Goal: Task Accomplishment & Management: Complete application form

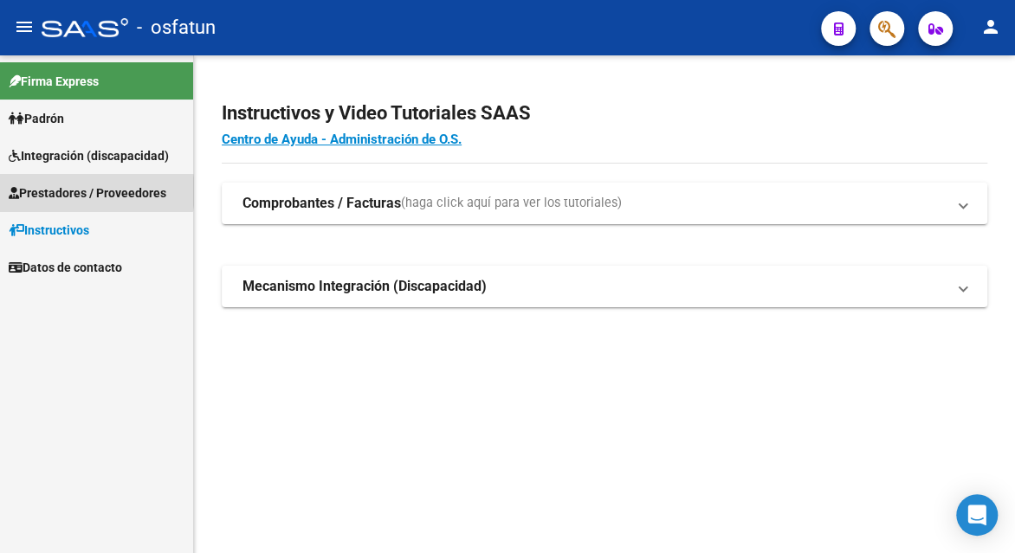
click at [74, 191] on span "Prestadores / Proveedores" at bounding box center [88, 193] width 158 height 19
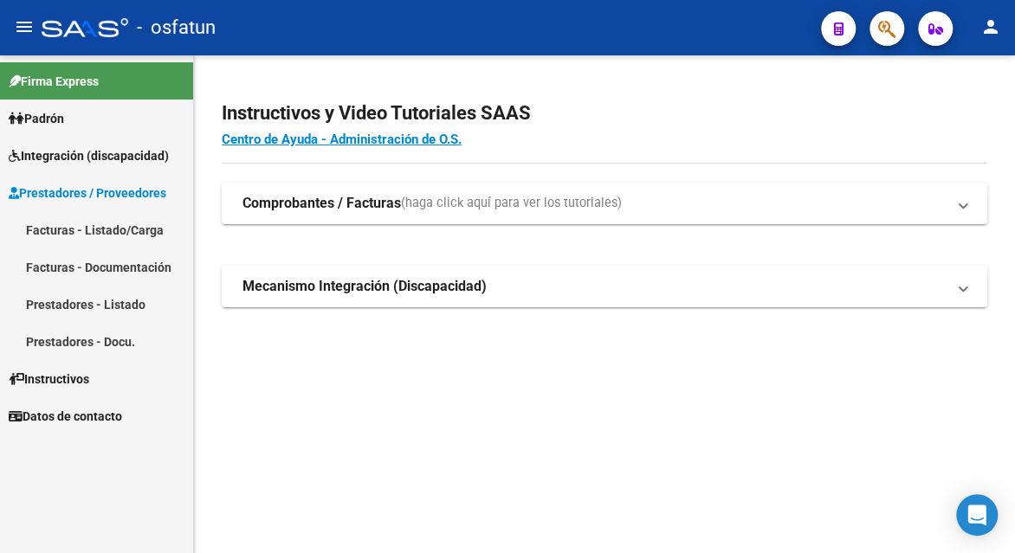
click at [93, 230] on link "Facturas - Listado/Carga" at bounding box center [96, 229] width 193 height 37
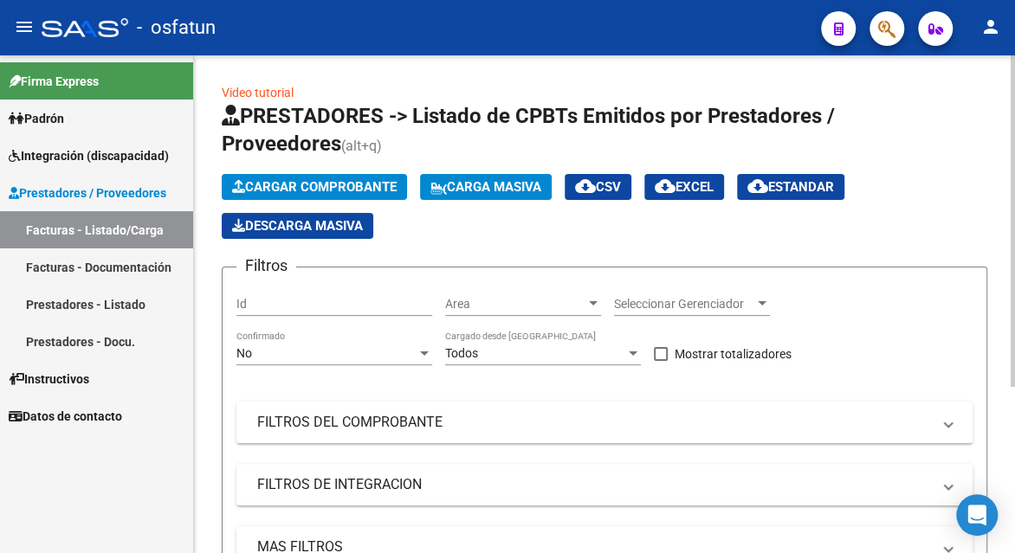
click at [311, 177] on button "Cargar Comprobante" at bounding box center [314, 187] width 185 height 26
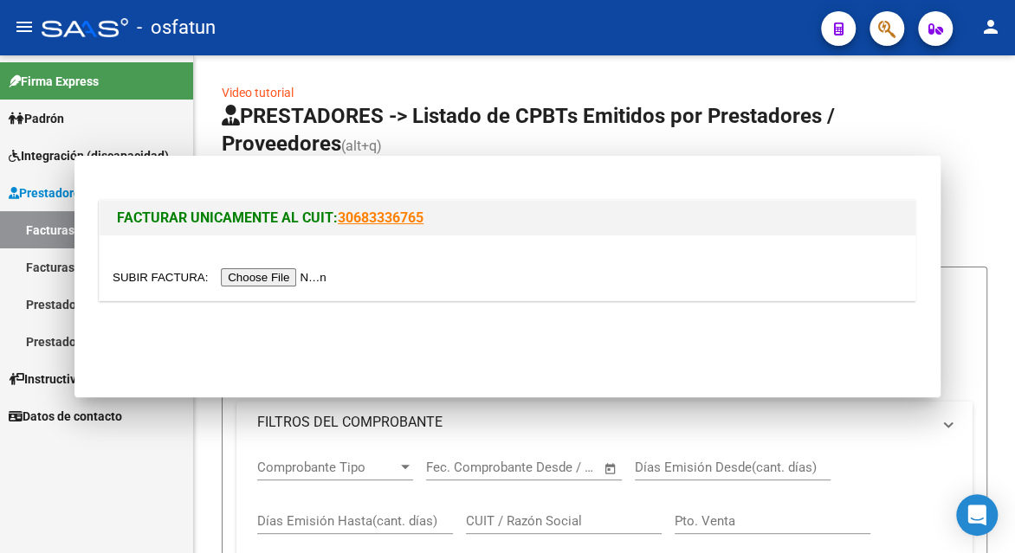
scroll to position [249, 0]
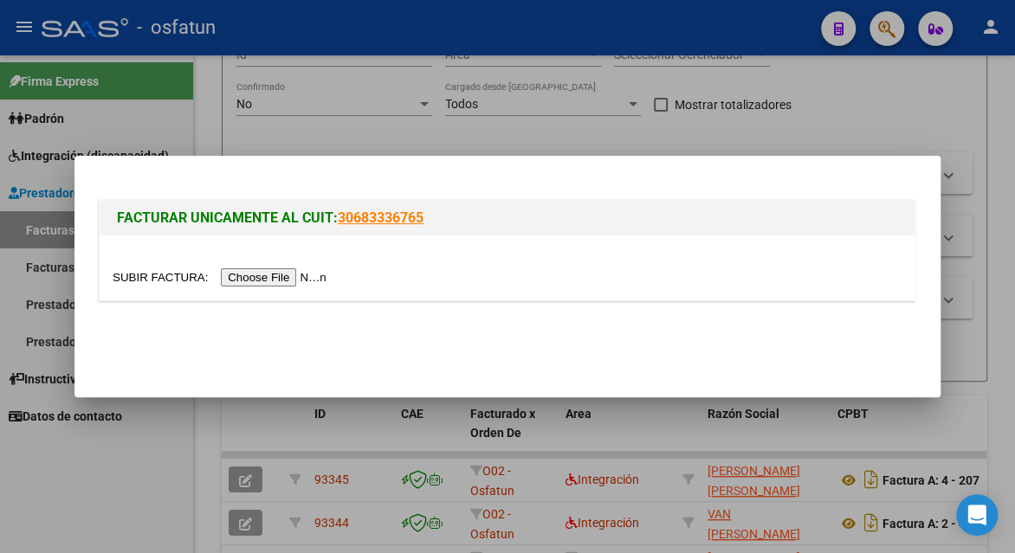
click at [277, 277] on input "file" at bounding box center [222, 277] width 219 height 18
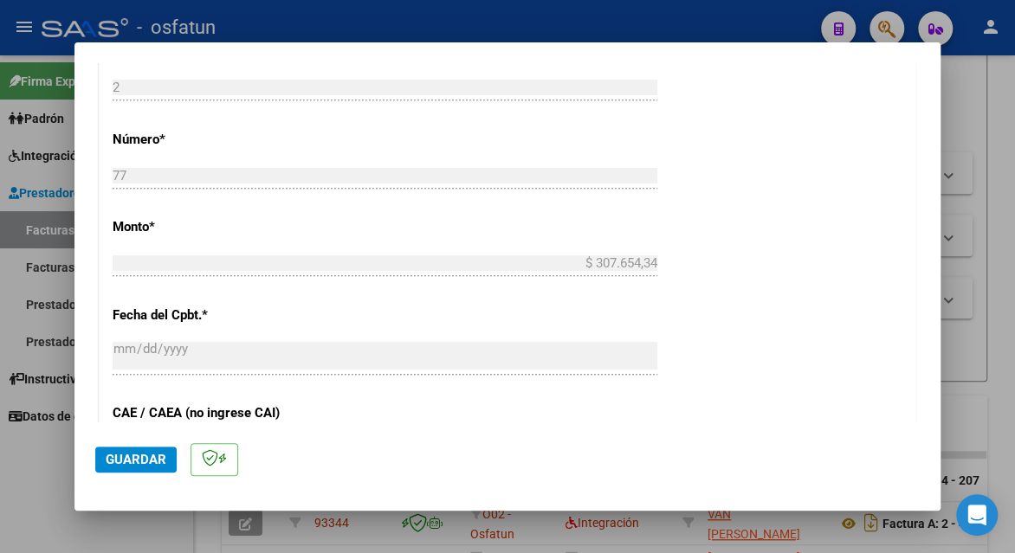
scroll to position [520, 0]
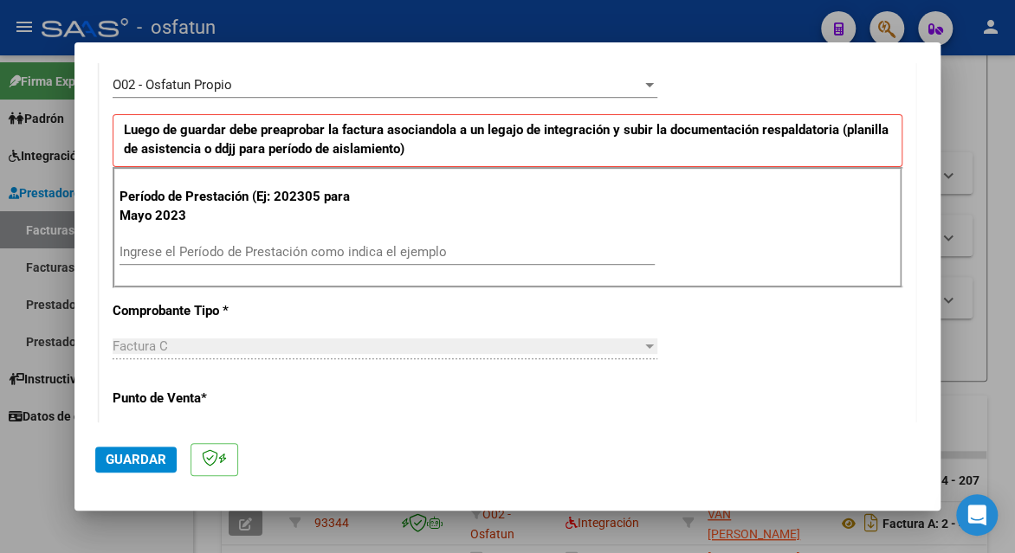
click at [198, 251] on input "Ingrese el Período de Prestación como indica el ejemplo" at bounding box center [387, 252] width 535 height 16
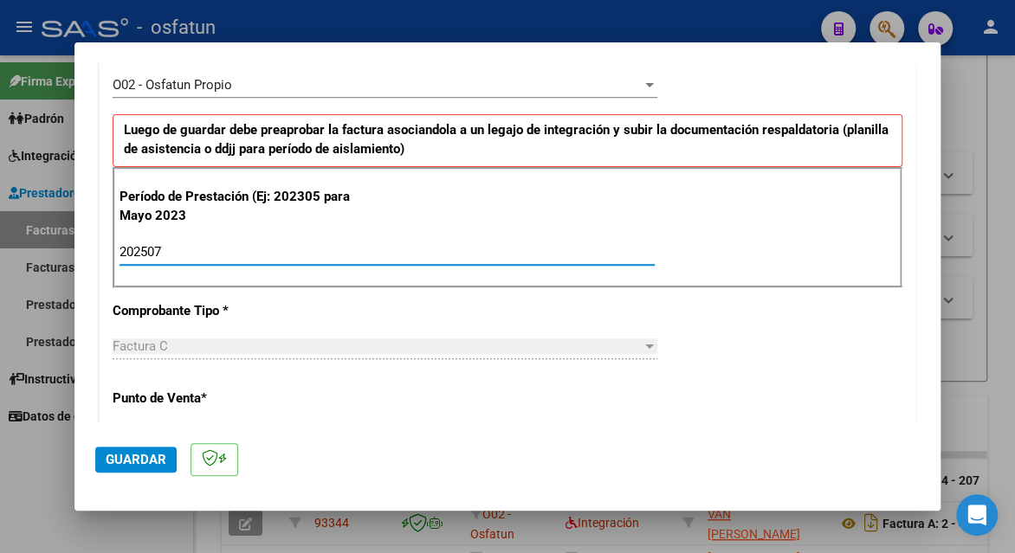
type input "202507"
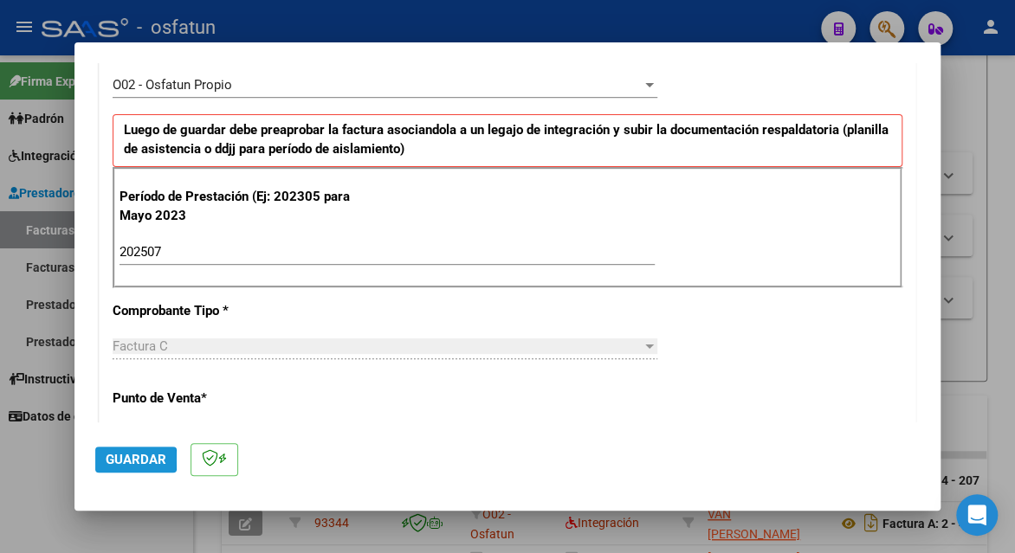
click at [108, 461] on span "Guardar" at bounding box center [136, 460] width 61 height 16
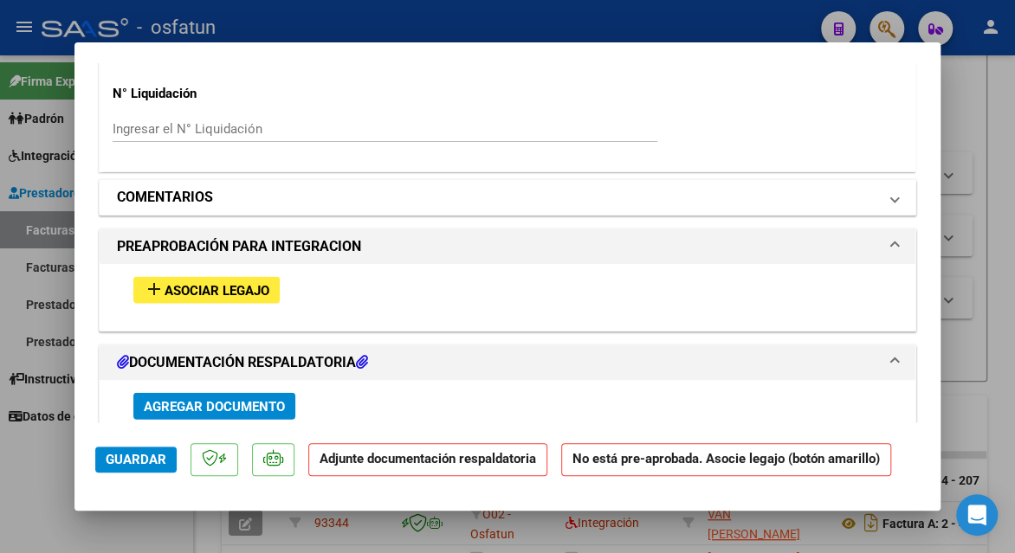
scroll to position [1559, 0]
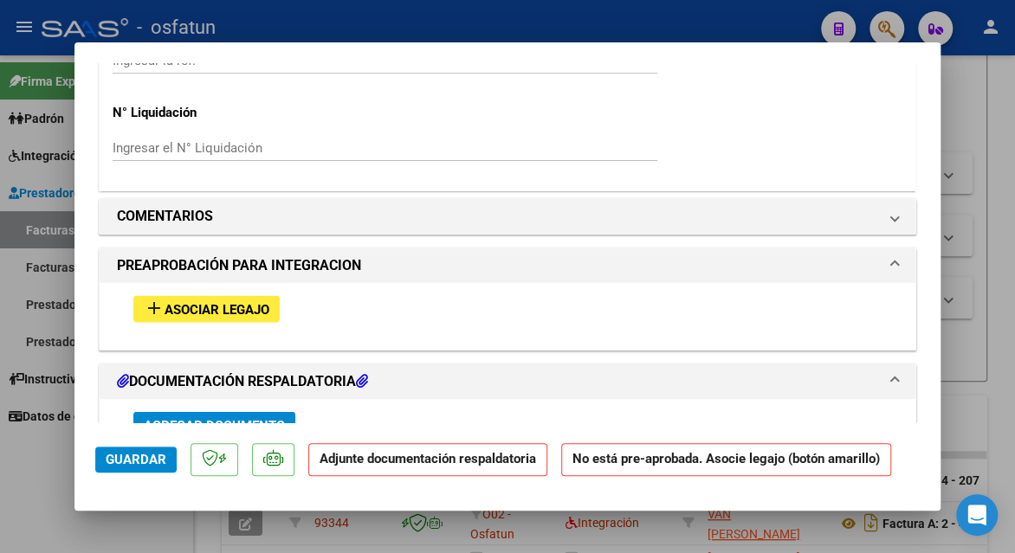
click at [206, 304] on span "Asociar Legajo" at bounding box center [217, 310] width 105 height 16
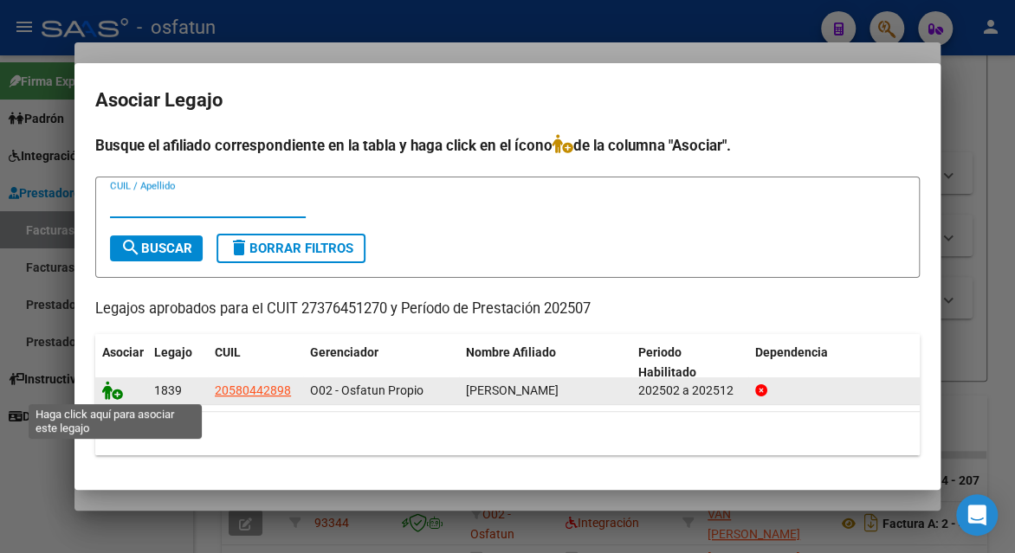
click at [102, 394] on icon at bounding box center [112, 390] width 21 height 19
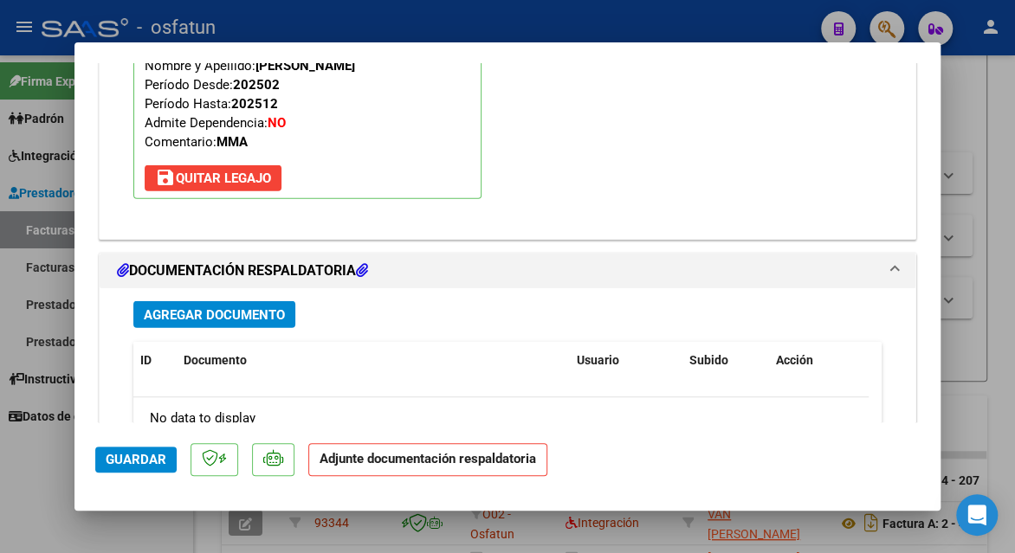
scroll to position [2124, 0]
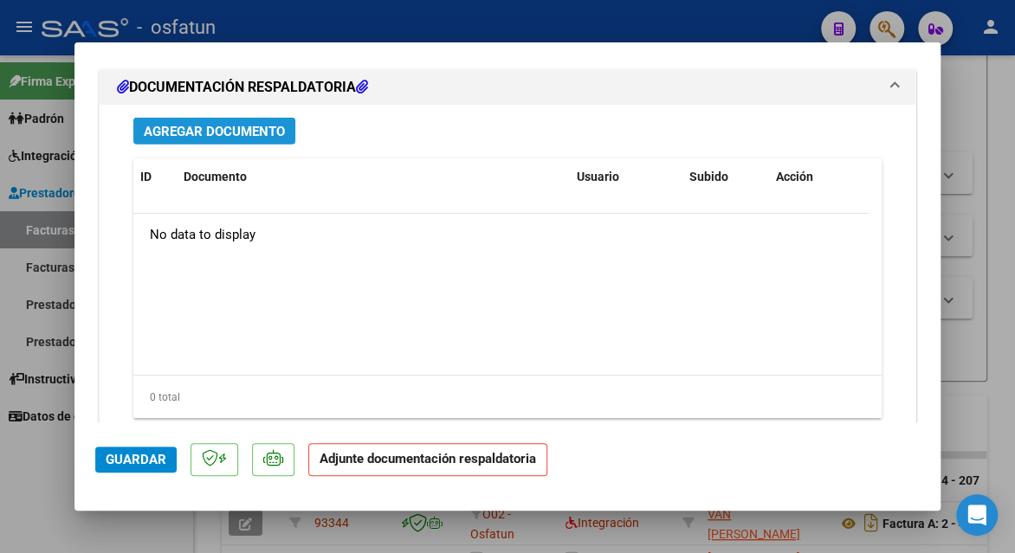
click at [234, 132] on span "Agregar Documento" at bounding box center [214, 132] width 141 height 16
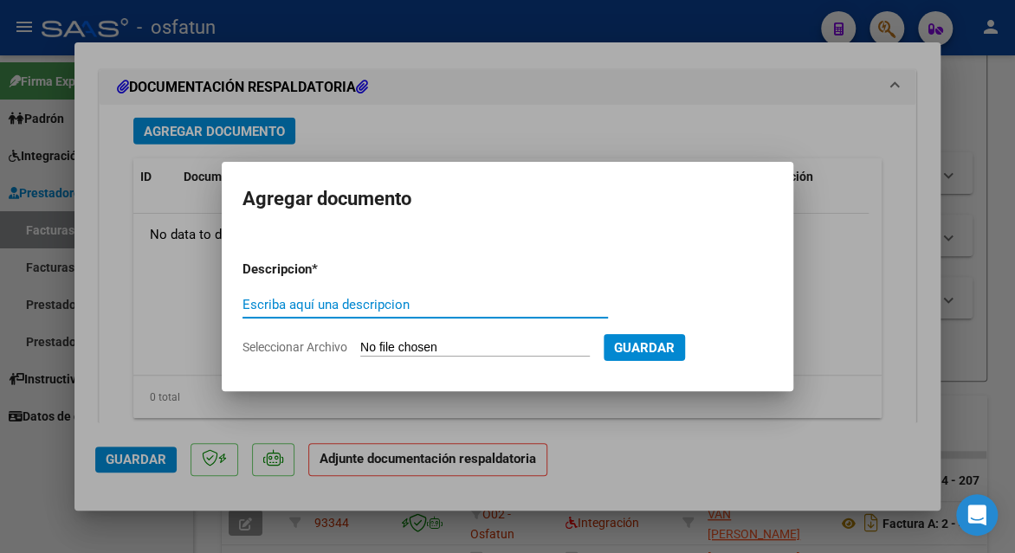
click at [327, 304] on input "Escriba aquí una descripcion" at bounding box center [425, 305] width 365 height 16
type input "planilla de asistencia"
click at [452, 346] on input "Seleccionar Archivo" at bounding box center [475, 348] width 230 height 16
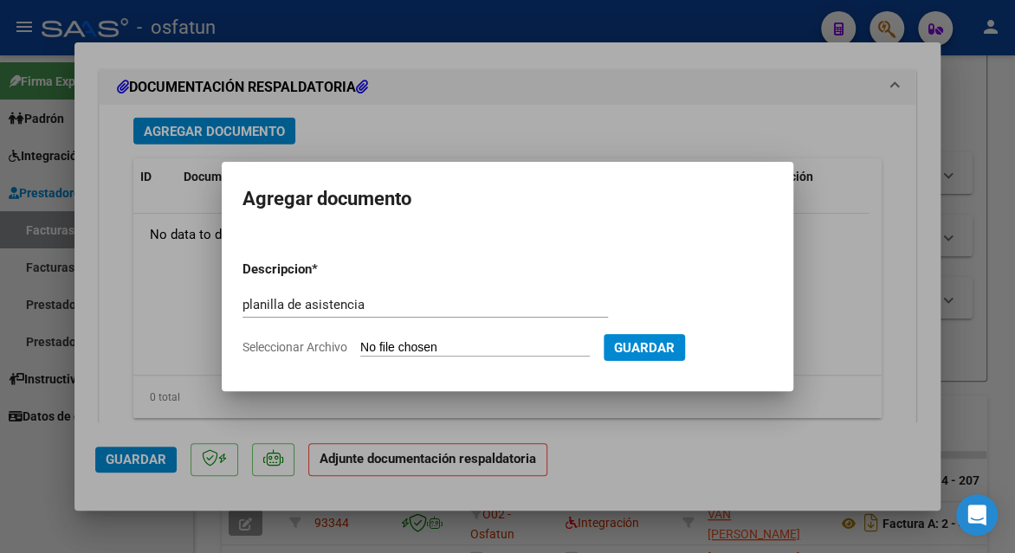
type input "C:\fakepath\[PERSON_NAME] 77 asis.pdf"
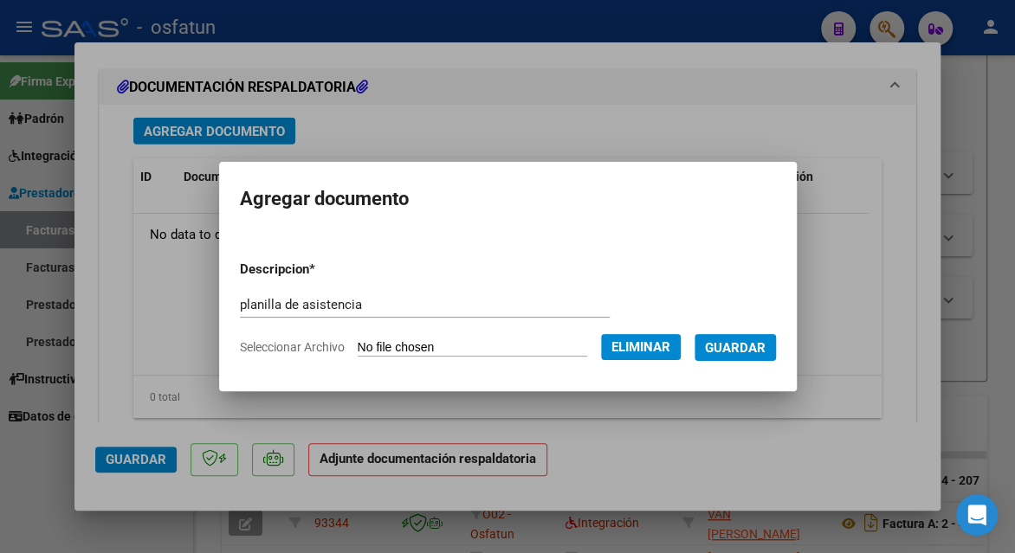
click at [732, 346] on span "Guardar" at bounding box center [735, 348] width 61 height 16
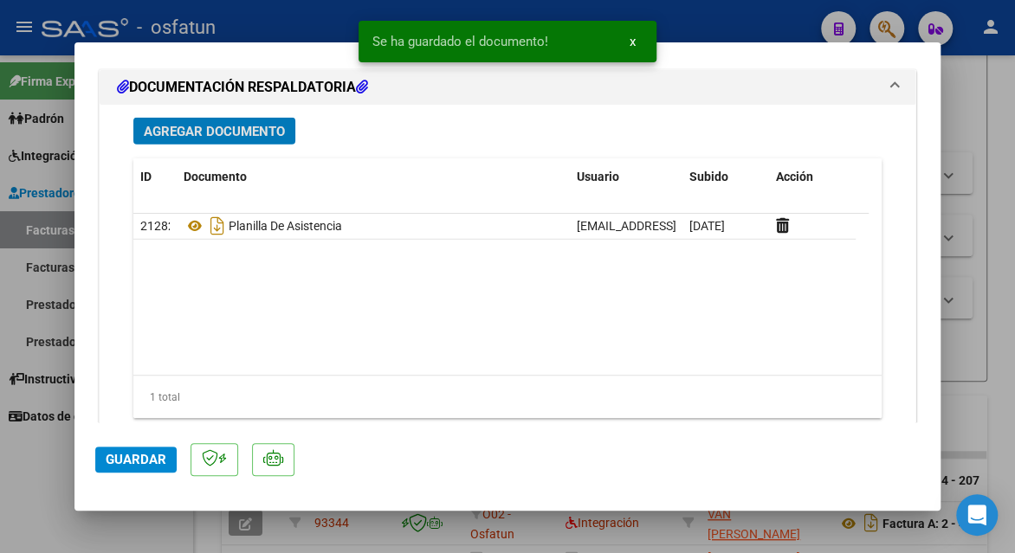
click at [140, 456] on span "Guardar" at bounding box center [136, 460] width 61 height 16
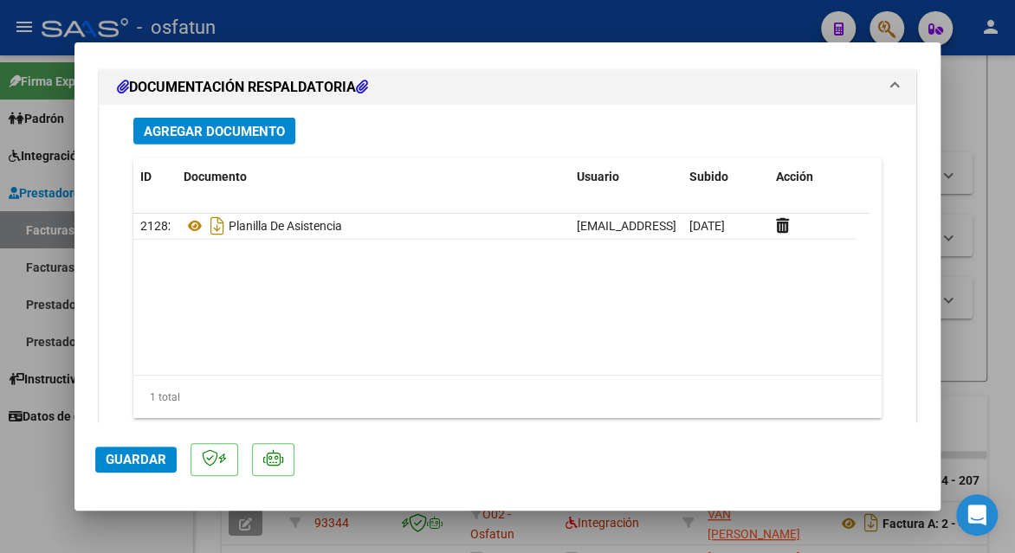
click at [128, 466] on span "Guardar" at bounding box center [136, 460] width 61 height 16
click at [125, 457] on span "Guardar" at bounding box center [136, 460] width 61 height 16
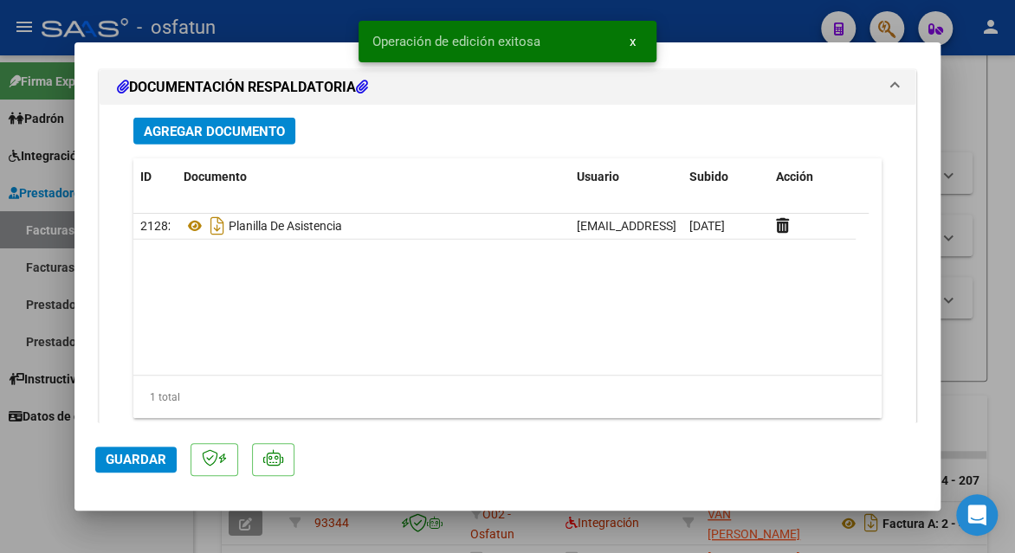
click at [999, 196] on div at bounding box center [507, 276] width 1015 height 553
type input "$ 0,00"
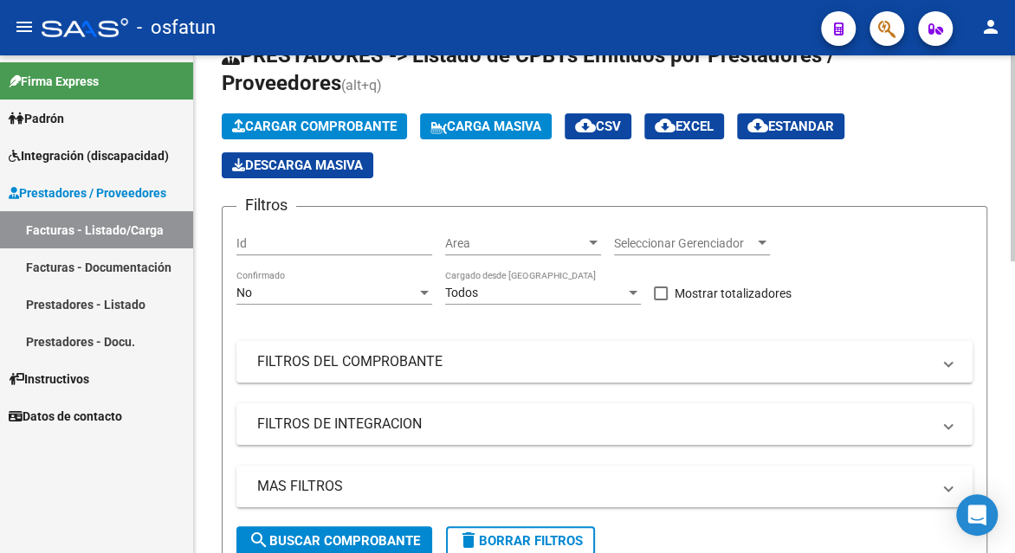
scroll to position [0, 0]
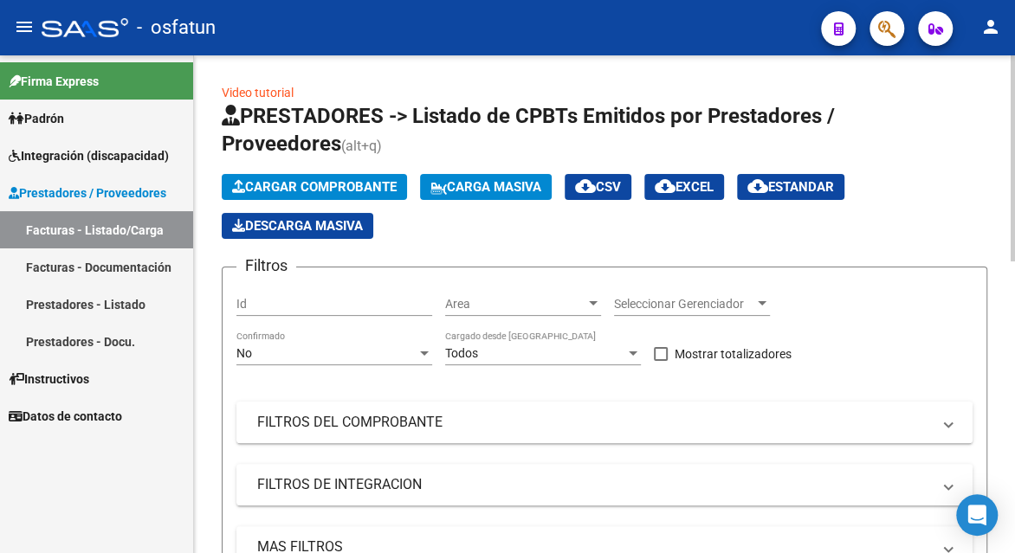
click at [308, 182] on span "Cargar Comprobante" at bounding box center [314, 187] width 165 height 16
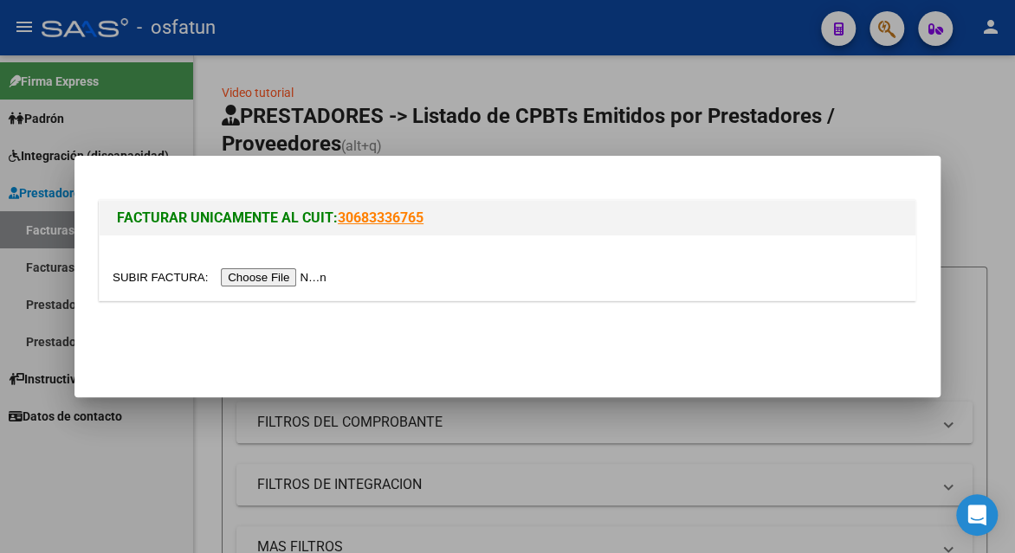
click at [301, 276] on input "file" at bounding box center [222, 277] width 219 height 18
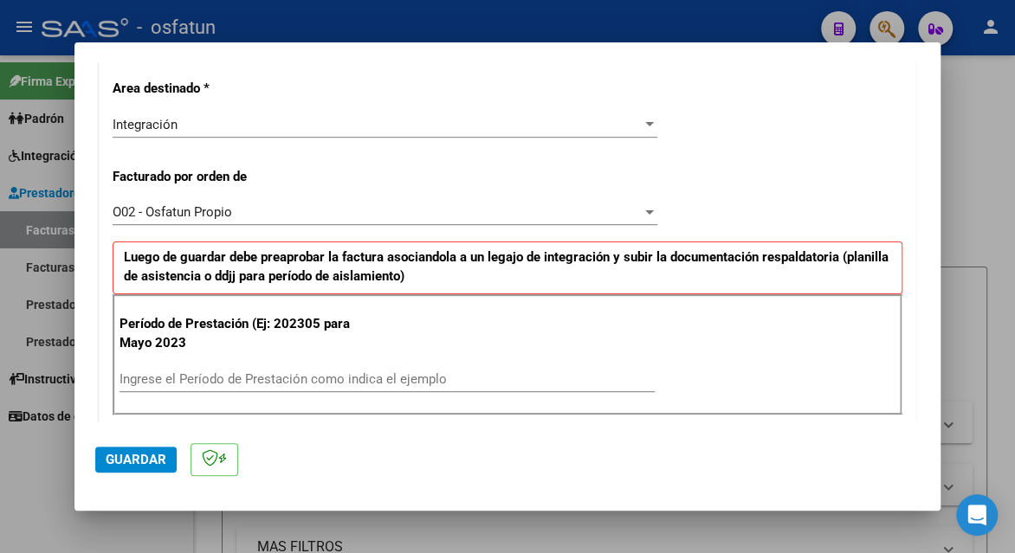
scroll to position [433, 0]
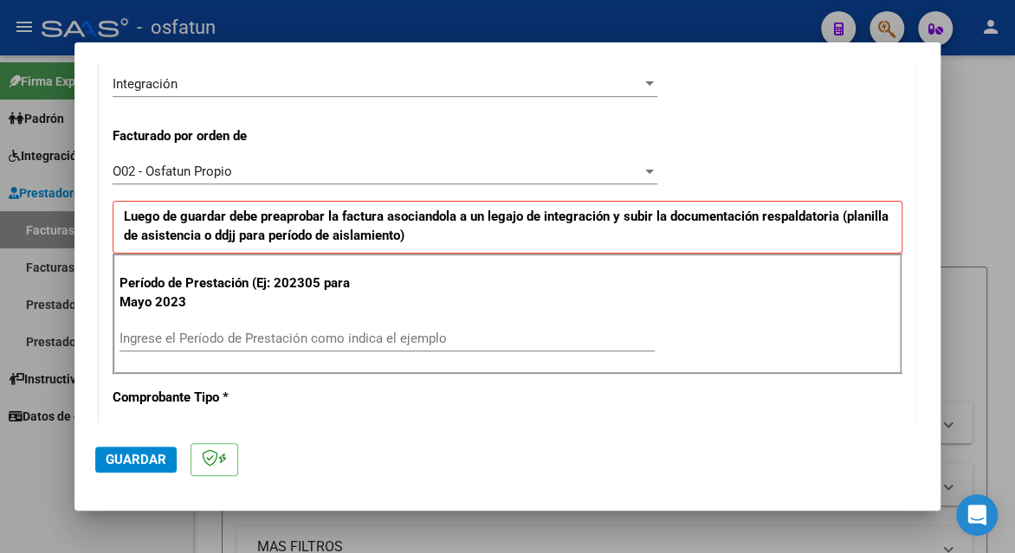
click at [249, 340] on input "Ingrese el Período de Prestación como indica el ejemplo" at bounding box center [387, 339] width 535 height 16
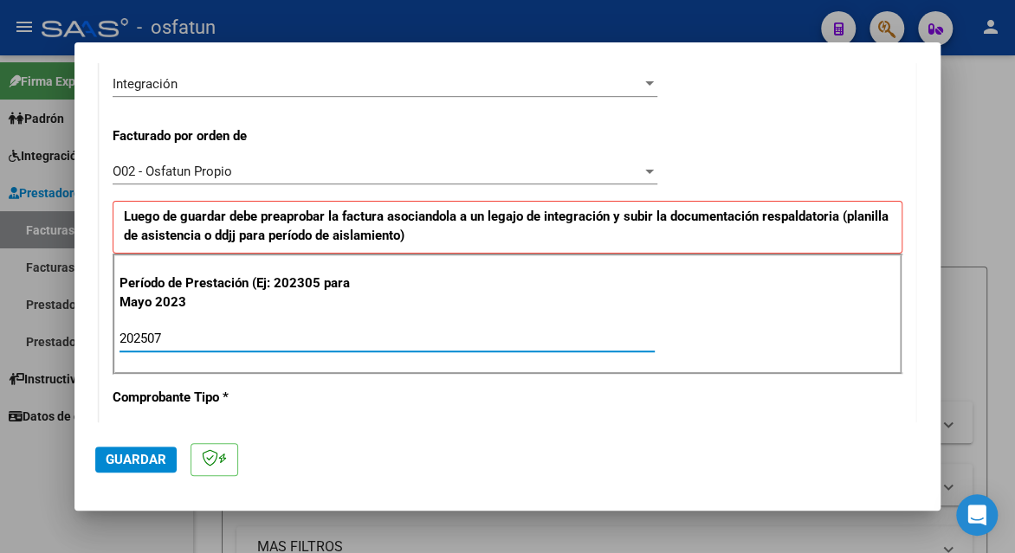
type input "202507"
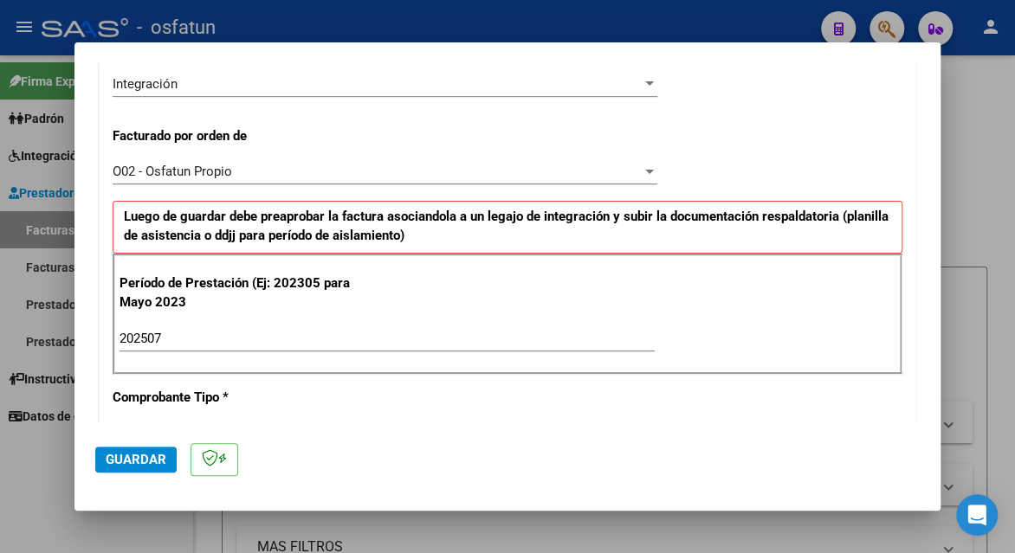
scroll to position [866, 0]
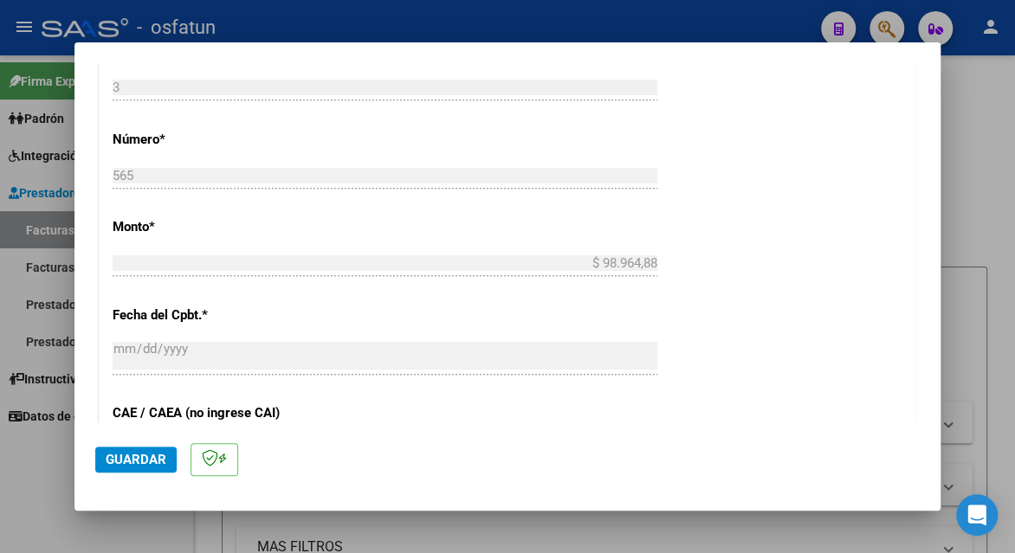
click at [137, 465] on span "Guardar" at bounding box center [136, 460] width 61 height 16
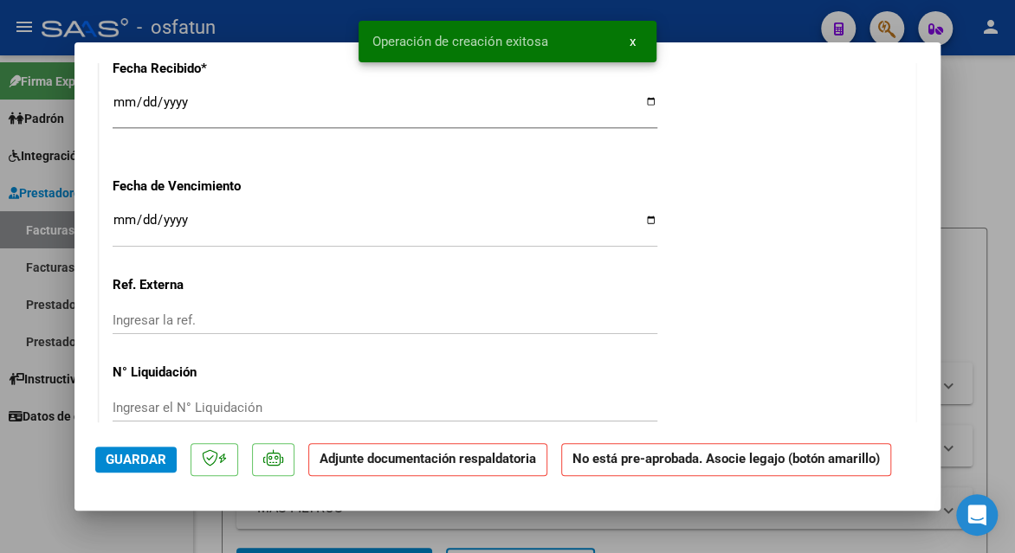
scroll to position [1732, 0]
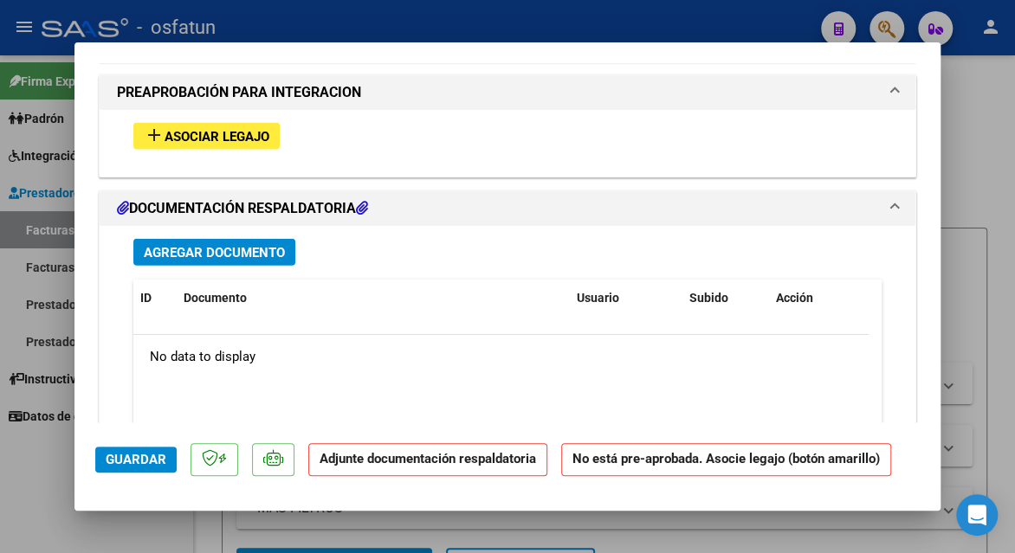
click at [248, 142] on button "add Asociar Legajo" at bounding box center [206, 136] width 146 height 27
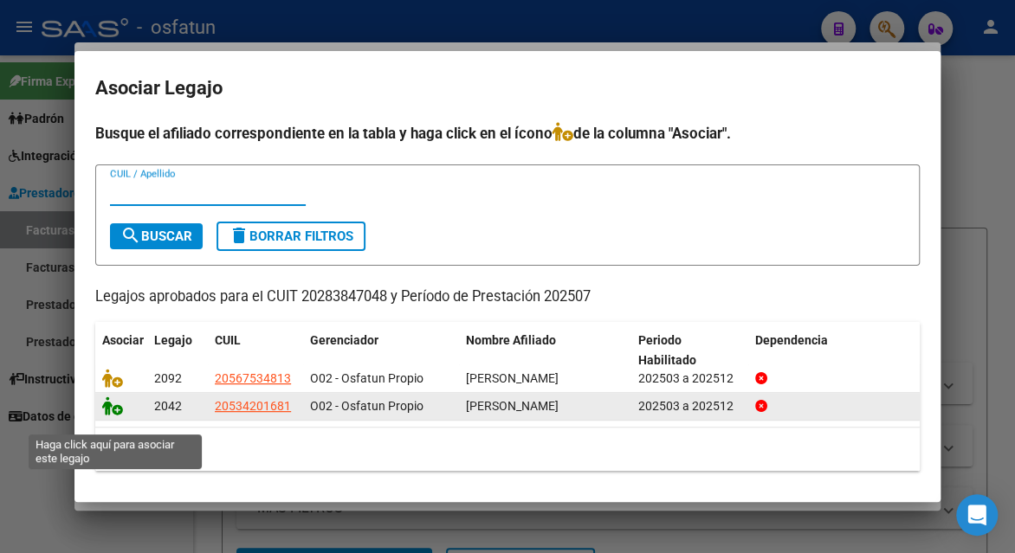
click at [111, 416] on icon at bounding box center [112, 406] width 21 height 19
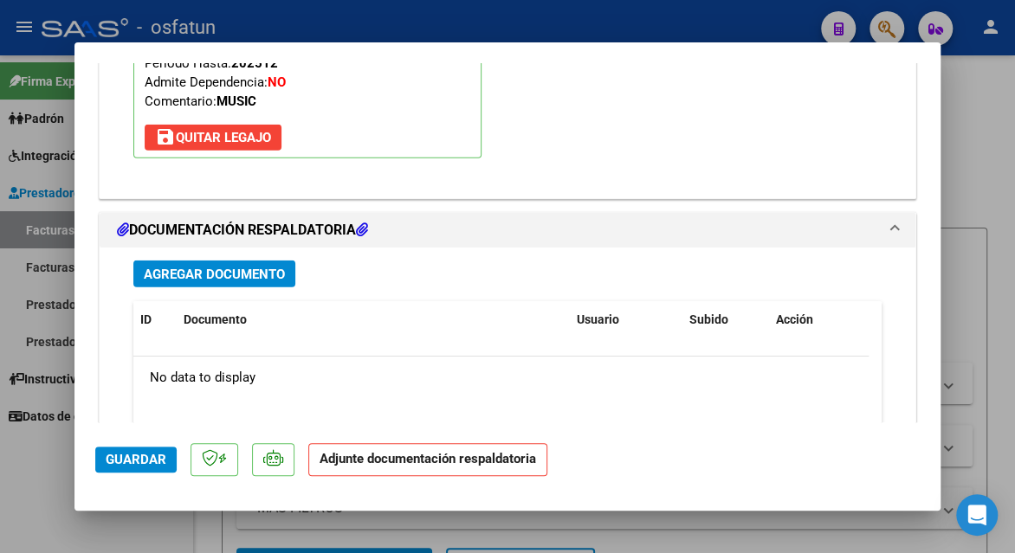
scroll to position [2168, 0]
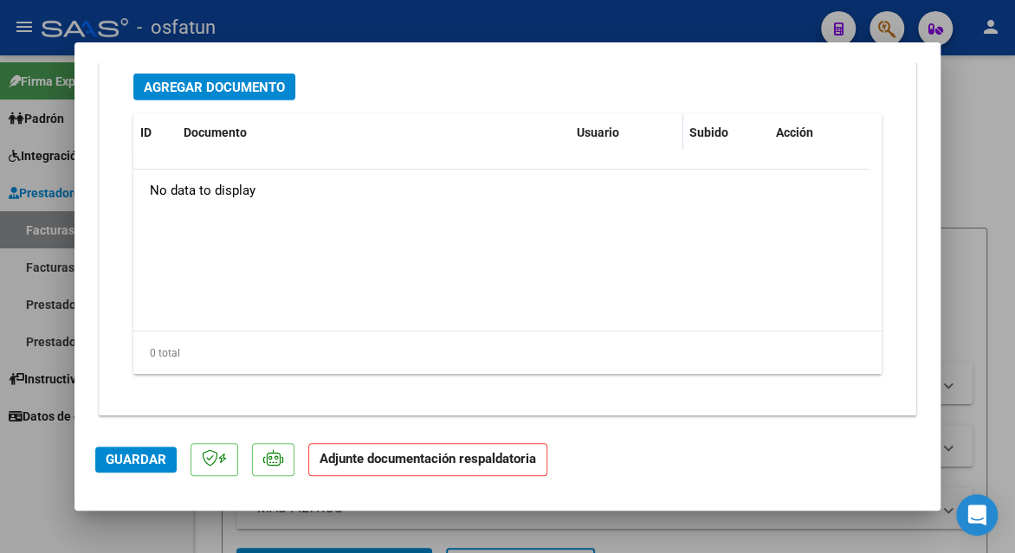
click at [248, 86] on span "Agregar Documento" at bounding box center [214, 88] width 141 height 16
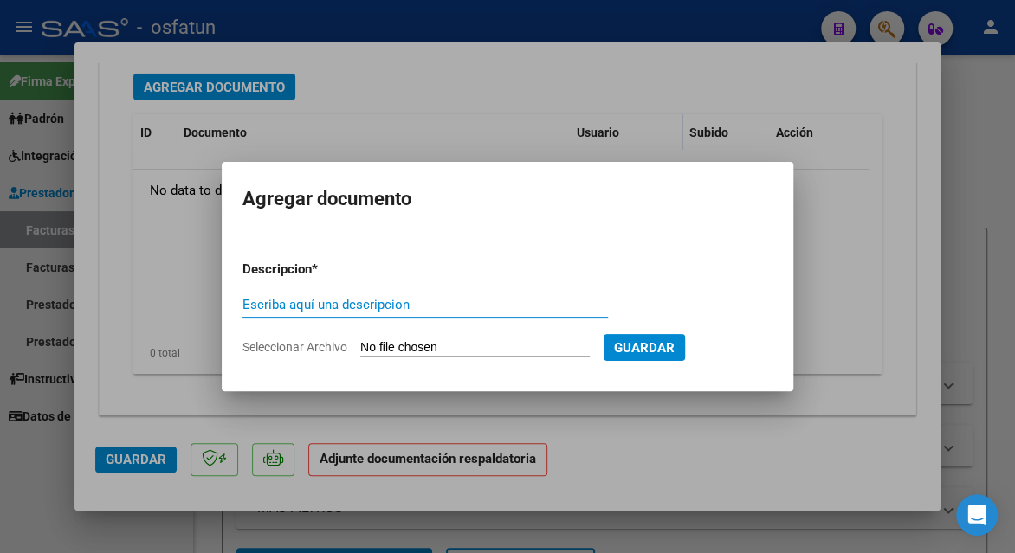
click at [346, 306] on input "Escriba aquí una descripcion" at bounding box center [425, 305] width 365 height 16
type input "planilla de asistencia"
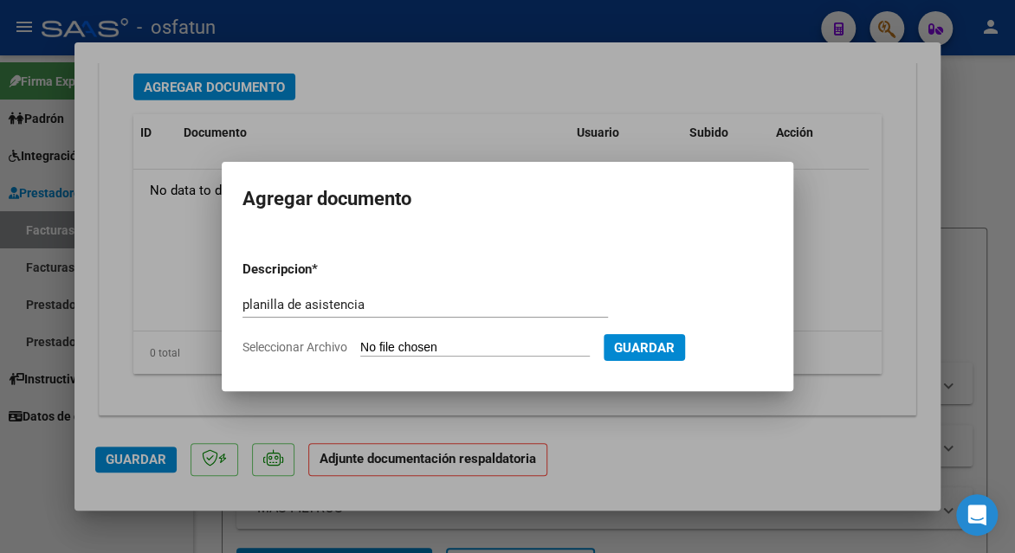
click at [401, 348] on input "Seleccionar Archivo" at bounding box center [475, 348] width 230 height 16
type input "C:\fakepath\[PERSON_NAME] 565 asis.pdf"
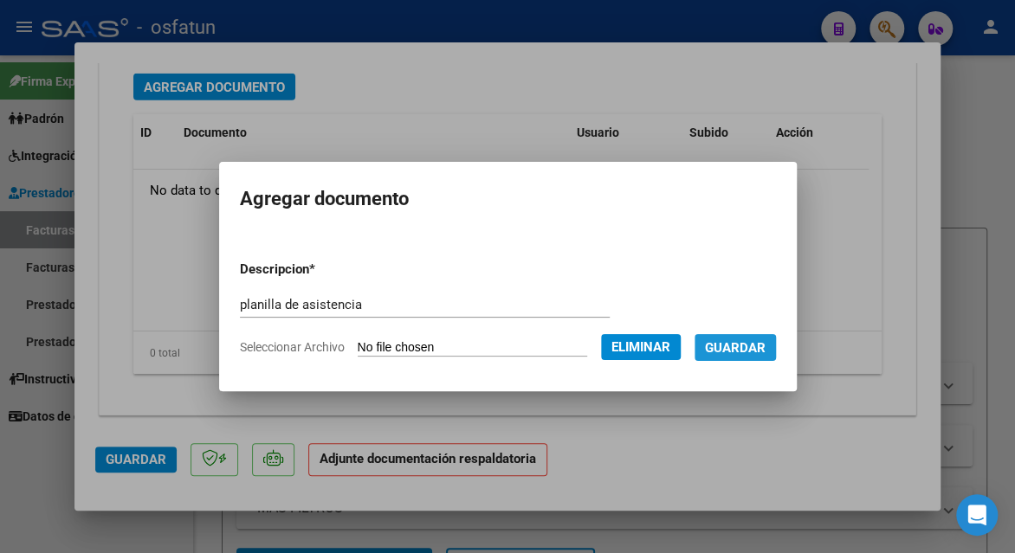
click at [753, 358] on button "Guardar" at bounding box center [735, 347] width 81 height 27
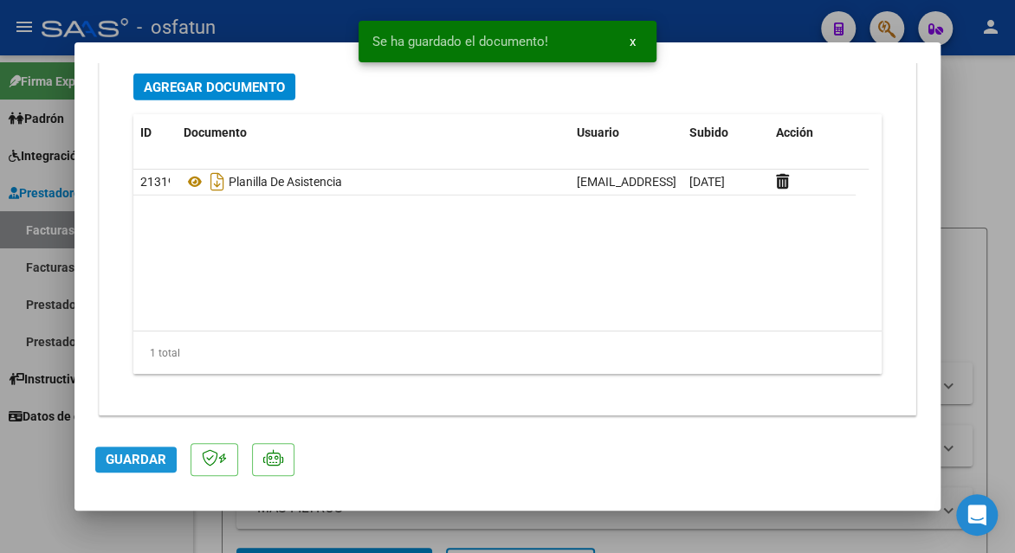
click at [135, 465] on span "Guardar" at bounding box center [136, 460] width 61 height 16
click at [148, 459] on span "Guardar" at bounding box center [136, 460] width 61 height 16
click at [962, 274] on div at bounding box center [507, 276] width 1015 height 553
type input "$ 0,00"
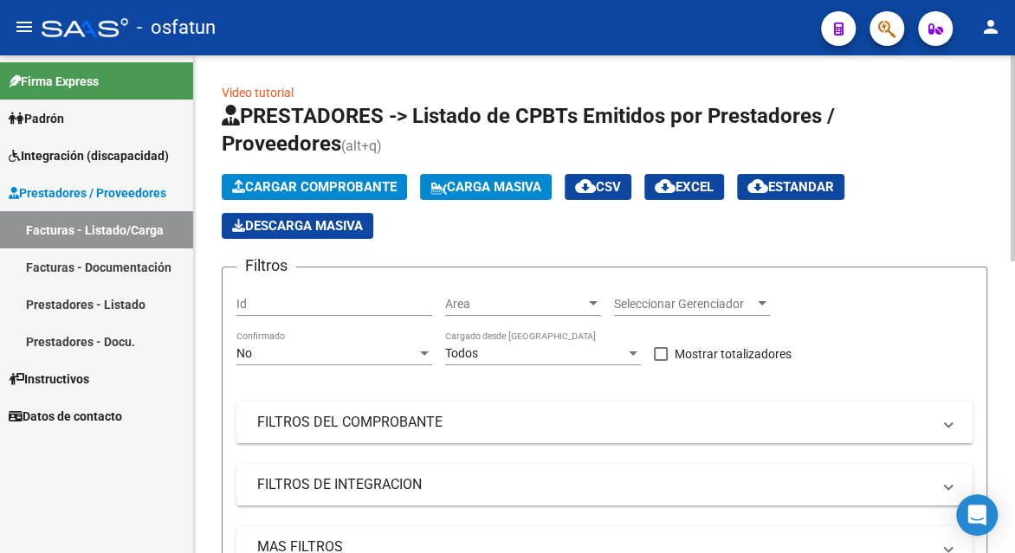
scroll to position [0, 0]
click at [301, 183] on span "Cargar Comprobante" at bounding box center [314, 187] width 165 height 16
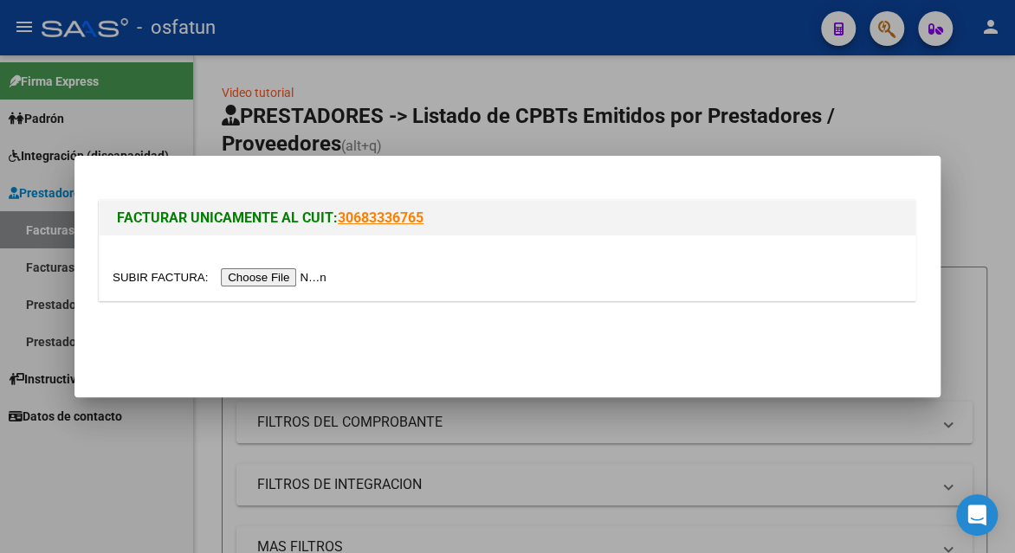
click at [285, 274] on input "file" at bounding box center [222, 277] width 219 height 18
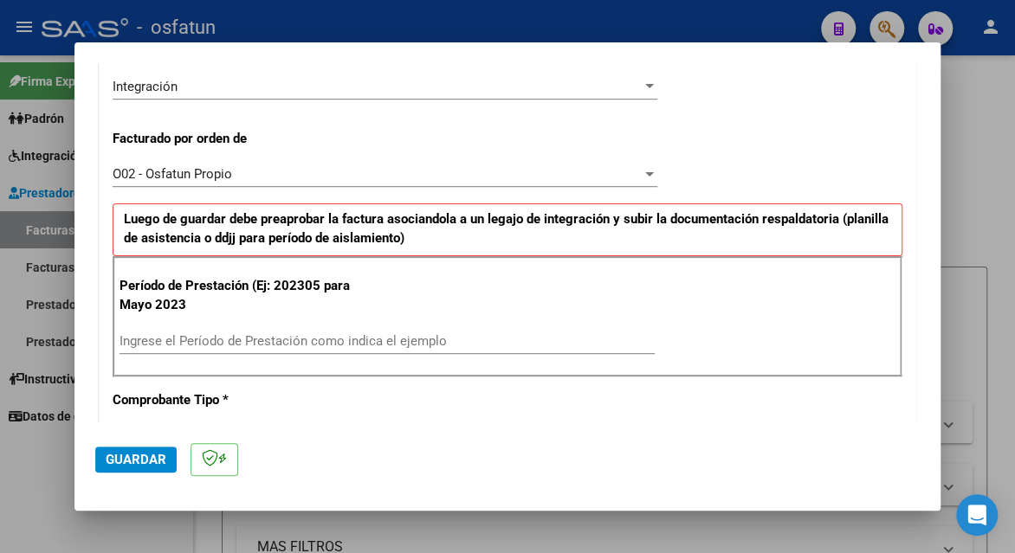
scroll to position [520, 0]
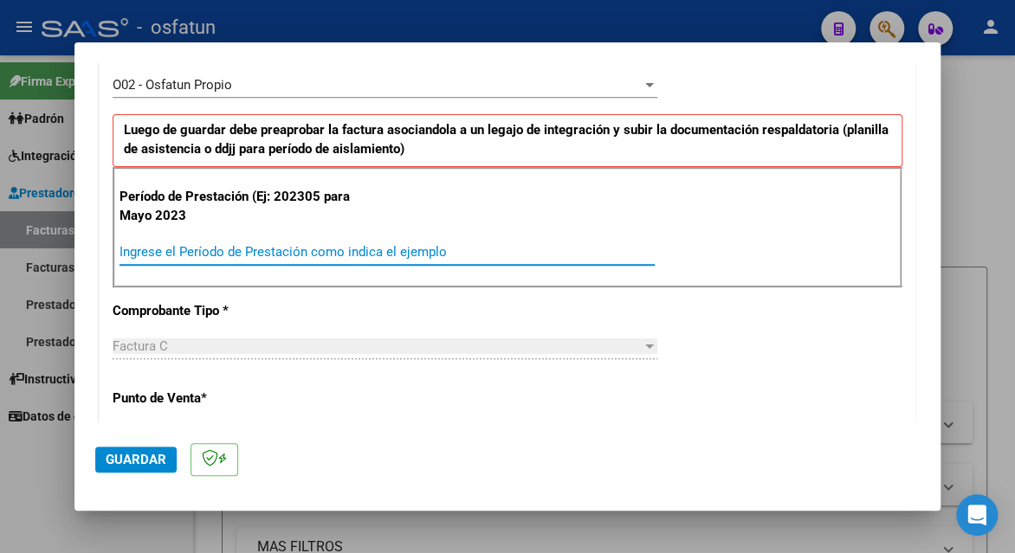
click at [234, 251] on input "Ingrese el Período de Prestación como indica el ejemplo" at bounding box center [387, 252] width 535 height 16
type input "202507"
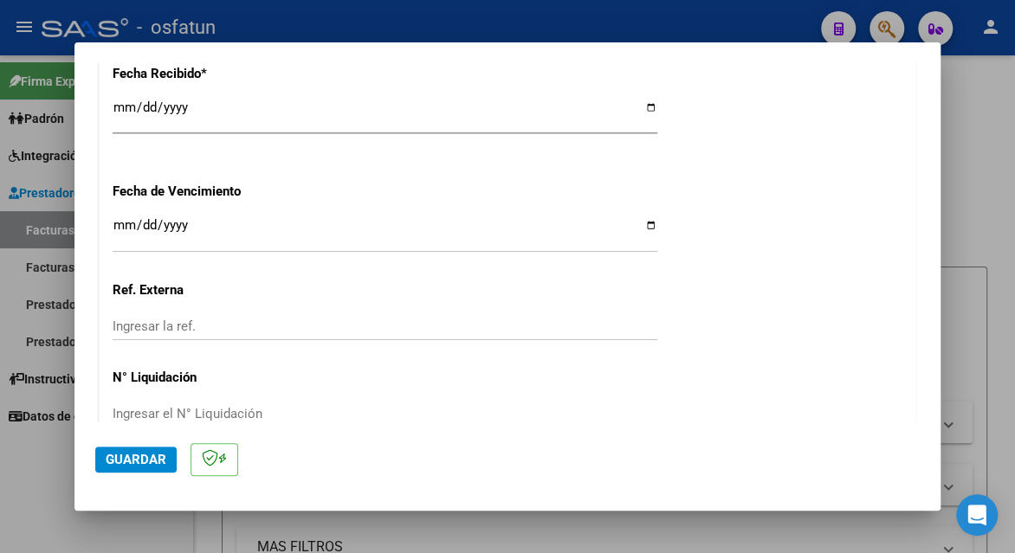
scroll to position [1400, 0]
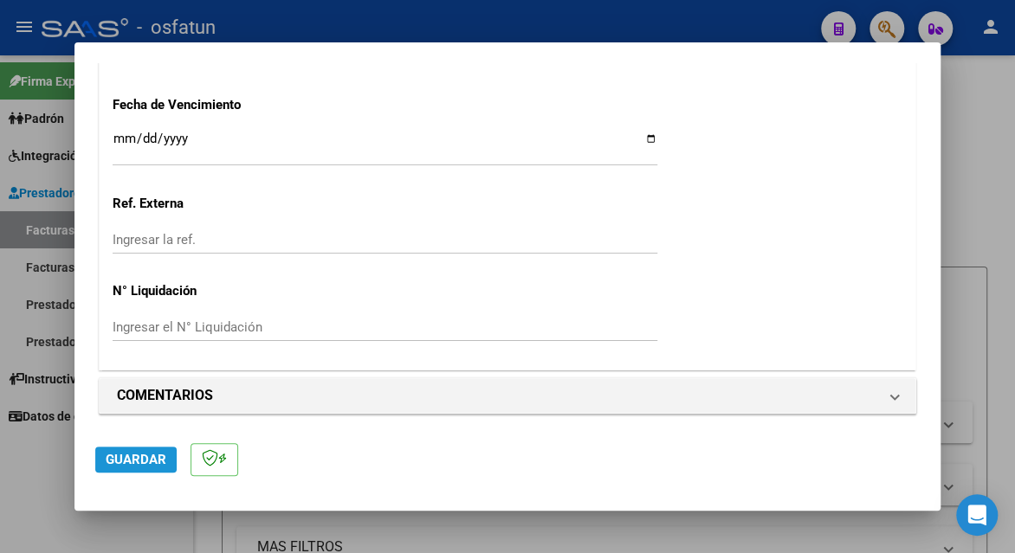
click at [125, 466] on span "Guardar" at bounding box center [136, 460] width 61 height 16
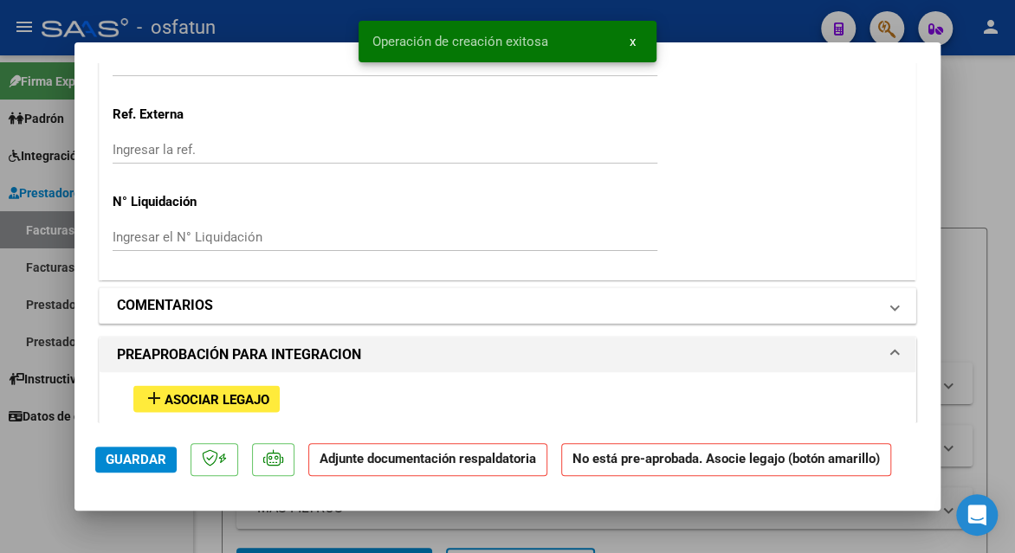
scroll to position [1465, 0]
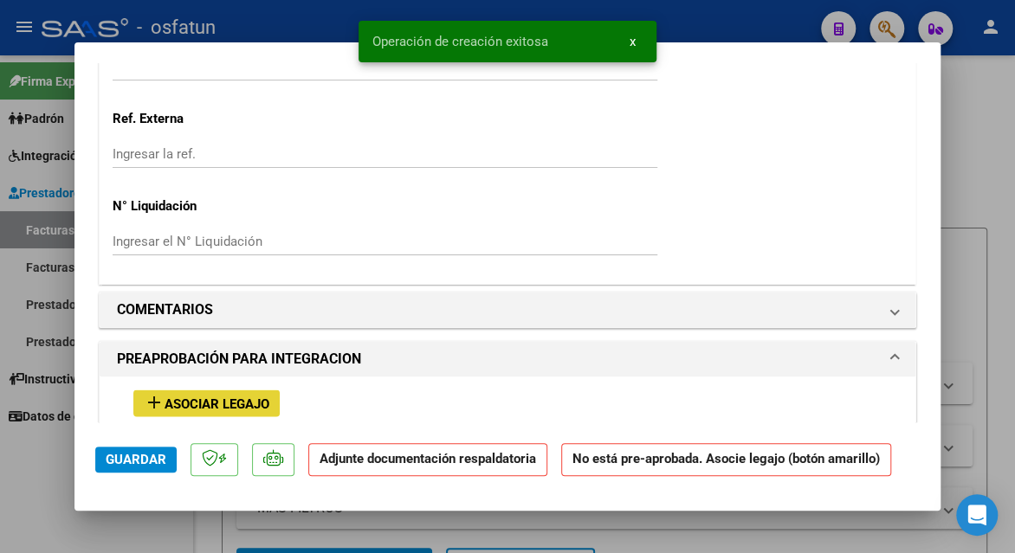
click at [221, 398] on span "Asociar Legajo" at bounding box center [217, 404] width 105 height 16
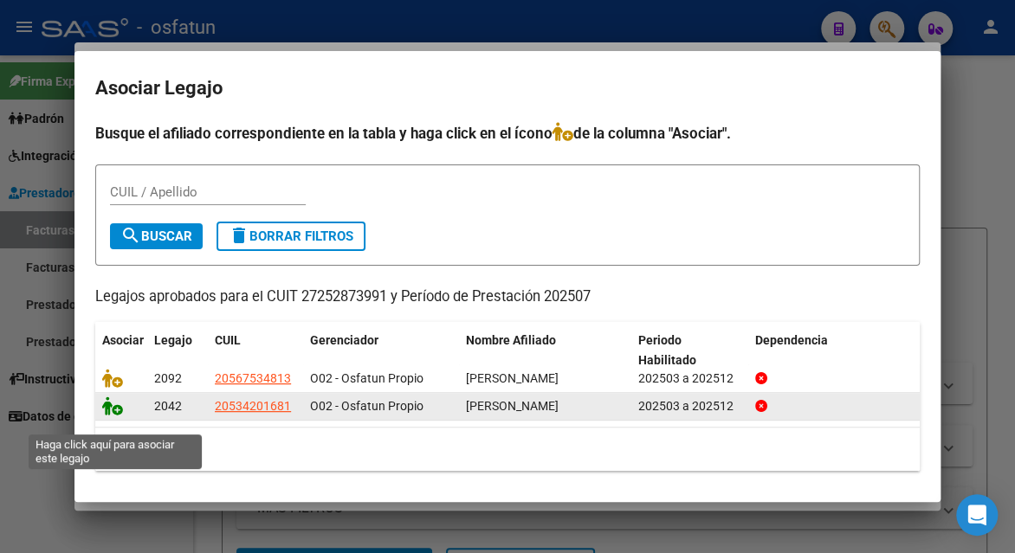
click at [115, 415] on icon at bounding box center [112, 406] width 21 height 19
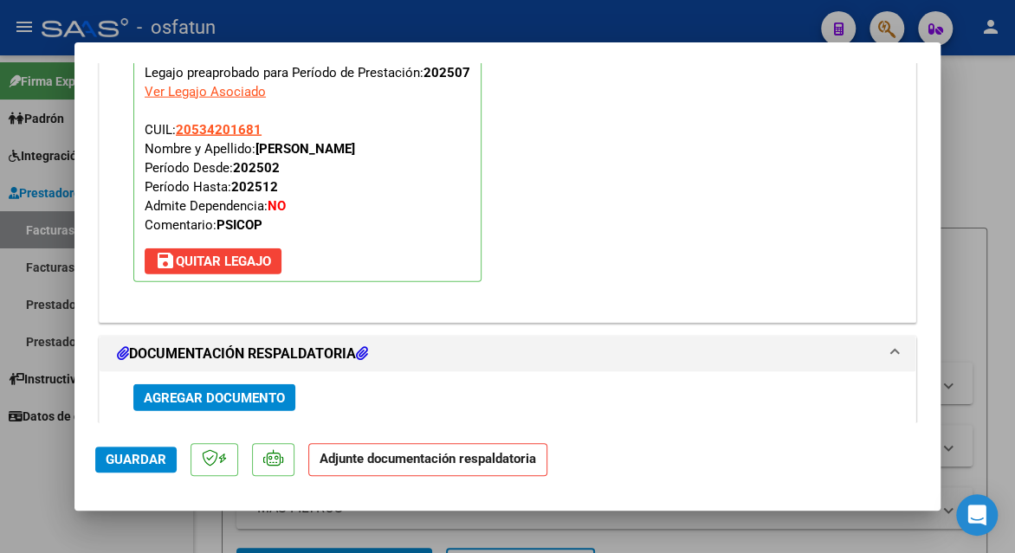
scroll to position [2168, 0]
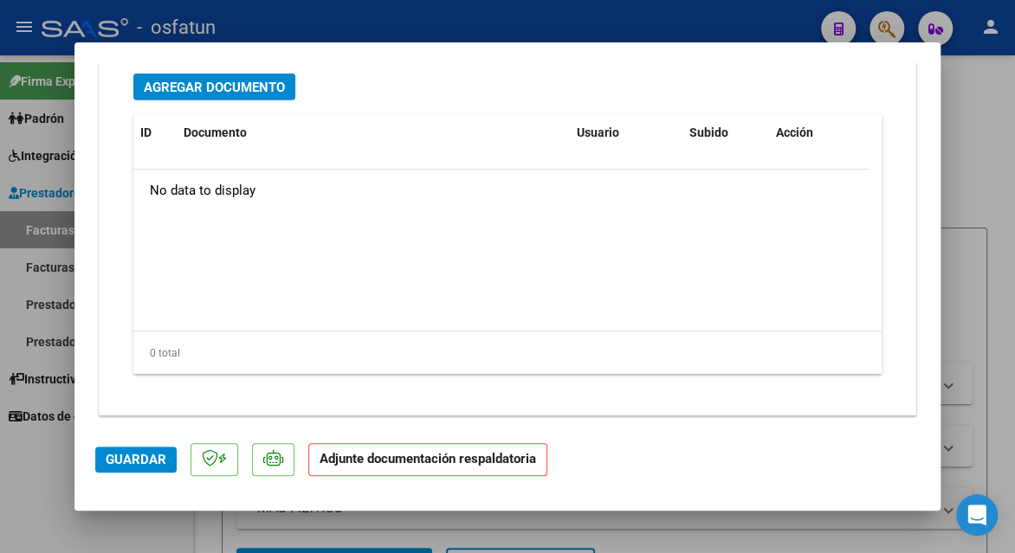
click at [185, 80] on span "Agregar Documento" at bounding box center [214, 88] width 141 height 16
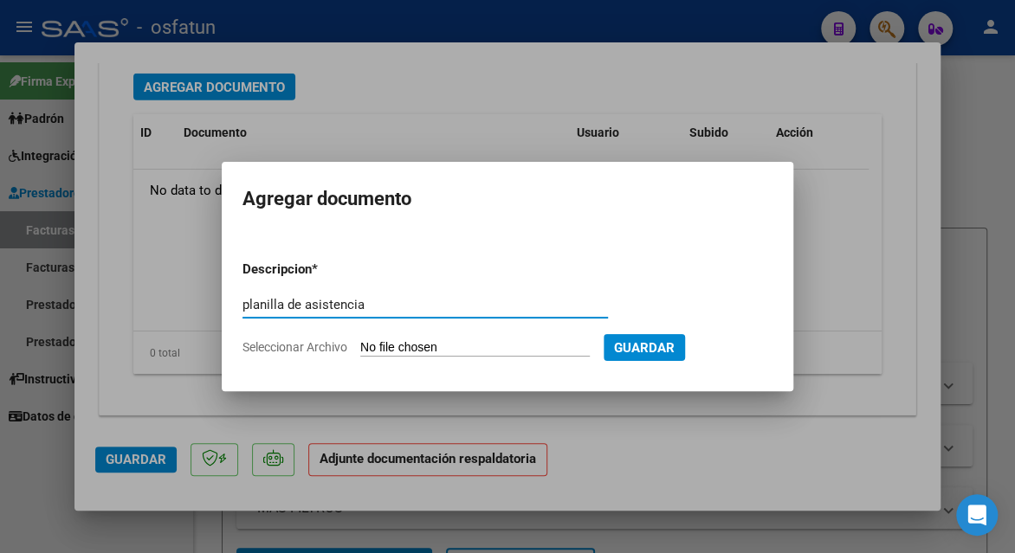
type input "planilla de asistencia"
click at [429, 341] on input "Seleccionar Archivo" at bounding box center [475, 348] width 230 height 16
type input "C:\fakepath\[PERSON_NAME] 498 asis.pdf"
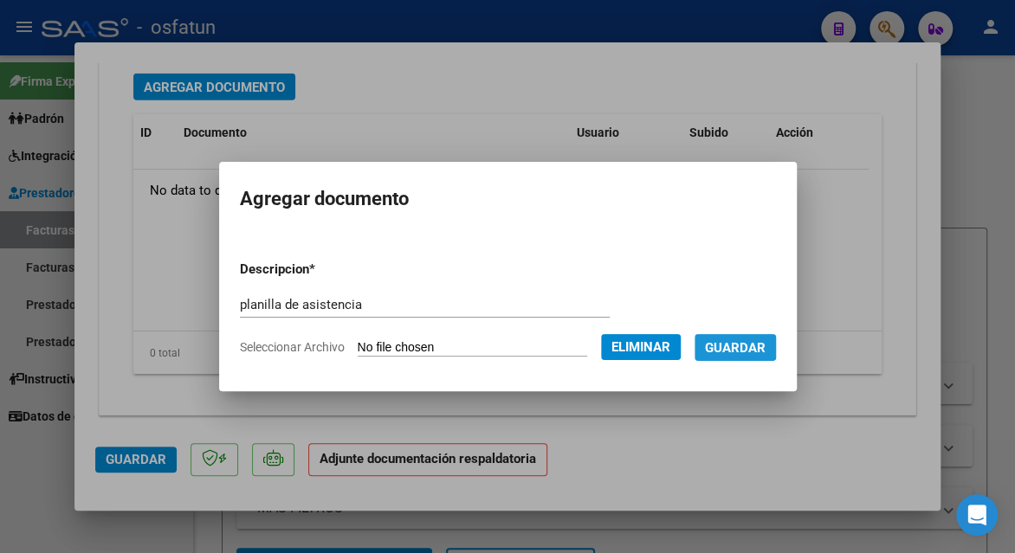
click at [740, 341] on span "Guardar" at bounding box center [735, 348] width 61 height 16
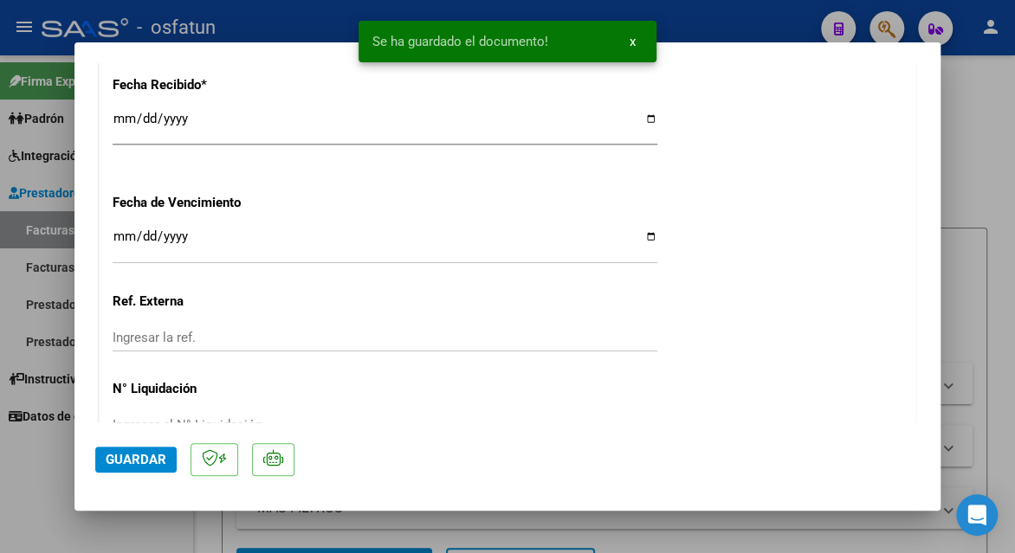
scroll to position [1302, 0]
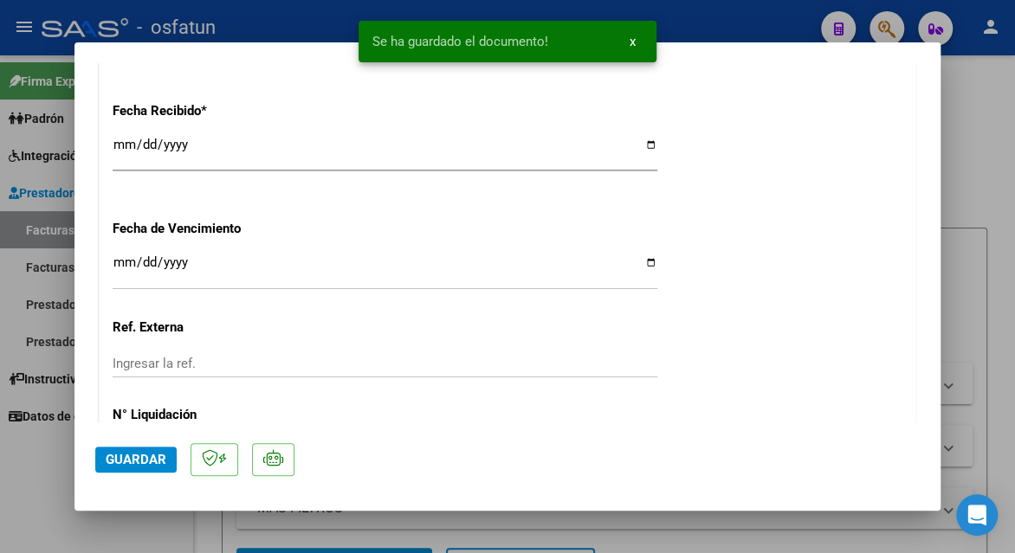
click at [124, 471] on button "Guardar" at bounding box center [135, 460] width 81 height 26
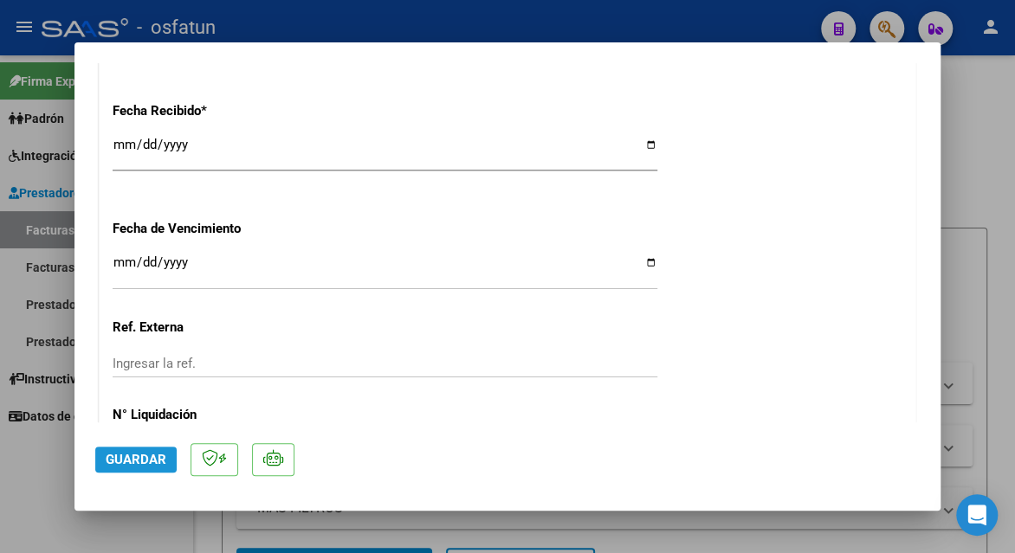
click at [136, 456] on span "Guardar" at bounding box center [136, 460] width 61 height 16
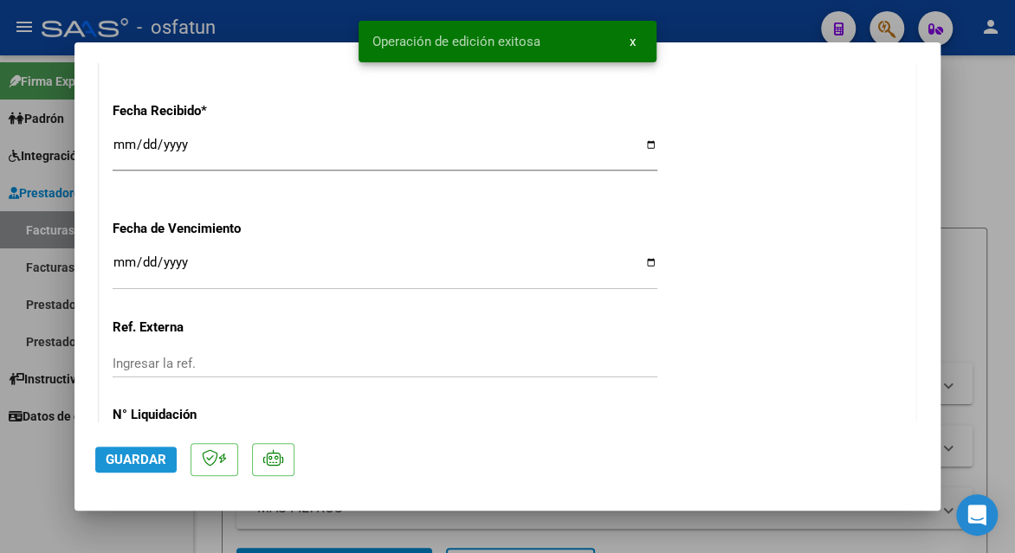
click at [136, 456] on span "Guardar" at bounding box center [136, 460] width 61 height 16
click at [982, 120] on div at bounding box center [507, 276] width 1015 height 553
type input "$ 0,00"
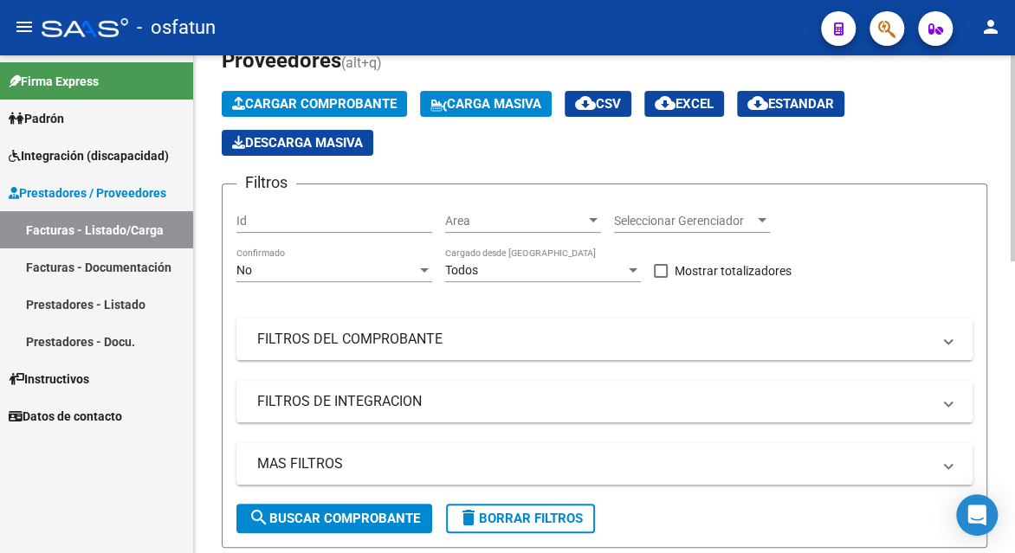
scroll to position [0, 0]
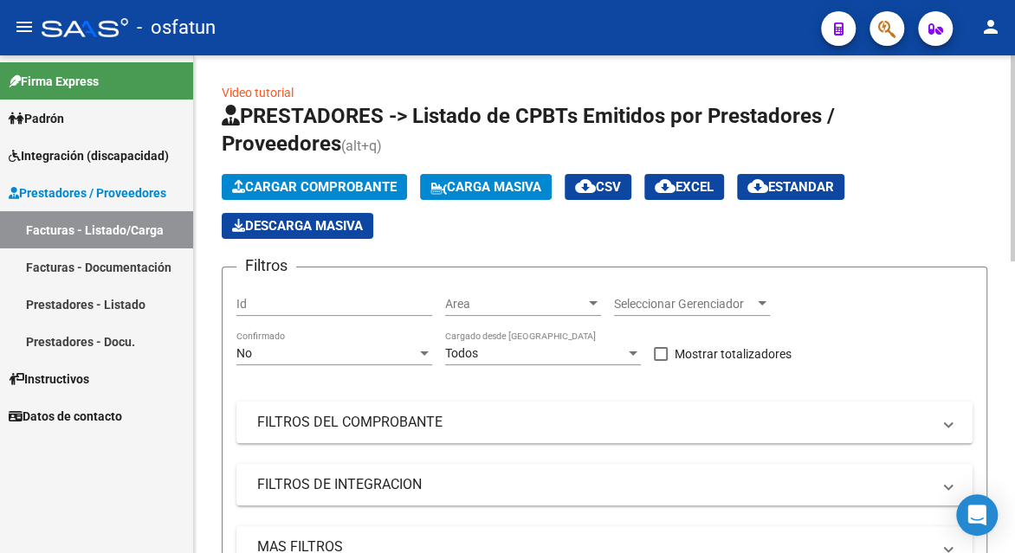
click at [333, 188] on span "Cargar Comprobante" at bounding box center [314, 187] width 165 height 16
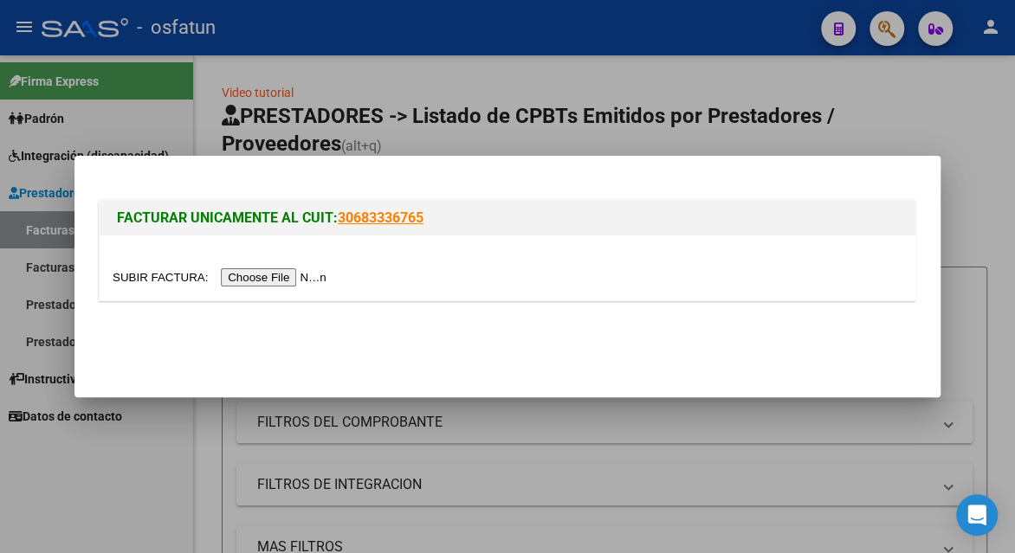
click at [278, 281] on input "file" at bounding box center [222, 277] width 219 height 18
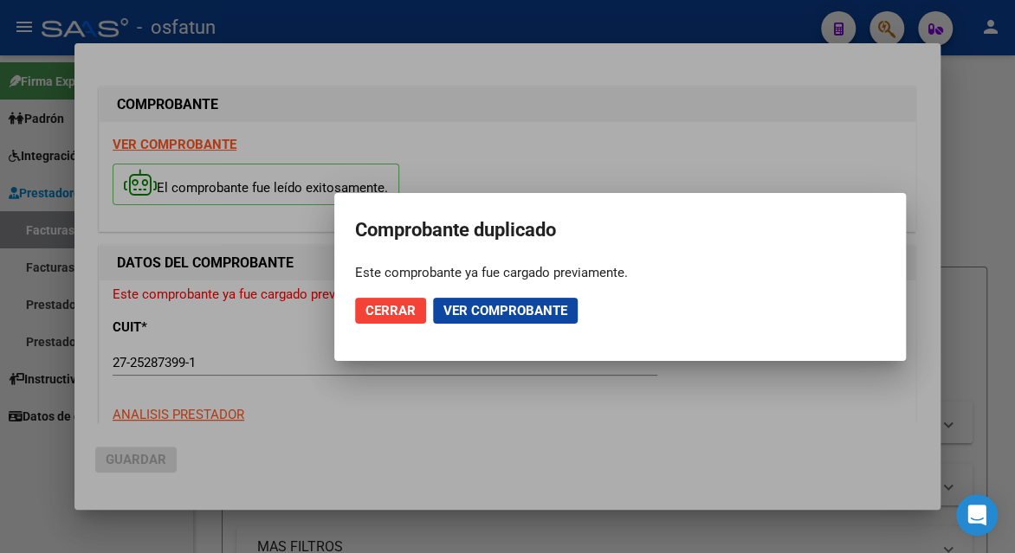
click at [779, 146] on div at bounding box center [507, 276] width 1015 height 553
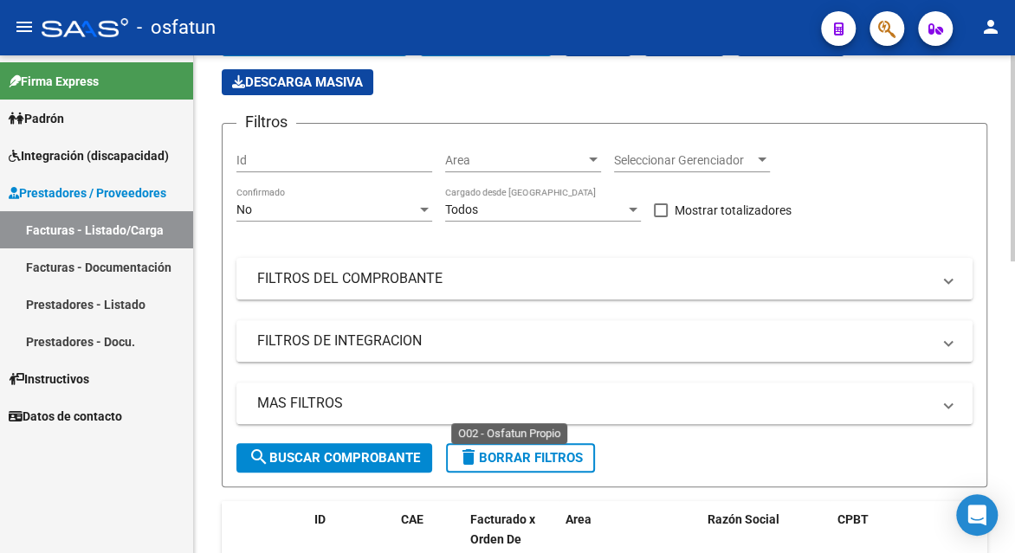
scroll to position [433, 0]
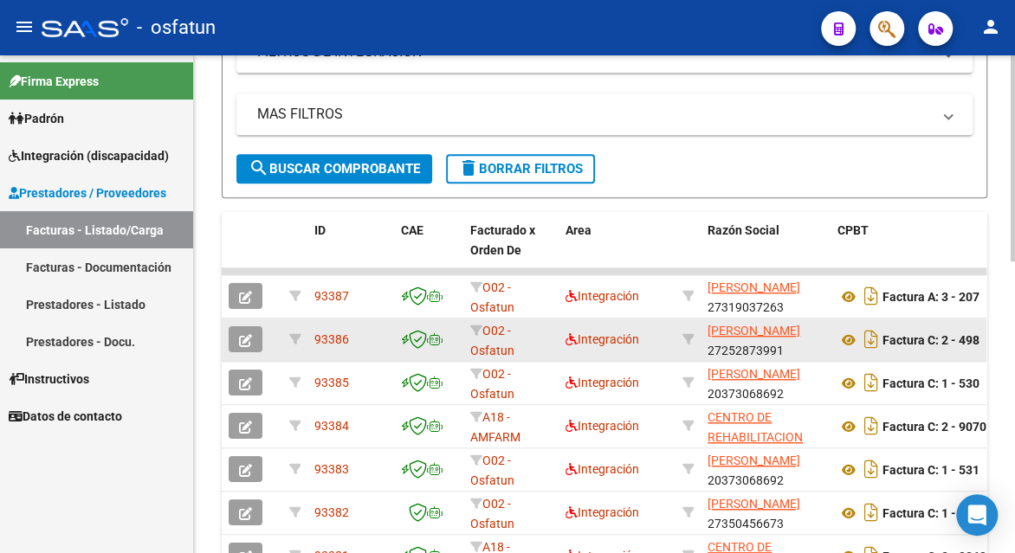
click at [258, 340] on button "button" at bounding box center [246, 340] width 34 height 26
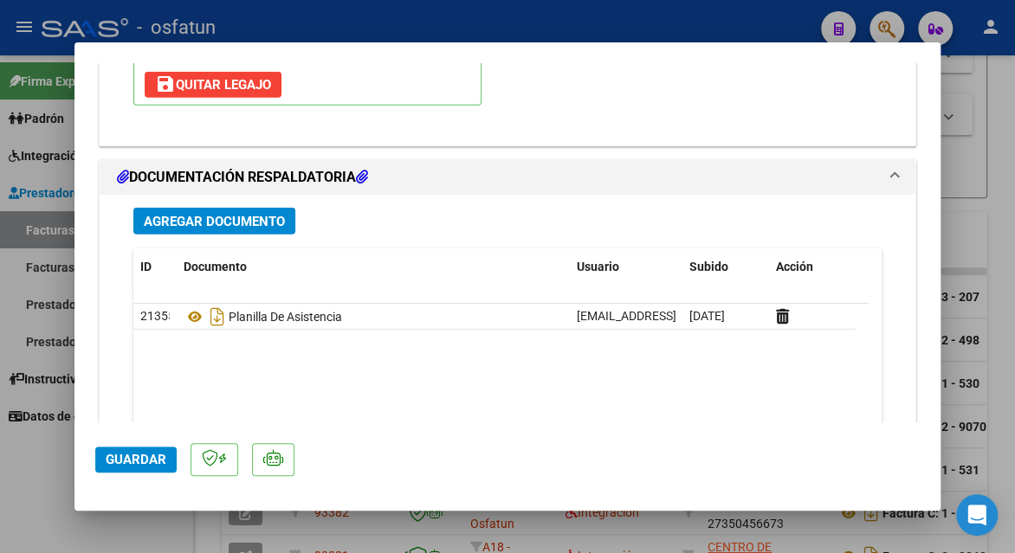
scroll to position [2165, 0]
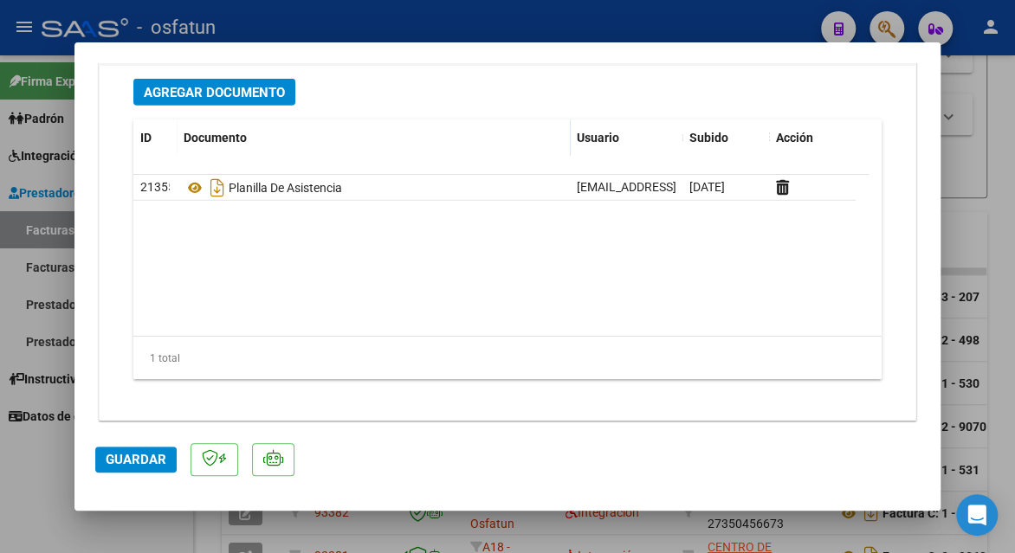
click at [981, 144] on div at bounding box center [507, 276] width 1015 height 553
type input "$ 0,00"
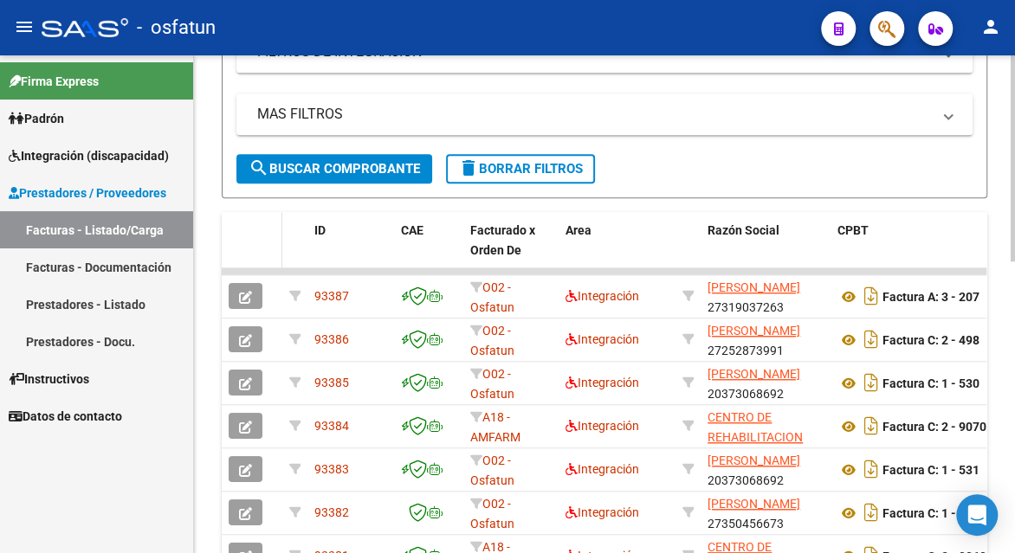
scroll to position [0, 0]
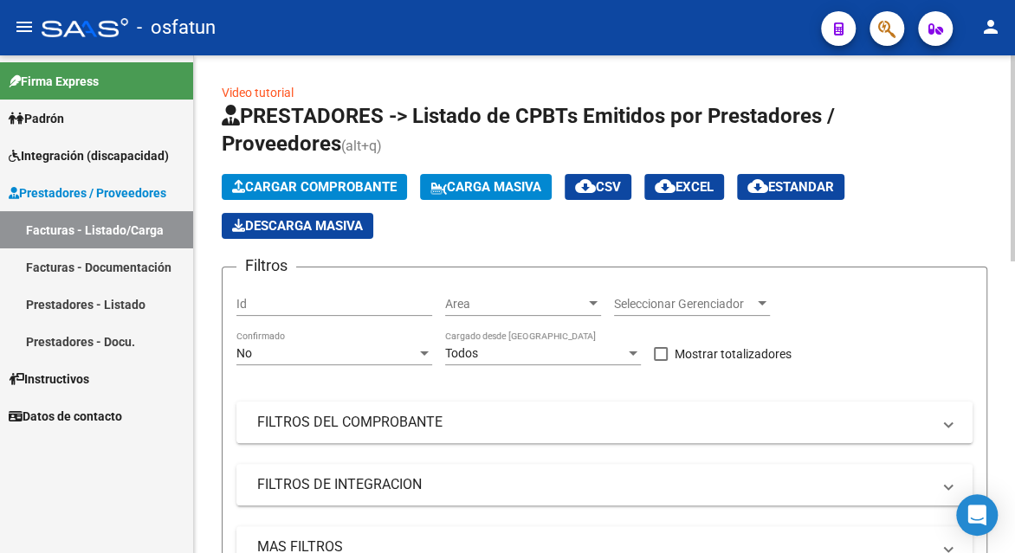
click at [318, 206] on div "Cargar Comprobante Carga Masiva cloud_download CSV cloud_download EXCEL cloud_d…" at bounding box center [605, 206] width 766 height 65
click at [323, 185] on span "Cargar Comprobante" at bounding box center [314, 187] width 165 height 16
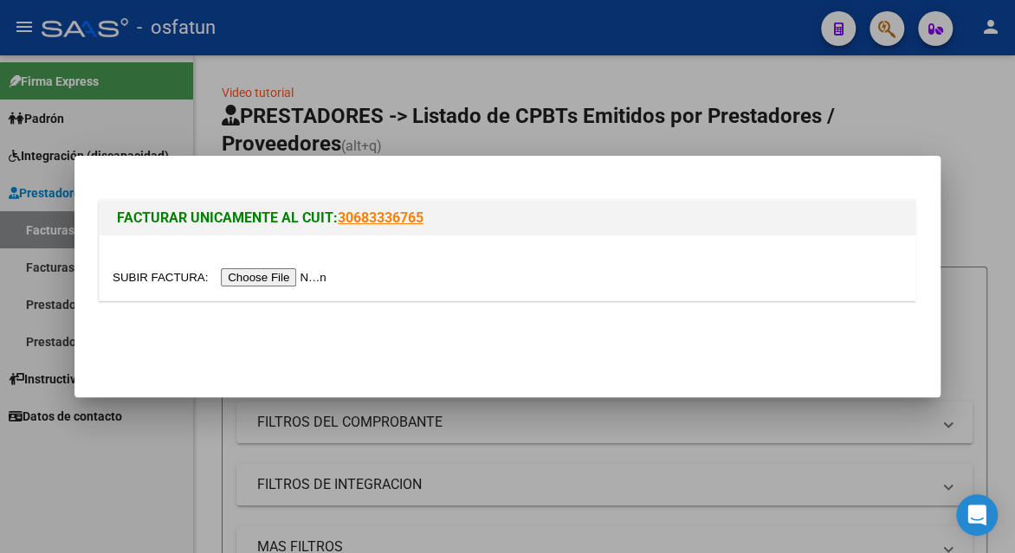
click at [295, 272] on input "file" at bounding box center [222, 277] width 219 height 18
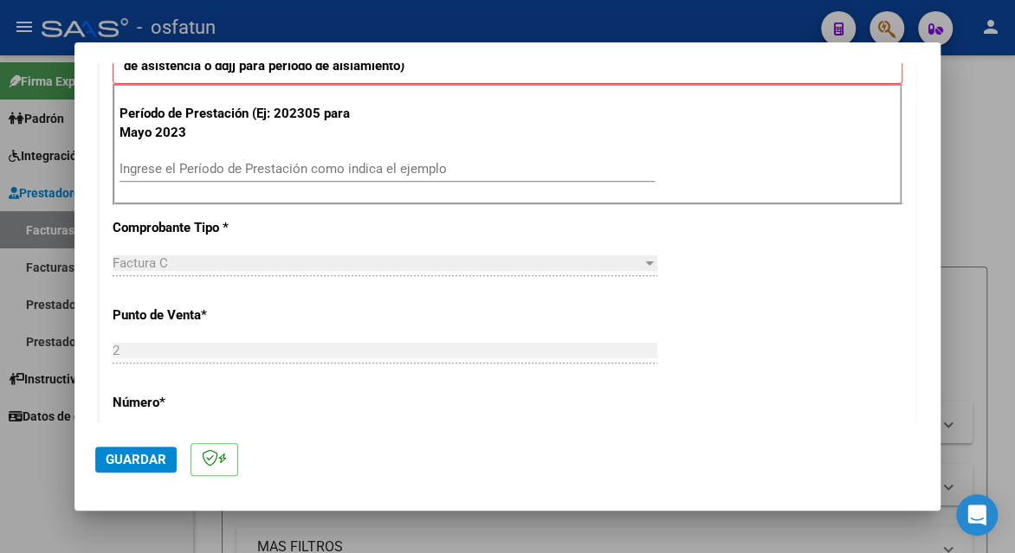
scroll to position [606, 0]
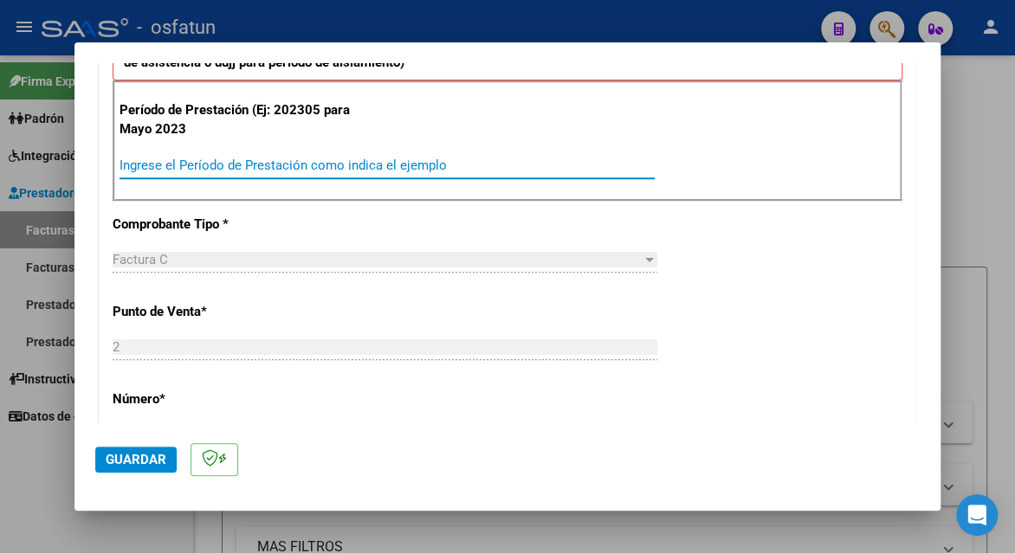
click at [292, 165] on input "Ingrese el Período de Prestación como indica el ejemplo" at bounding box center [387, 166] width 535 height 16
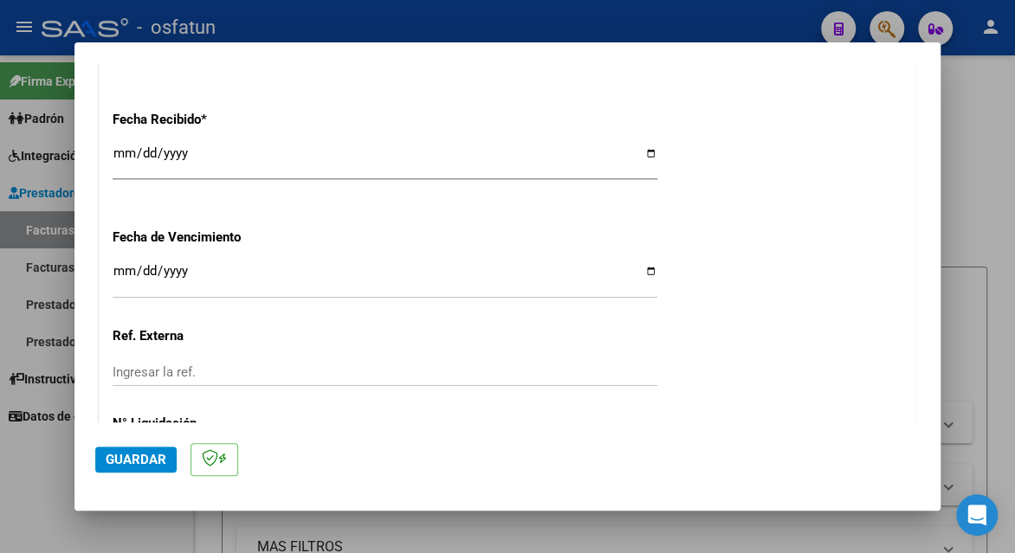
scroll to position [1400, 0]
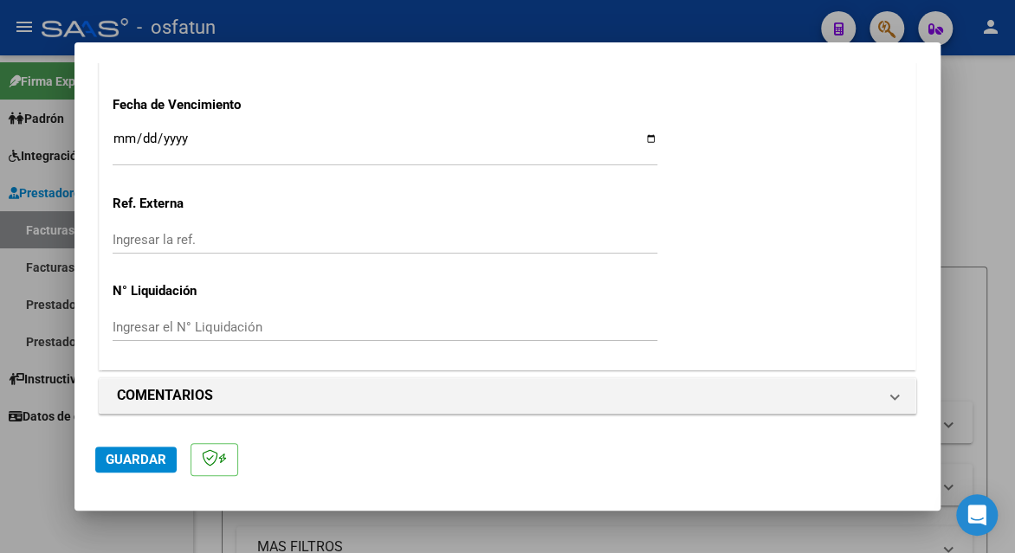
type input "202507"
click at [139, 435] on mat-dialog-actions "Guardar" at bounding box center [507, 457] width 825 height 68
click at [146, 455] on span "Guardar" at bounding box center [136, 460] width 61 height 16
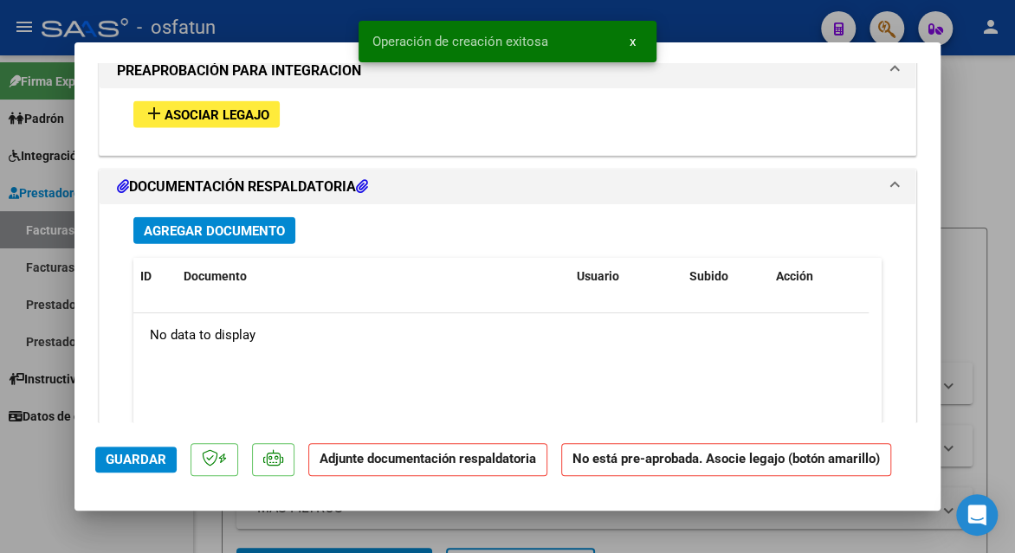
scroll to position [1646, 0]
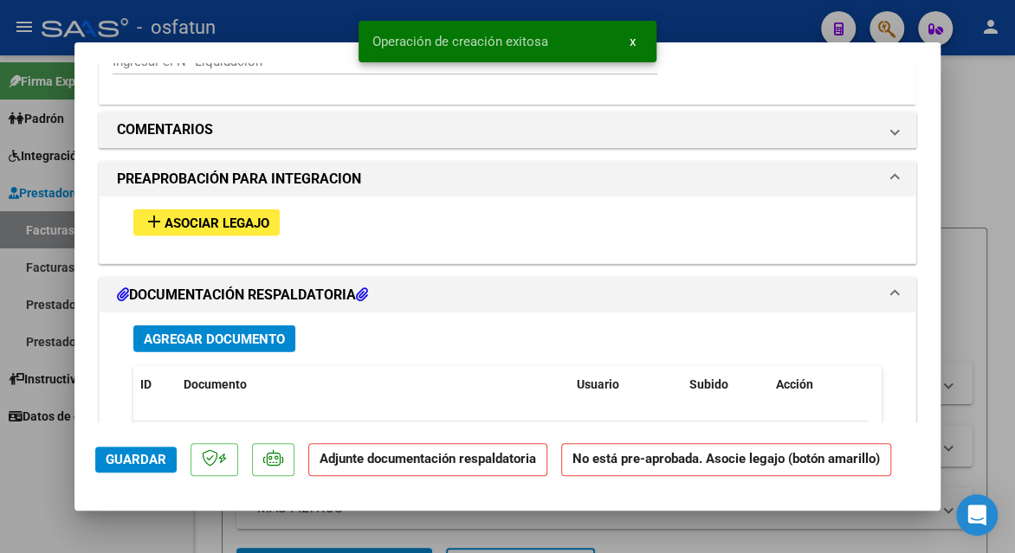
click at [193, 225] on span "Asociar Legajo" at bounding box center [217, 224] width 105 height 16
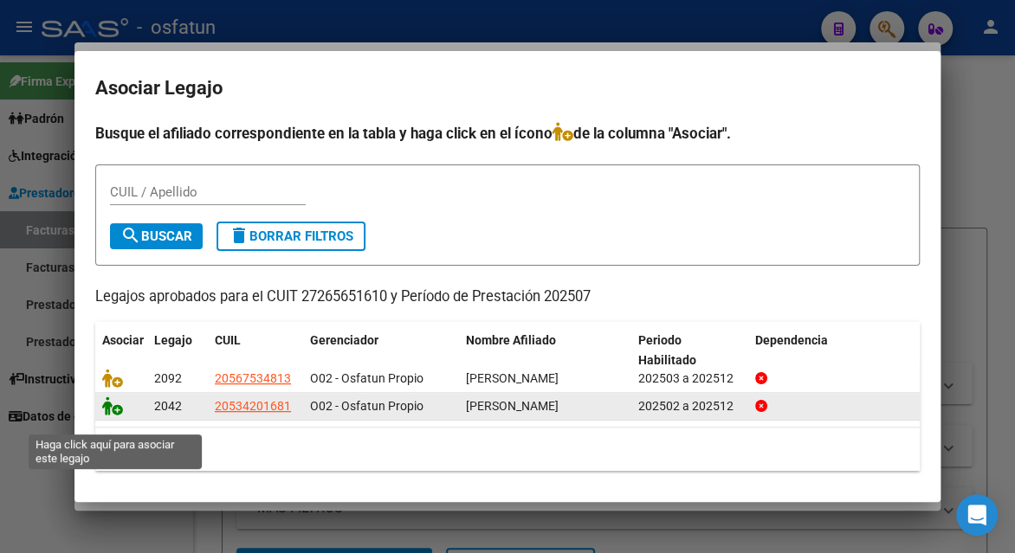
click at [117, 416] on icon at bounding box center [112, 406] width 21 height 19
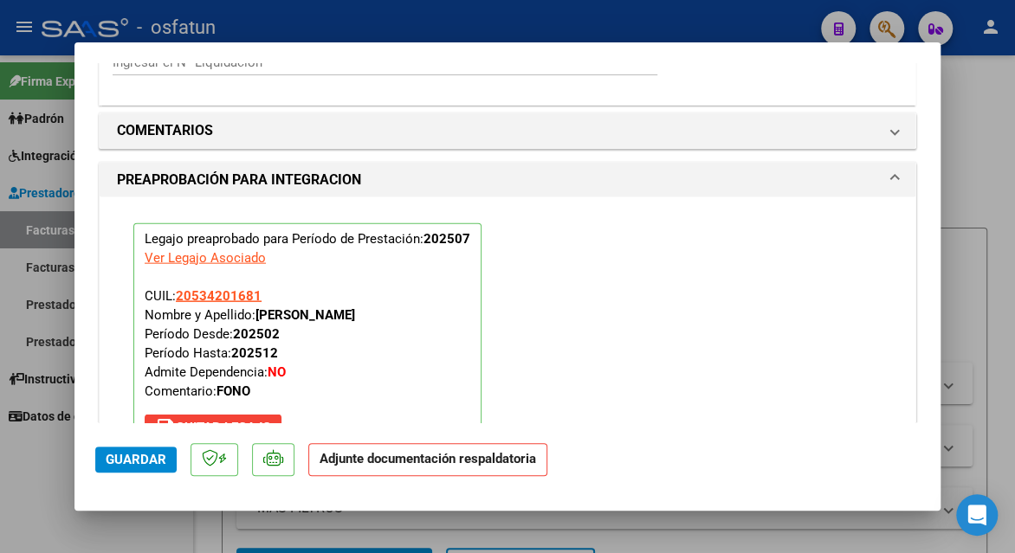
scroll to position [2124, 0]
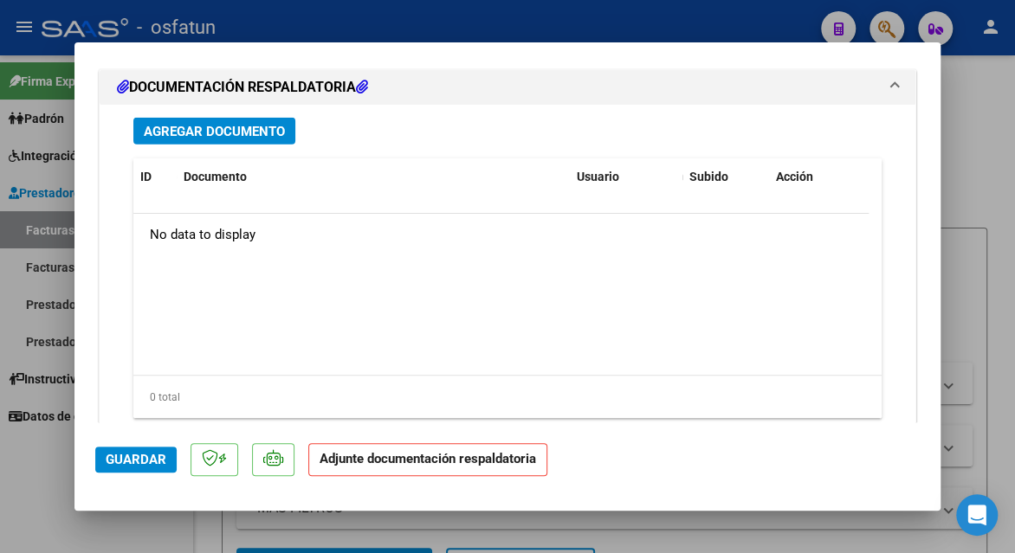
click at [191, 118] on button "Agregar Documento" at bounding box center [214, 131] width 162 height 27
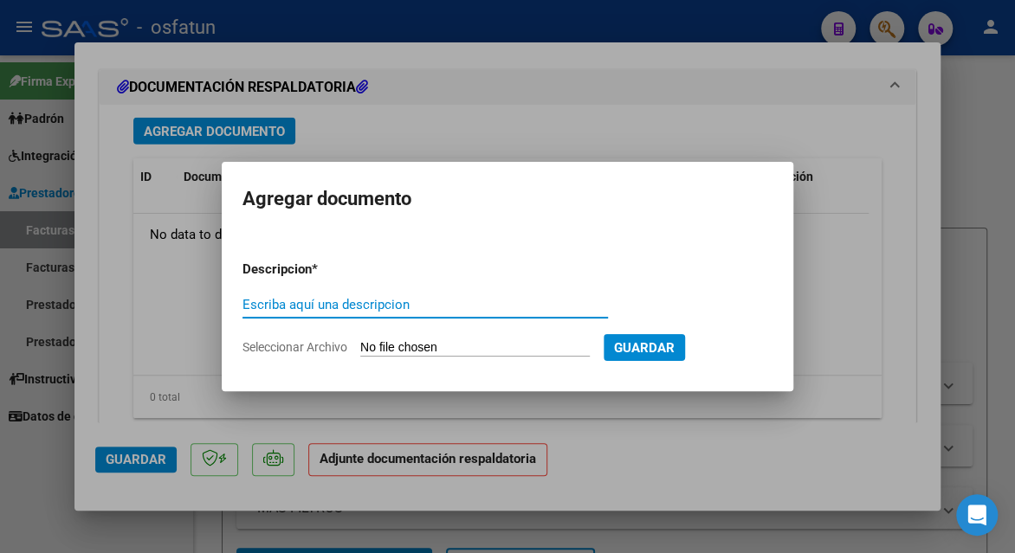
click at [383, 299] on input "Escriba aquí una descripcion" at bounding box center [425, 305] width 365 height 16
type input "planilla de asistencia"
click at [408, 344] on input "Seleccionar Archivo" at bounding box center [475, 348] width 230 height 16
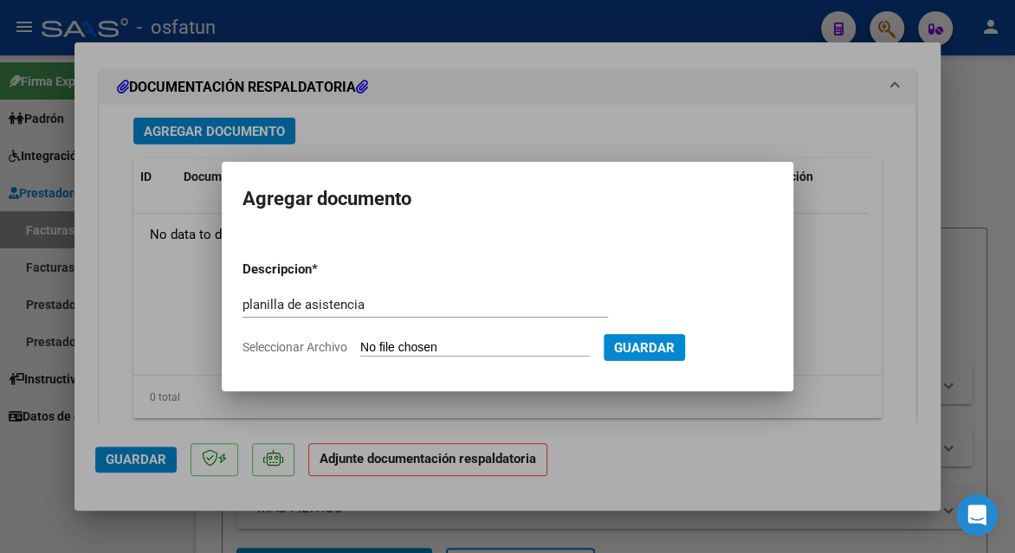
type input "C:\fakepath\NAYAR250 asis.pdf"
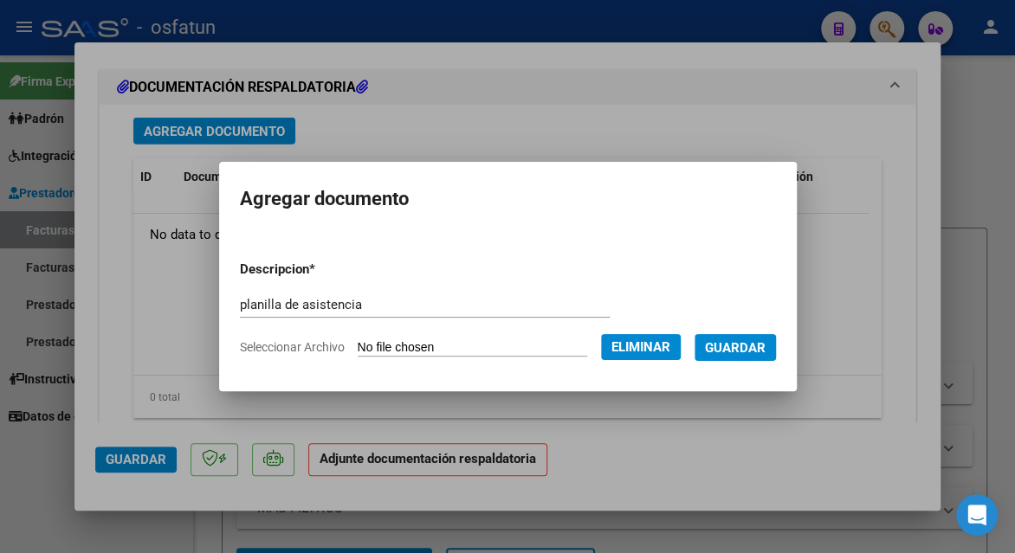
click at [730, 350] on span "Guardar" at bounding box center [735, 348] width 61 height 16
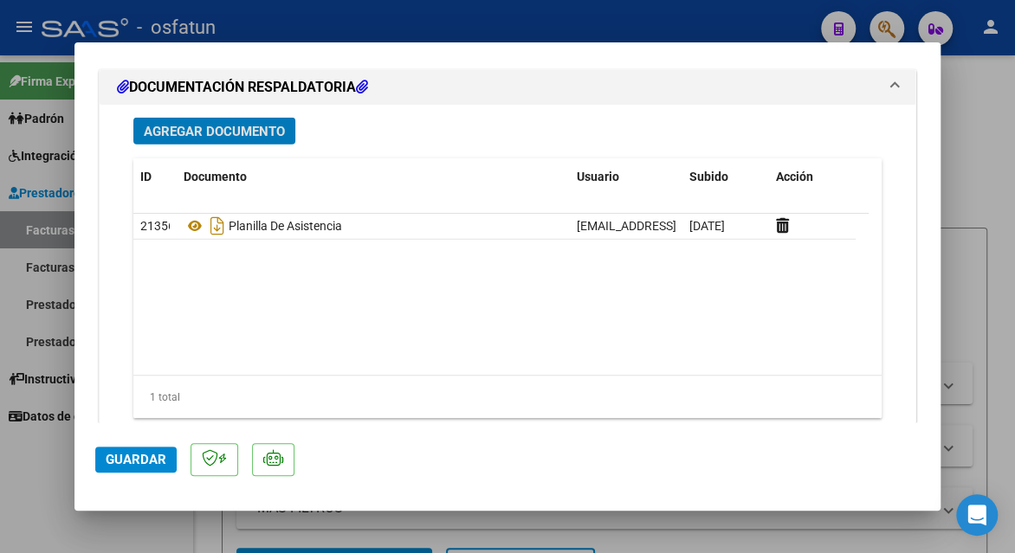
click at [102, 458] on button "Guardar" at bounding box center [135, 460] width 81 height 26
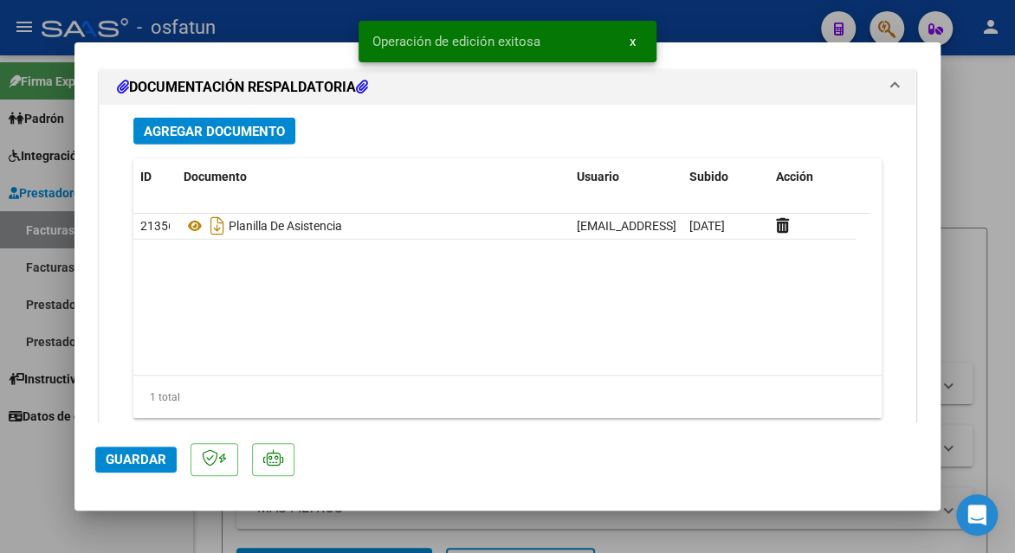
click at [994, 181] on div at bounding box center [507, 276] width 1015 height 553
type input "$ 0,00"
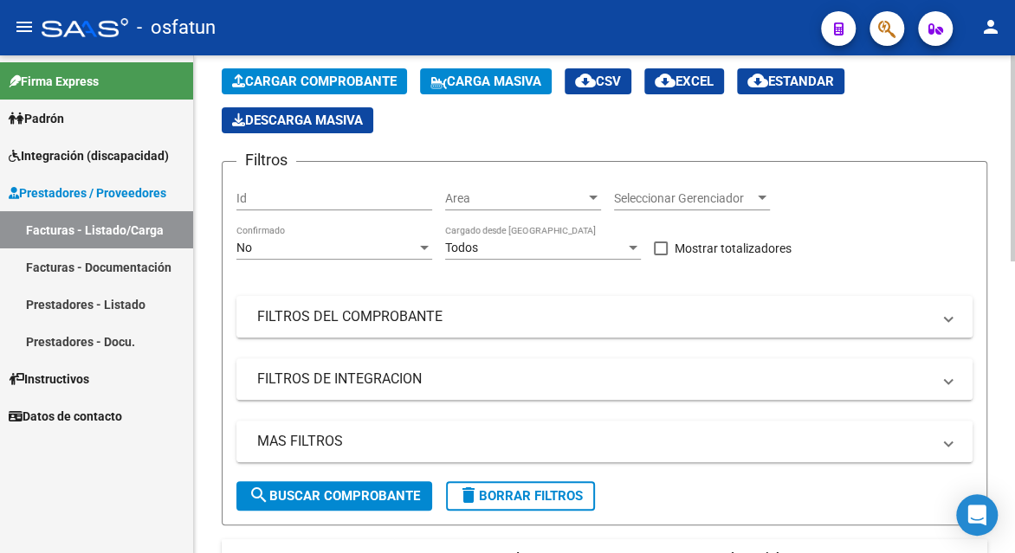
scroll to position [0, 0]
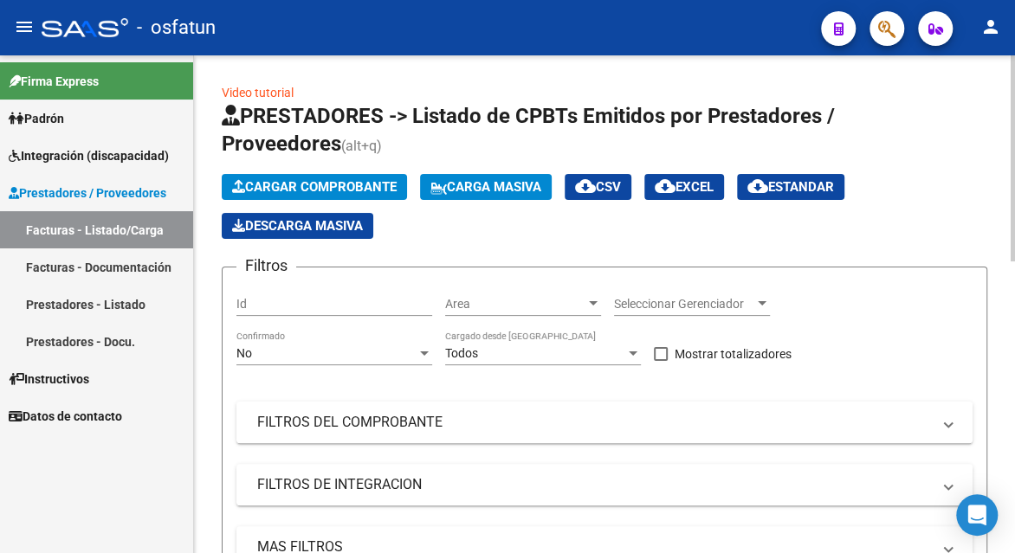
click at [314, 167] on app-list-header "PRESTADORES -> Listado de CPBTs Emitidos por Prestadores / Proveedores (alt+q) …" at bounding box center [605, 366] width 766 height 529
click at [319, 186] on span "Cargar Comprobante" at bounding box center [314, 187] width 165 height 16
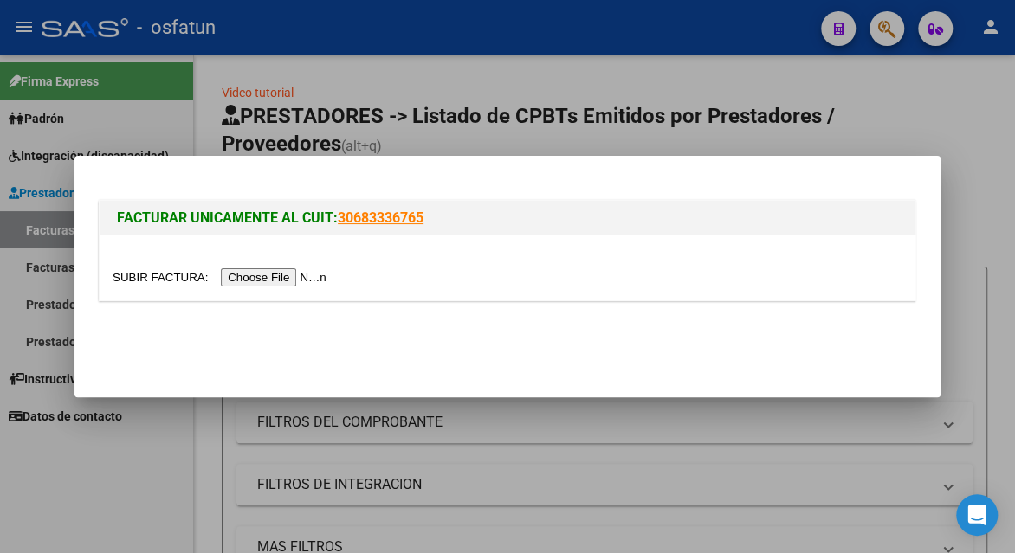
click at [301, 281] on input "file" at bounding box center [222, 277] width 219 height 18
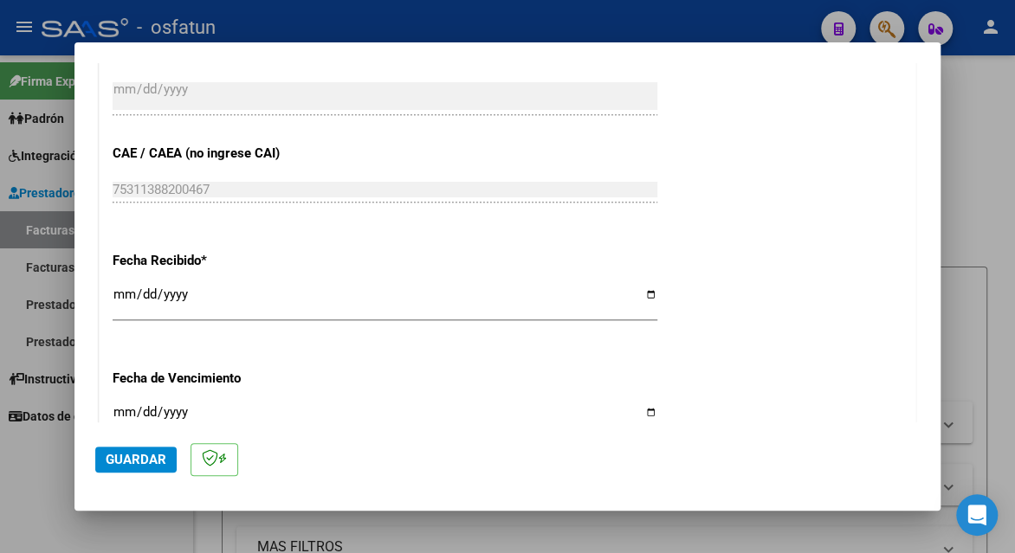
scroll to position [1400, 0]
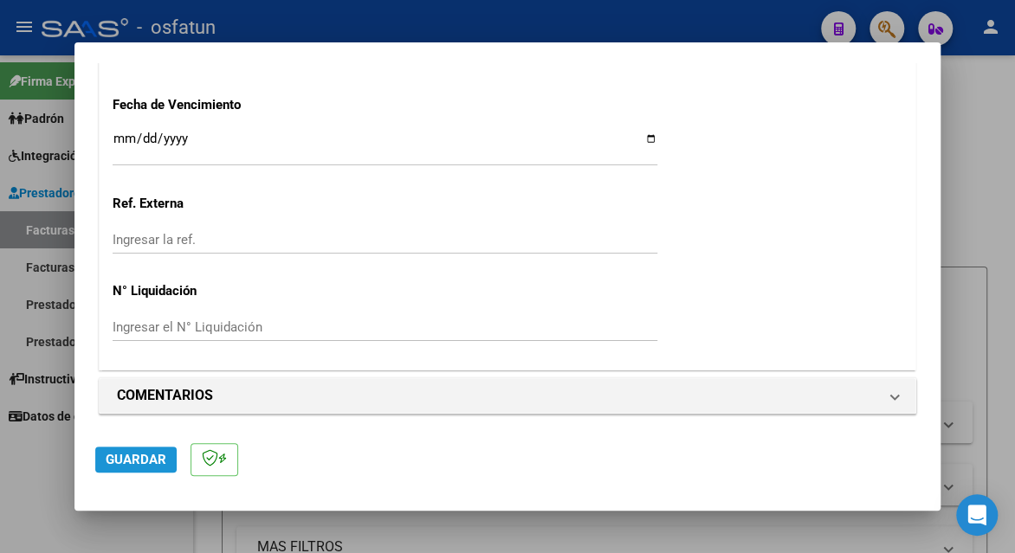
click at [140, 462] on span "Guardar" at bounding box center [136, 460] width 61 height 16
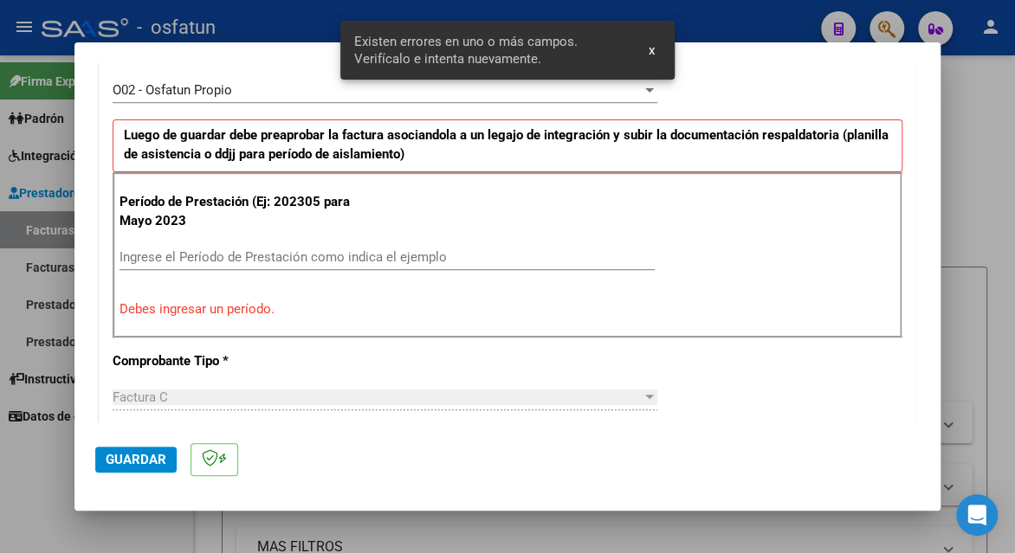
scroll to position [508, 0]
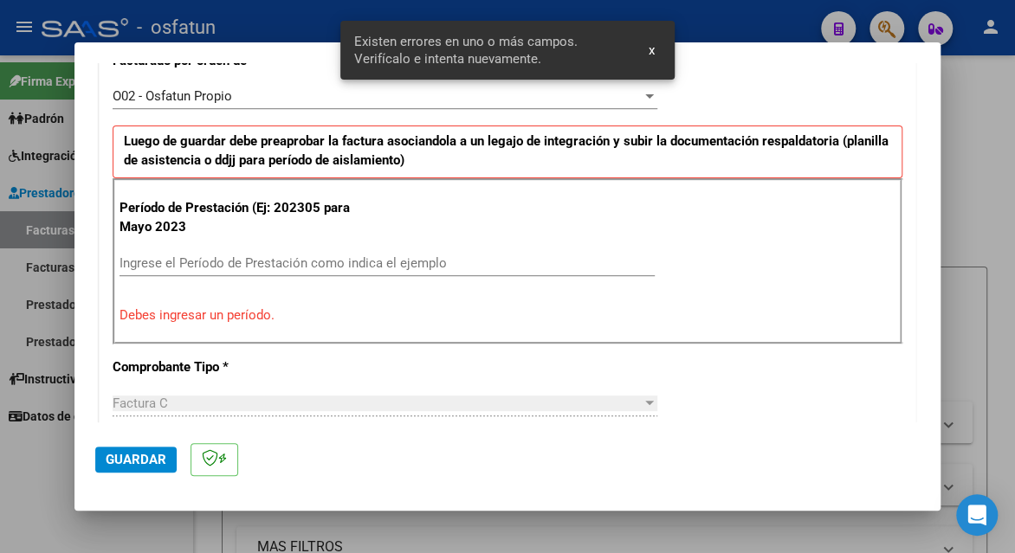
click at [377, 244] on div "Período de Prestación (Ej: 202305 para [DATE] Ingrese el Período de Prestación …" at bounding box center [508, 261] width 790 height 166
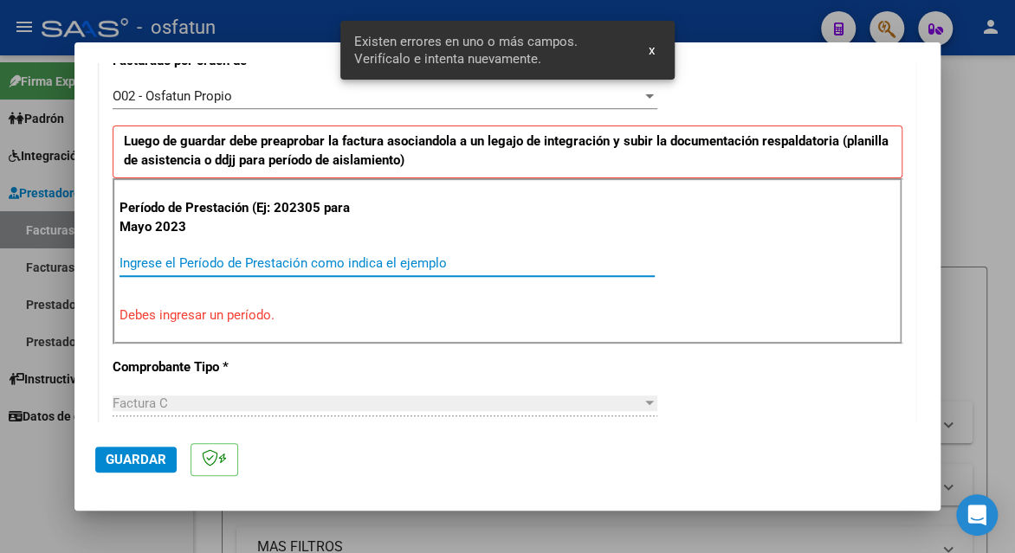
click at [372, 260] on input "Ingrese el Período de Prestación como indica el ejemplo" at bounding box center [387, 263] width 535 height 16
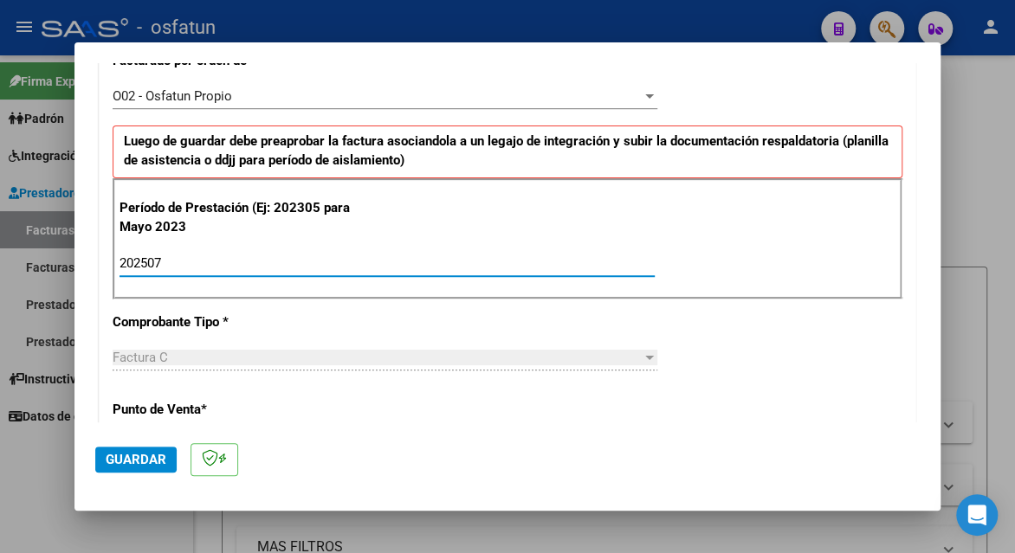
type input "202507"
click at [165, 458] on span "Guardar" at bounding box center [136, 460] width 61 height 16
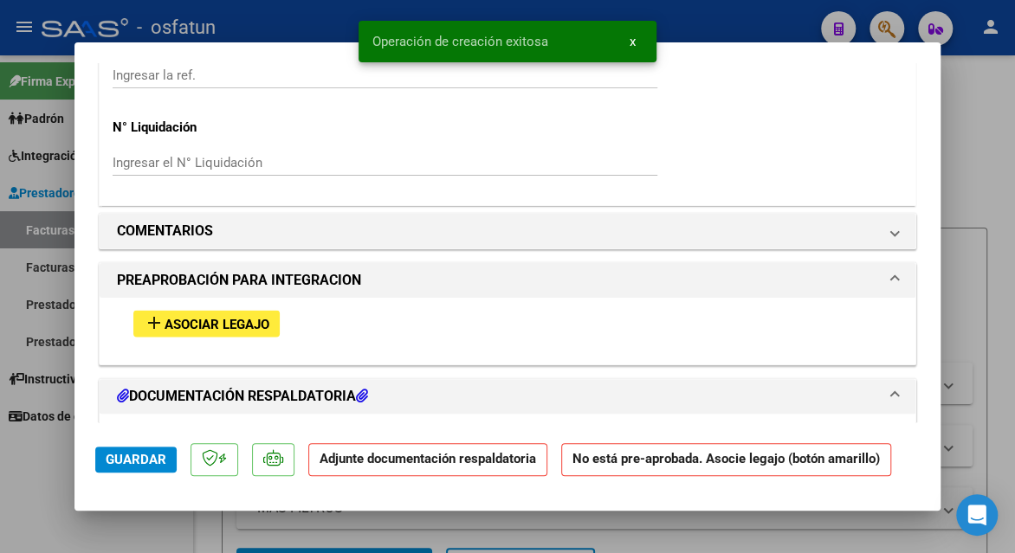
scroll to position [1732, 0]
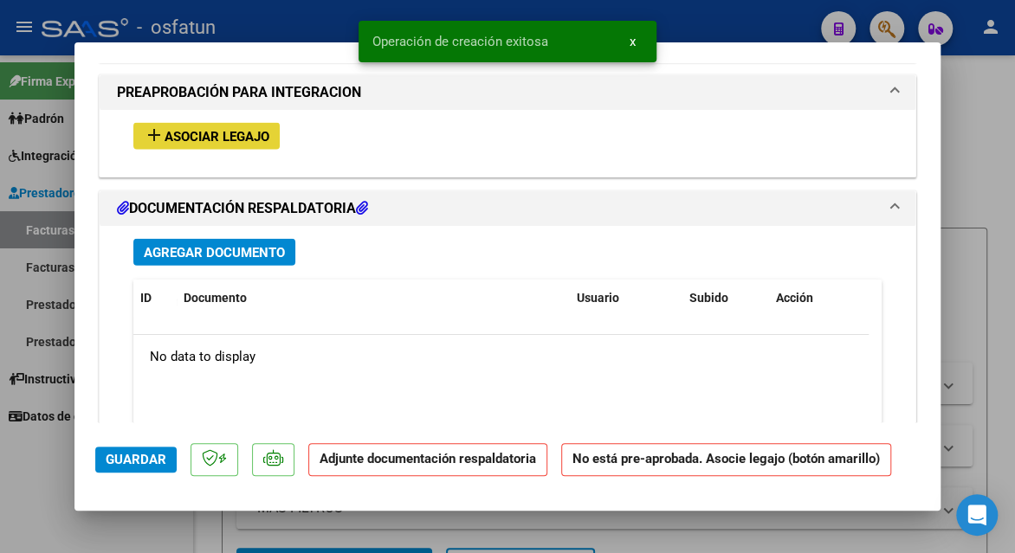
click at [193, 142] on button "add Asociar Legajo" at bounding box center [206, 136] width 146 height 27
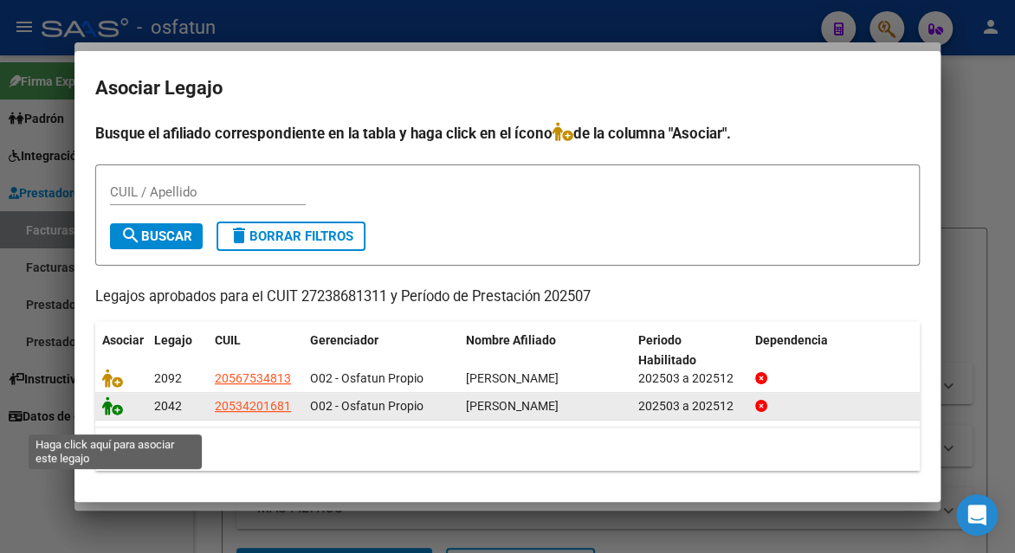
click at [119, 416] on icon at bounding box center [112, 406] width 21 height 19
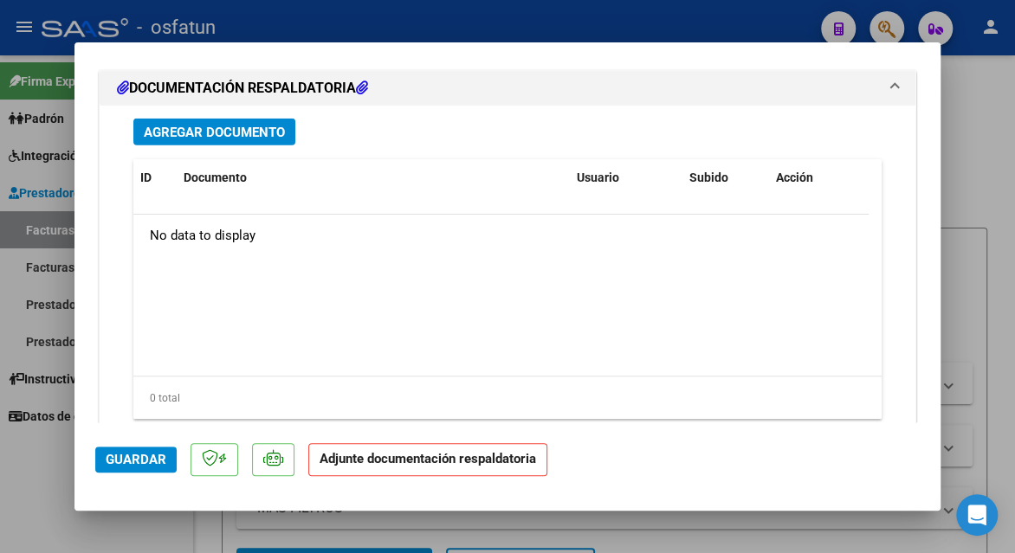
drag, startPoint x: 239, startPoint y: 98, endPoint x: 241, endPoint y: 126, distance: 27.8
click at [240, 98] on mat-expansion-panel-header "DOCUMENTACIÓN RESPALDATORIA" at bounding box center [508, 88] width 816 height 35
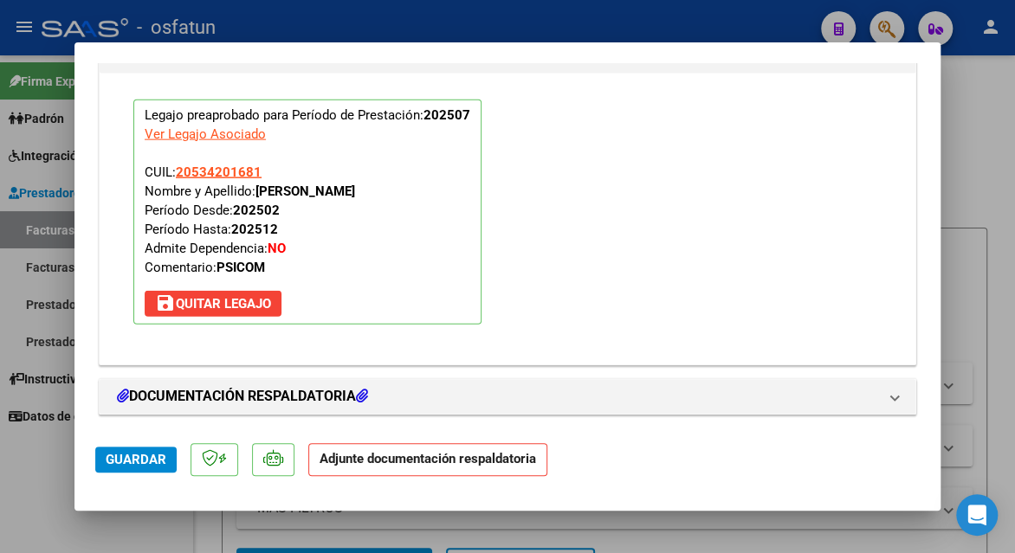
click at [238, 138] on div "Ver Legajo Asociado" at bounding box center [205, 134] width 121 height 19
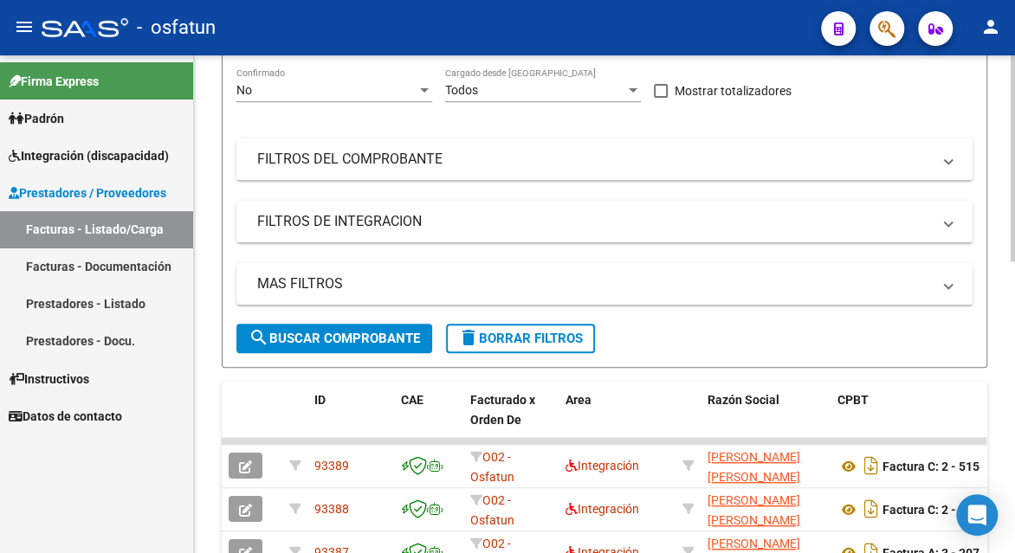
scroll to position [520, 0]
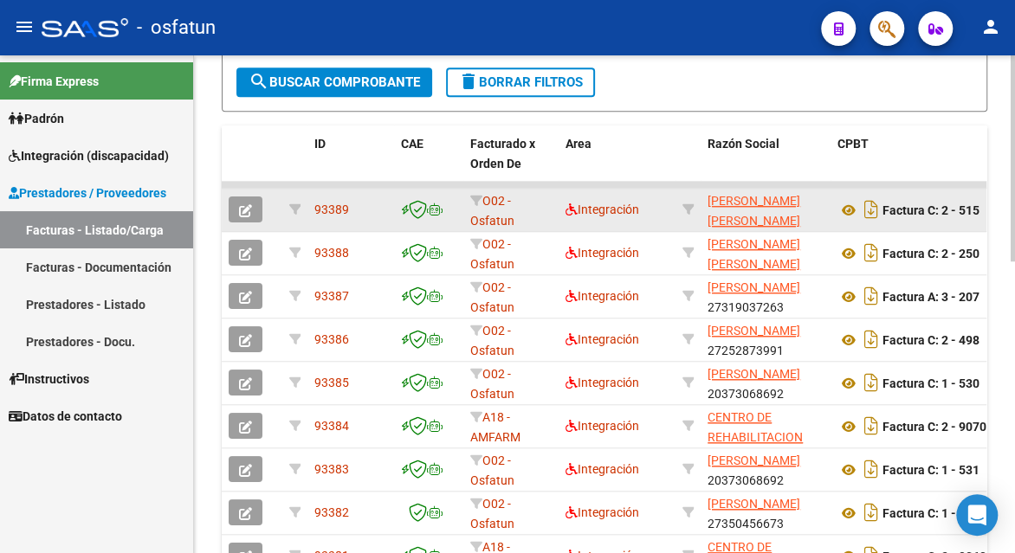
click at [263, 203] on div at bounding box center [252, 210] width 47 height 26
click at [230, 222] on button "button" at bounding box center [246, 210] width 34 height 26
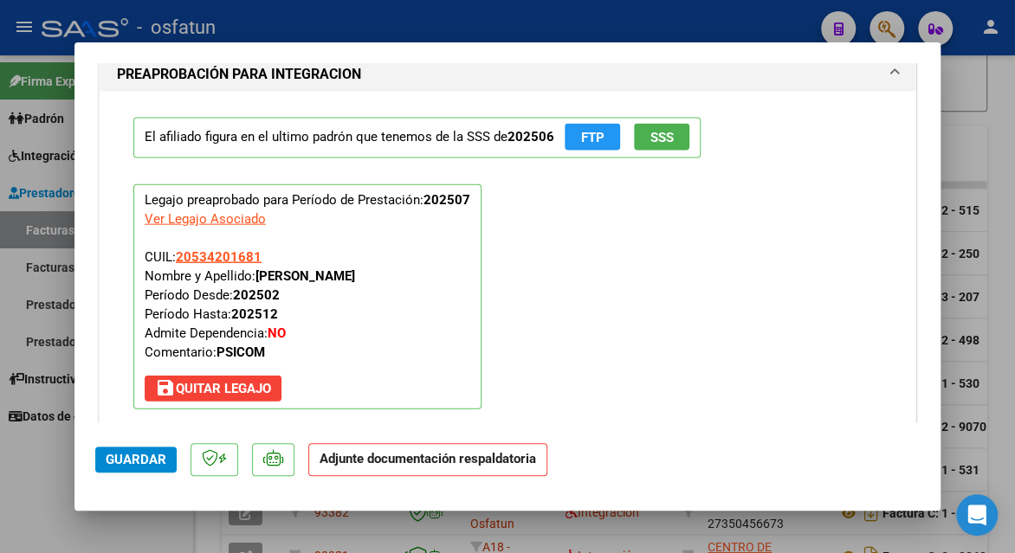
scroll to position [2165, 0]
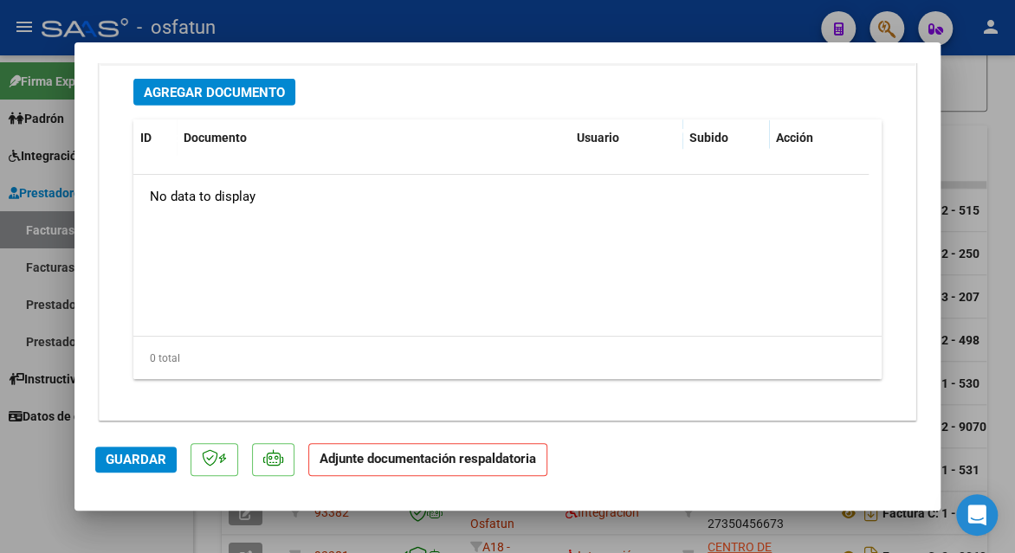
click at [242, 79] on button "Agregar Documento" at bounding box center [214, 92] width 162 height 27
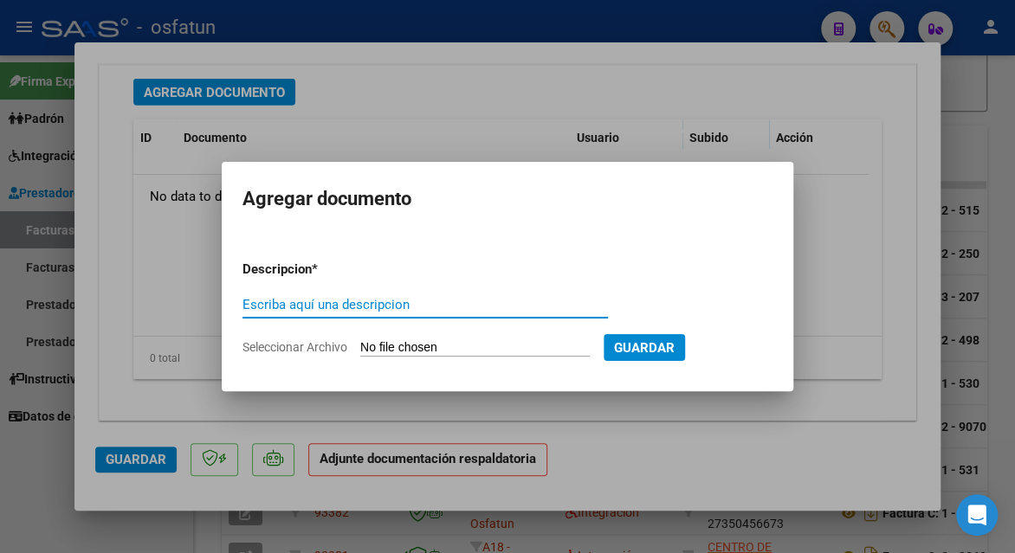
click at [398, 296] on div "Escriba aquí una descripcion" at bounding box center [425, 305] width 365 height 26
type input "planilla de asistencia"
click at [452, 344] on input "Seleccionar Archivo" at bounding box center [475, 348] width 230 height 16
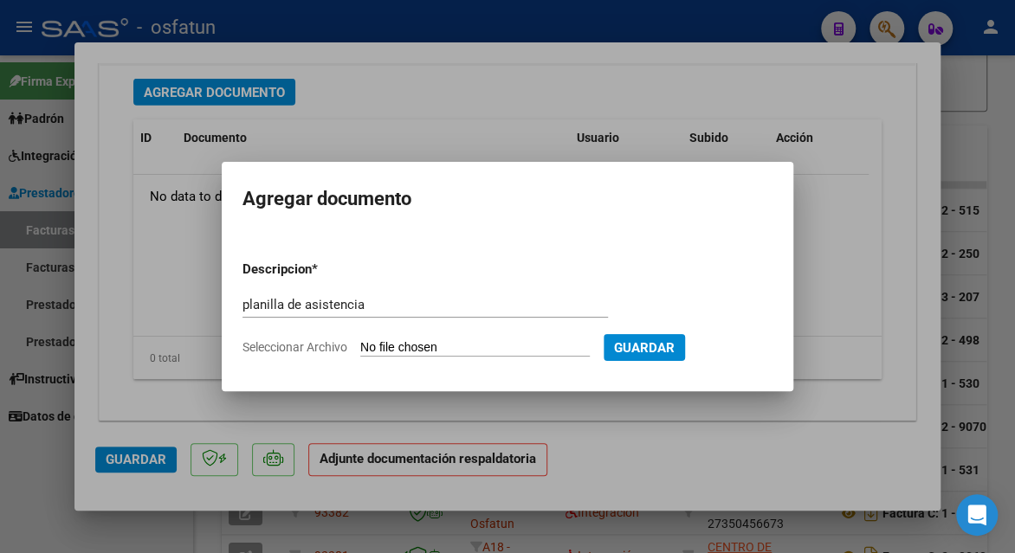
type input "C:\fakepath\[PERSON_NAME] 515 asis.pdf"
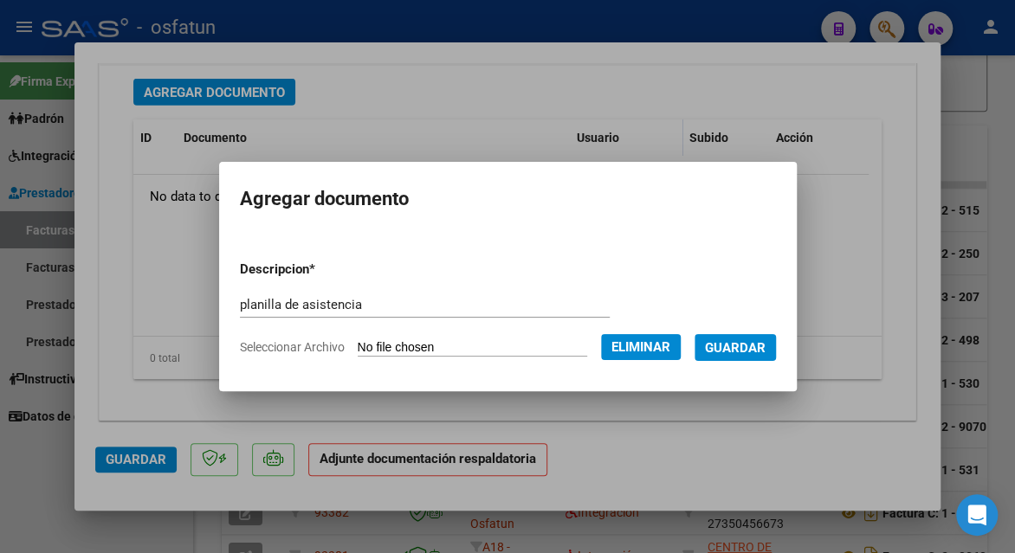
click at [734, 340] on span "Guardar" at bounding box center [735, 348] width 61 height 16
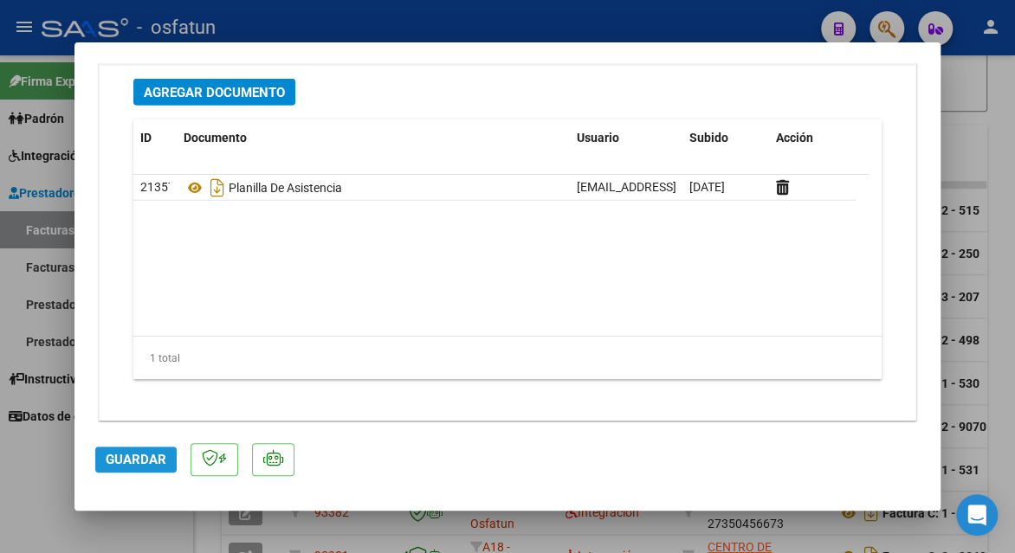
click at [165, 462] on button "Guardar" at bounding box center [135, 460] width 81 height 26
click at [147, 453] on span "Guardar" at bounding box center [136, 460] width 61 height 16
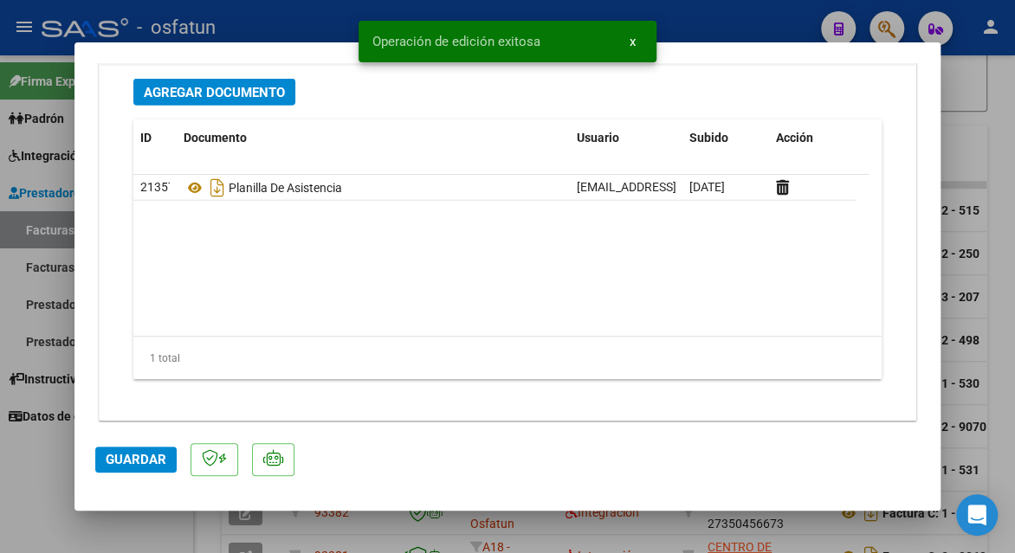
drag, startPoint x: 959, startPoint y: 156, endPoint x: 799, endPoint y: 152, distance: 159.4
click at [959, 155] on div at bounding box center [507, 276] width 1015 height 553
type input "$ 0,00"
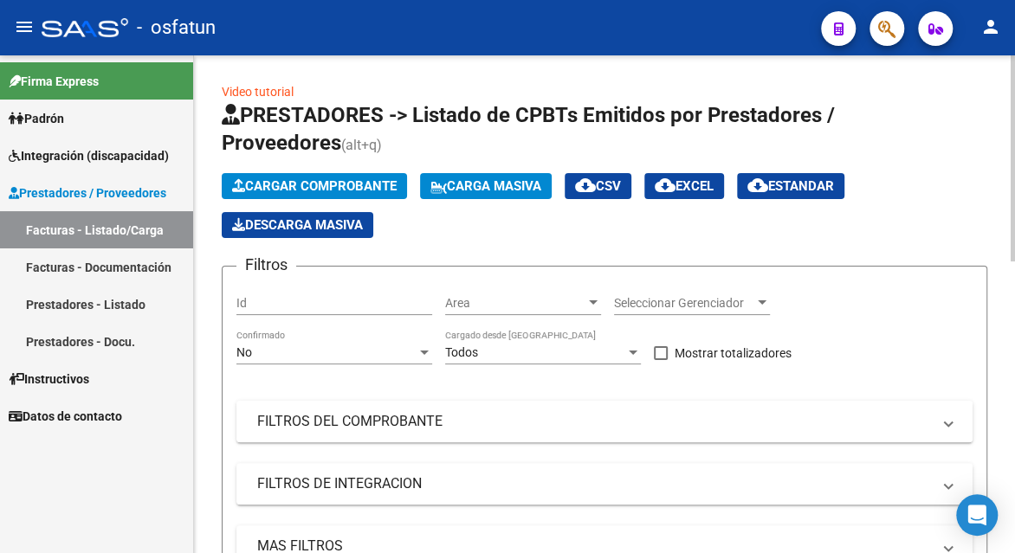
scroll to position [0, 0]
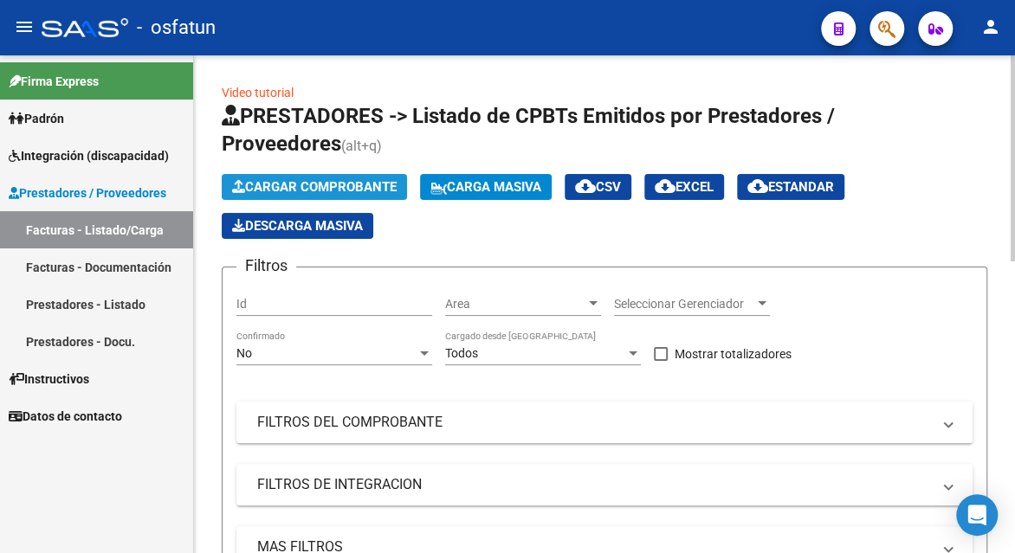
click at [323, 191] on span "Cargar Comprobante" at bounding box center [314, 187] width 165 height 16
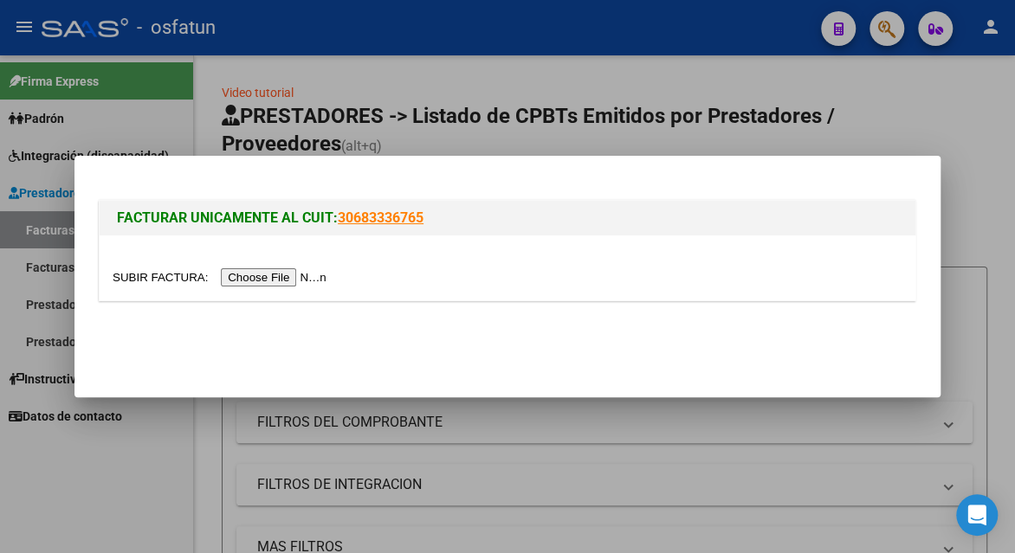
click at [273, 286] on input "file" at bounding box center [222, 277] width 219 height 18
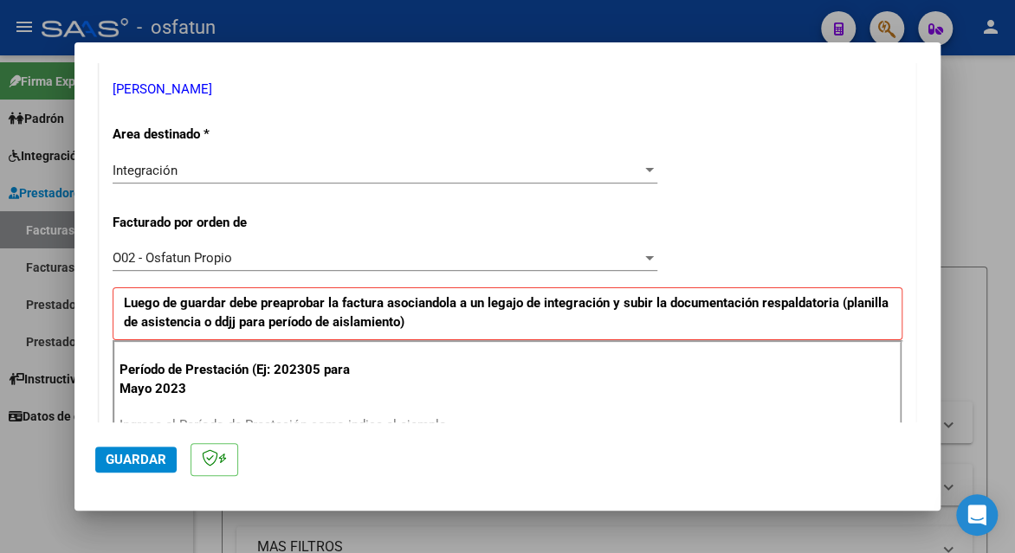
scroll to position [433, 0]
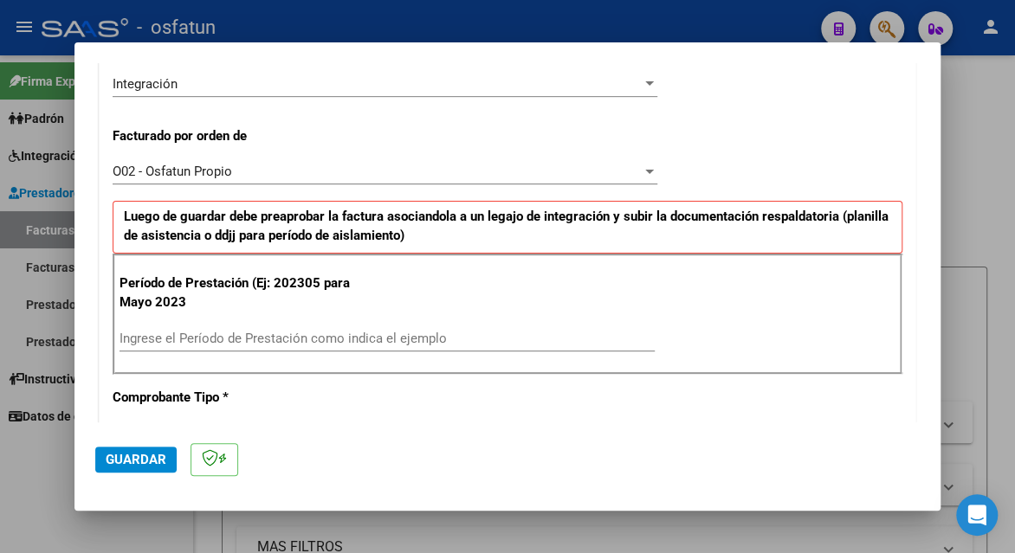
click at [208, 338] on input "Ingrese el Período de Prestación como indica el ejemplo" at bounding box center [387, 339] width 535 height 16
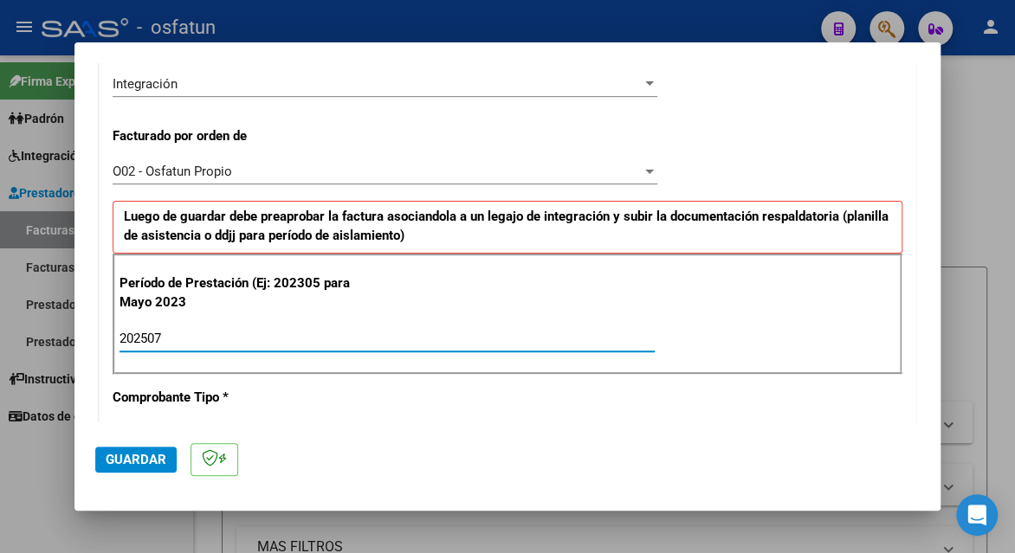
type input "202507"
click at [142, 459] on span "Guardar" at bounding box center [136, 460] width 61 height 16
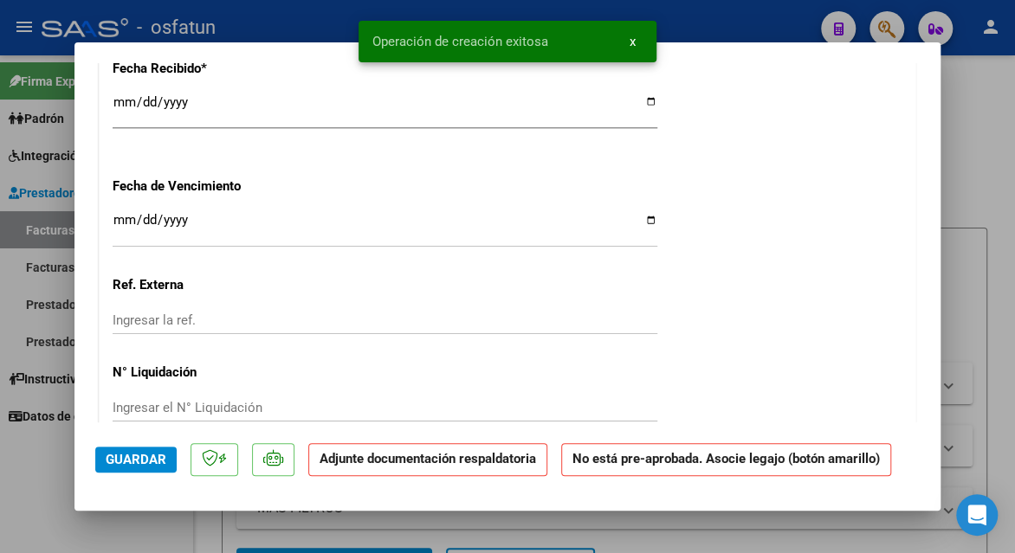
scroll to position [1559, 0]
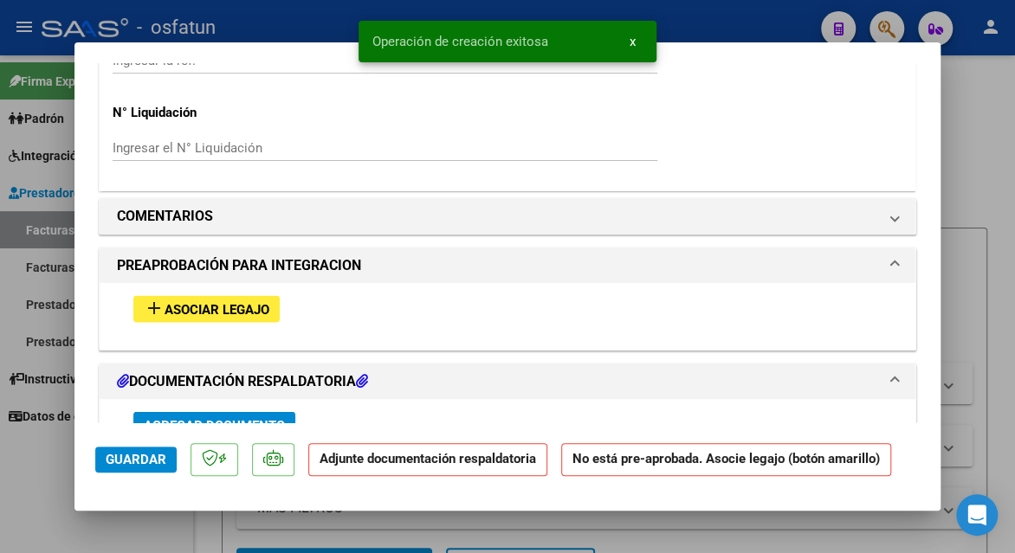
click at [253, 302] on span "Asociar Legajo" at bounding box center [217, 310] width 105 height 16
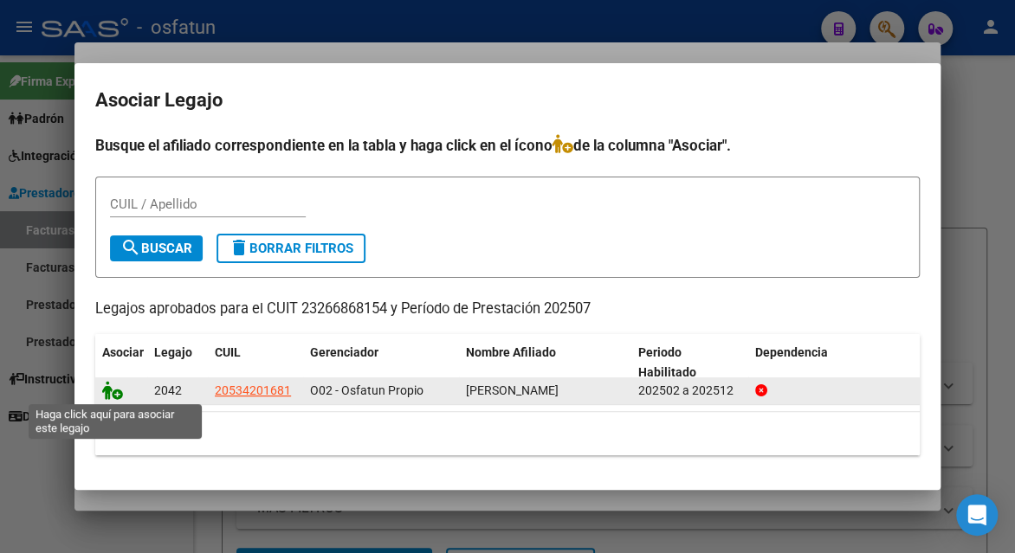
click at [115, 398] on icon at bounding box center [112, 390] width 21 height 19
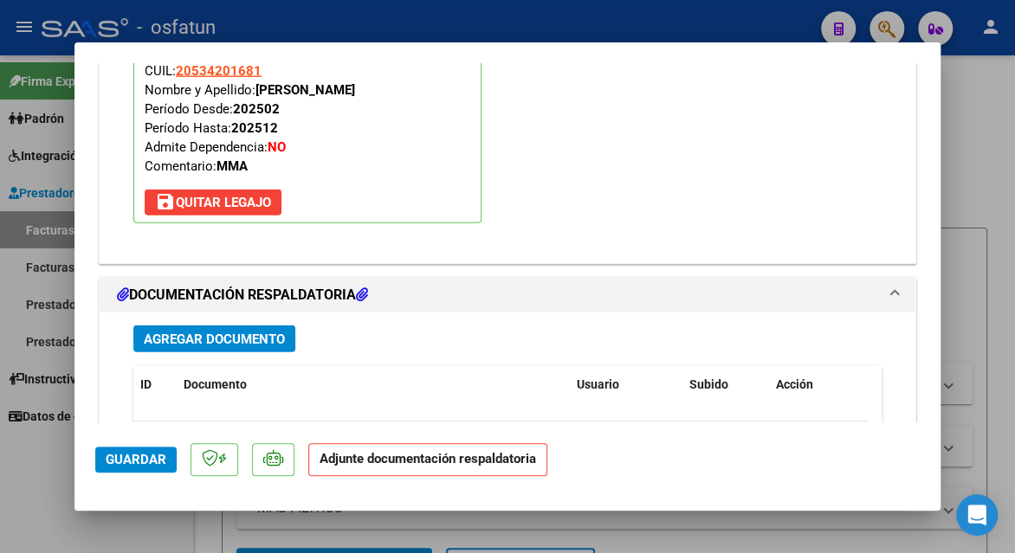
scroll to position [1908, 0]
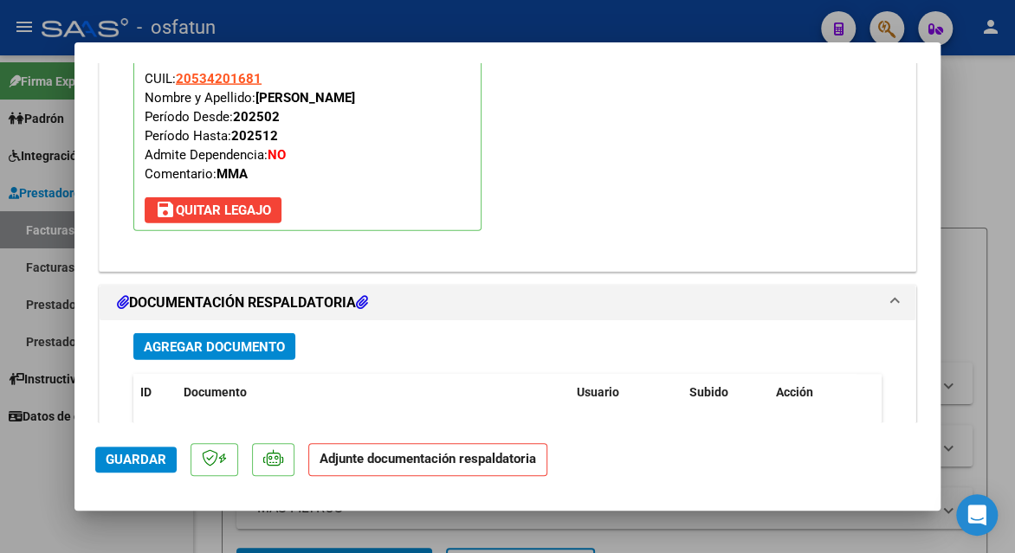
click at [192, 342] on span "Agregar Documento" at bounding box center [214, 348] width 141 height 16
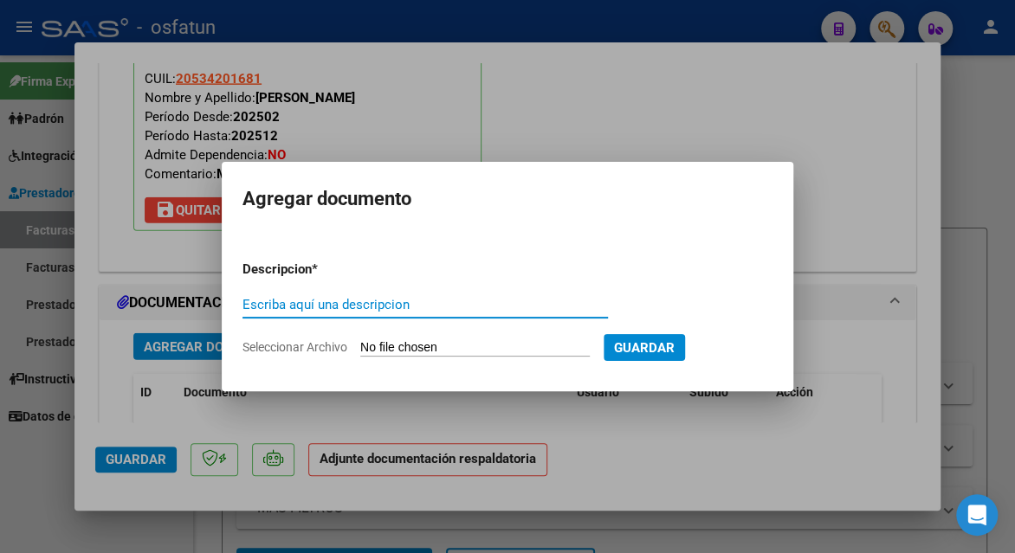
click at [313, 302] on input "Escriba aquí una descripcion" at bounding box center [425, 305] width 365 height 16
type input "planilla de asistencia"
click at [413, 350] on input "Seleccionar Archivo" at bounding box center [475, 348] width 230 height 16
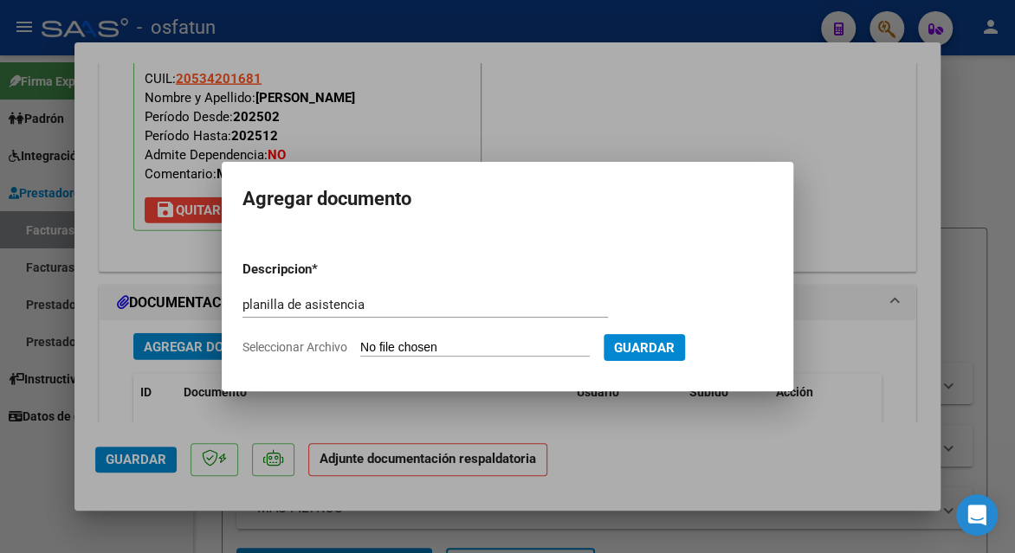
type input "C:\fakepath\TOLAY 45 asis.pdf"
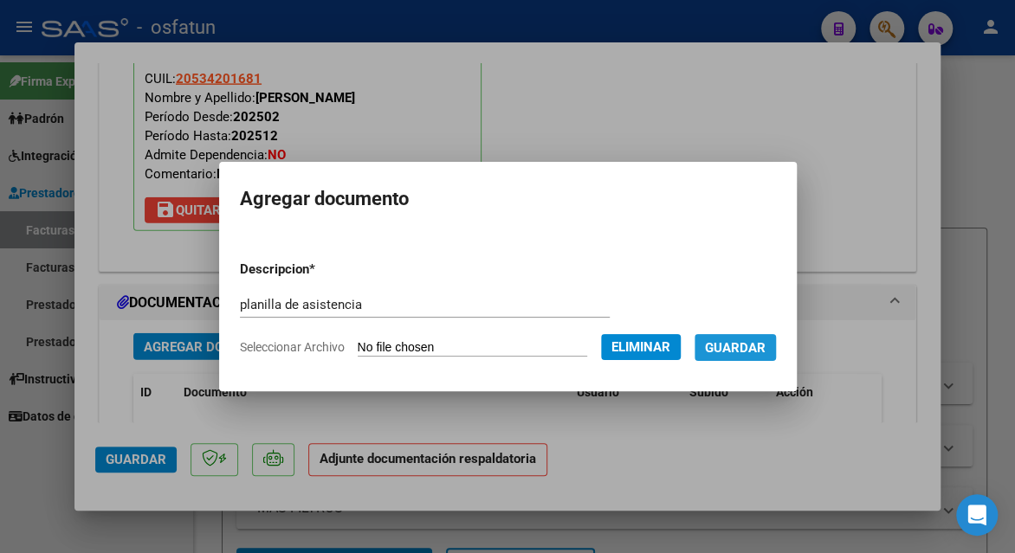
click at [766, 347] on span "Guardar" at bounding box center [735, 348] width 61 height 16
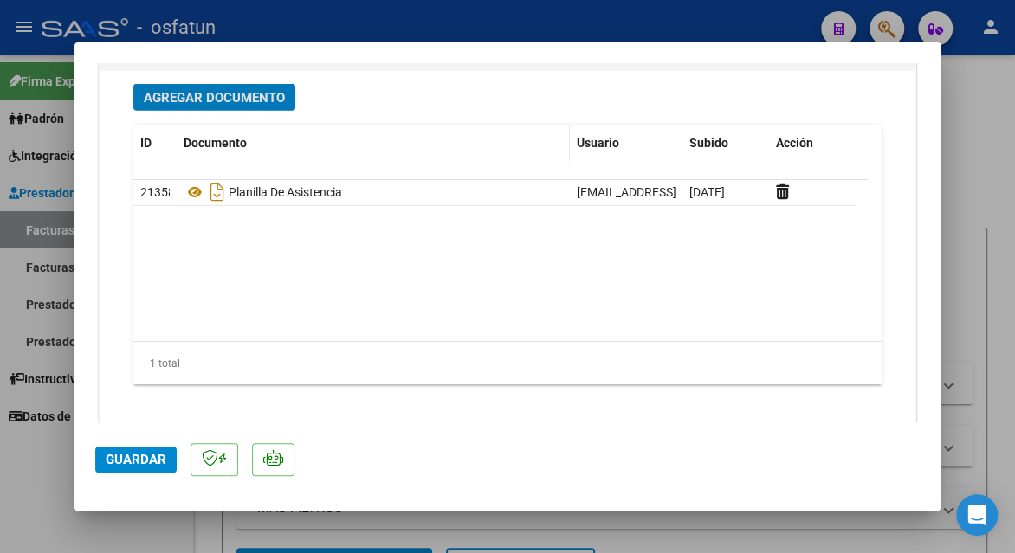
scroll to position [2168, 0]
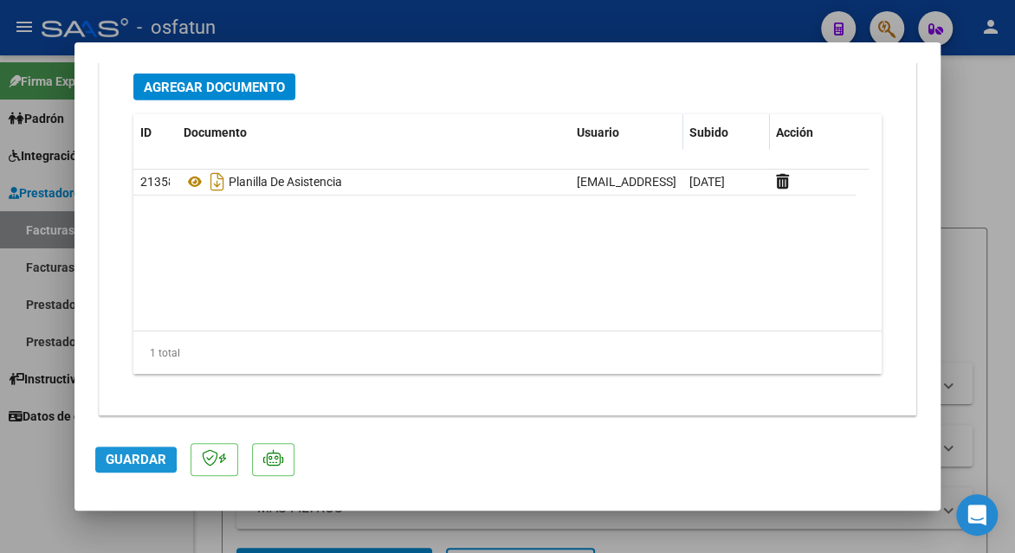
click at [109, 461] on span "Guardar" at bounding box center [136, 460] width 61 height 16
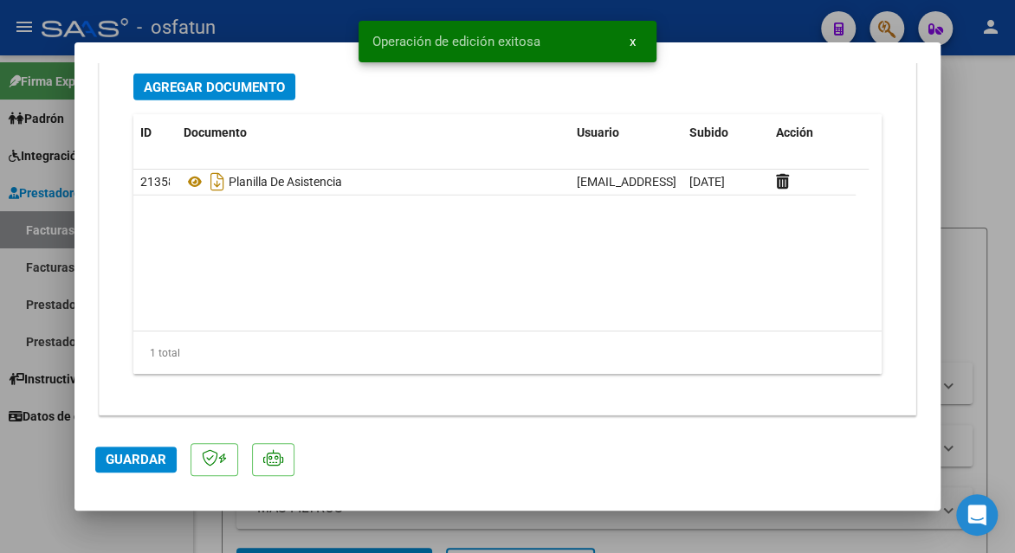
click at [958, 233] on div at bounding box center [507, 276] width 1015 height 553
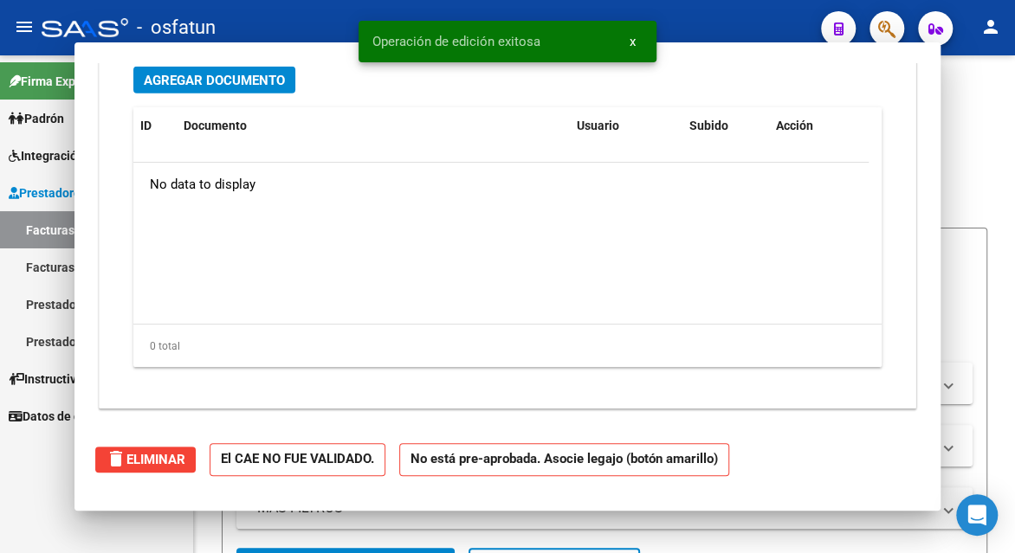
type input "$ 0,00"
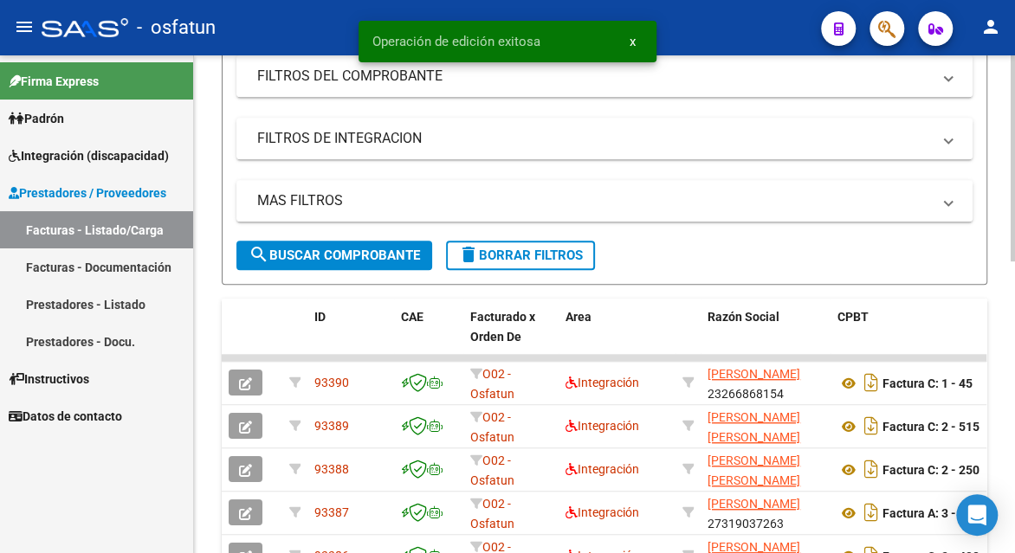
scroll to position [346, 0]
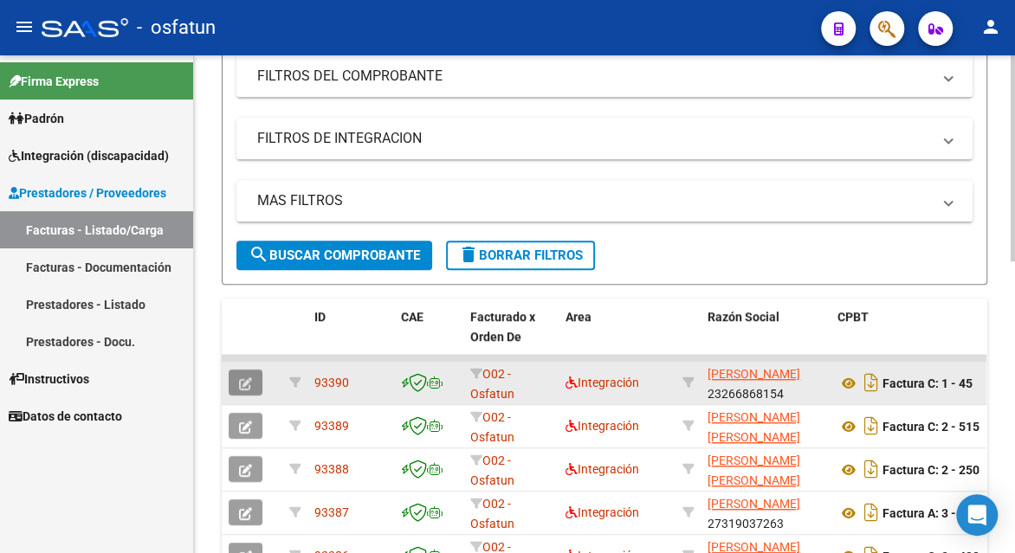
click at [240, 385] on icon "button" at bounding box center [245, 384] width 13 height 13
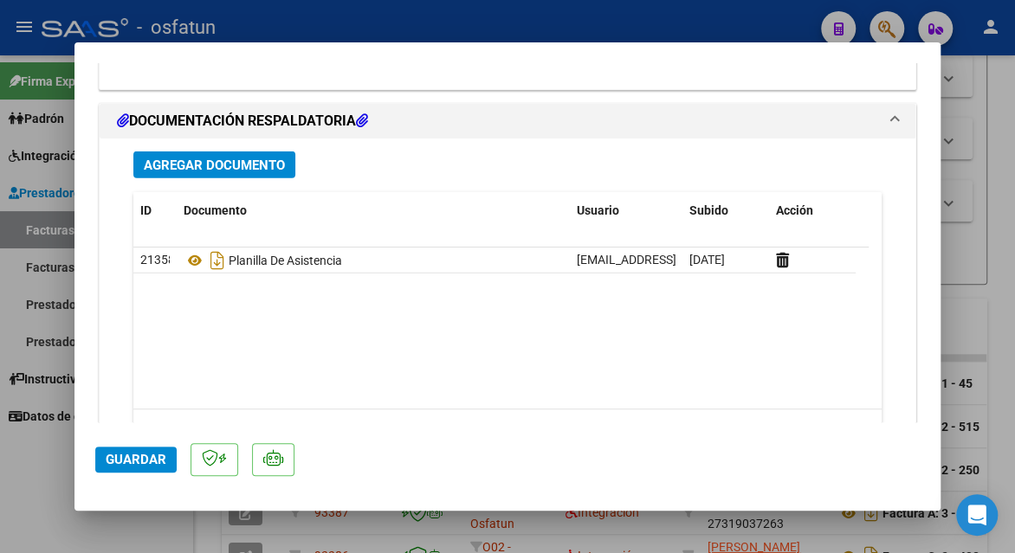
scroll to position [2171, 0]
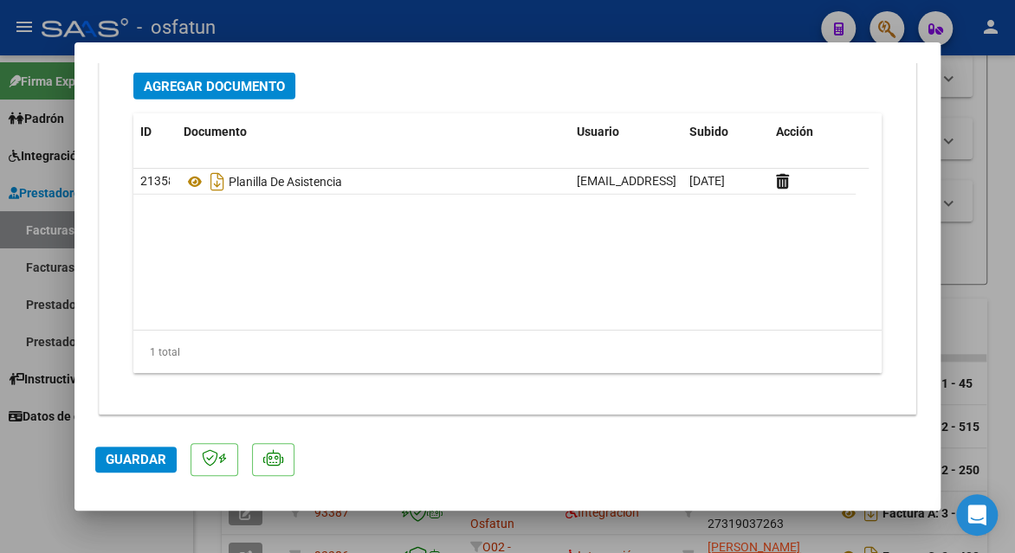
click at [147, 449] on button "Guardar" at bounding box center [135, 460] width 81 height 26
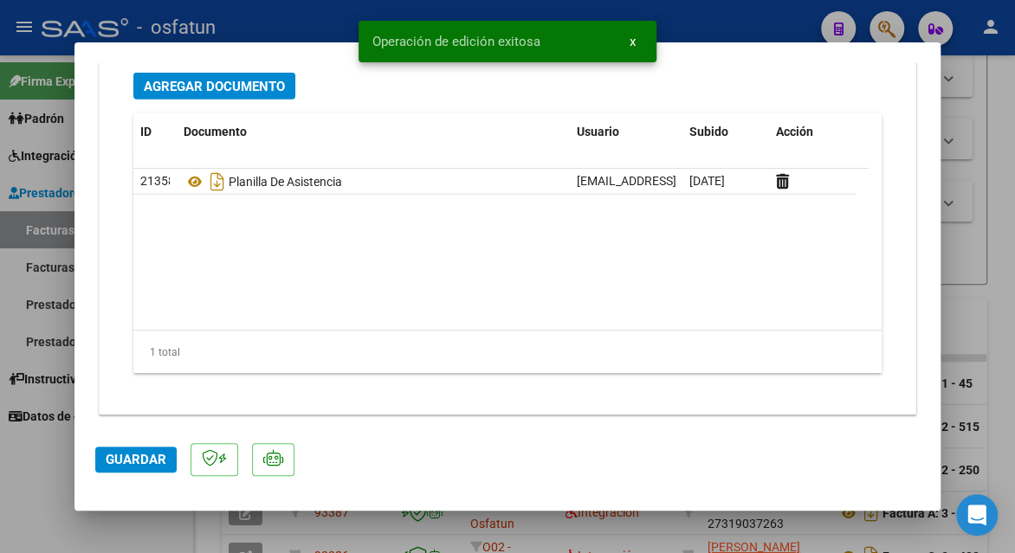
click at [991, 152] on div at bounding box center [507, 276] width 1015 height 553
type input "$ 0,00"
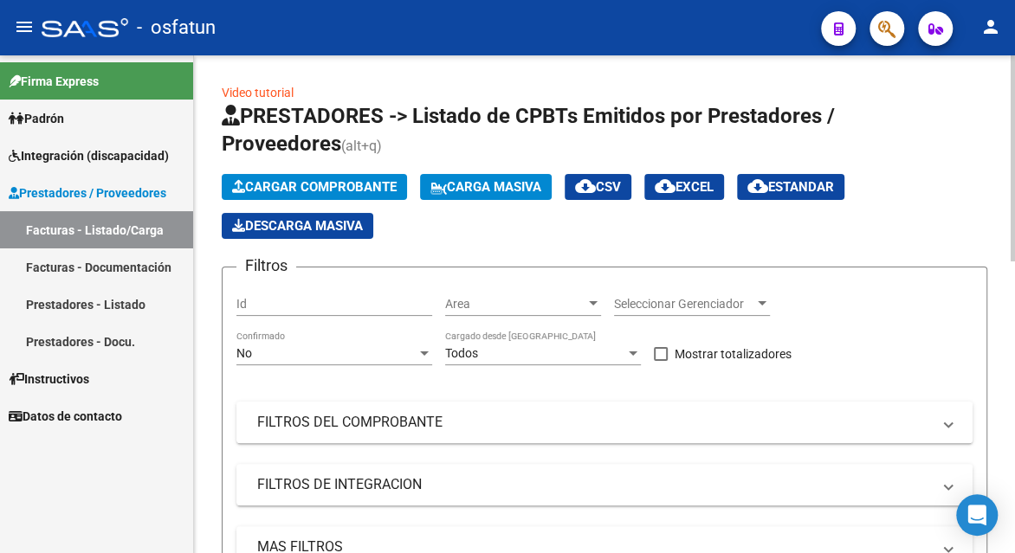
scroll to position [346, 0]
